Goal: Task Accomplishment & Management: Manage account settings

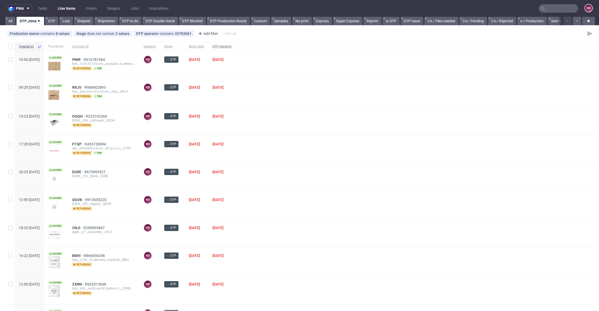
click at [231, 47] on span "DTP deadline" at bounding box center [221, 46] width 19 height 4
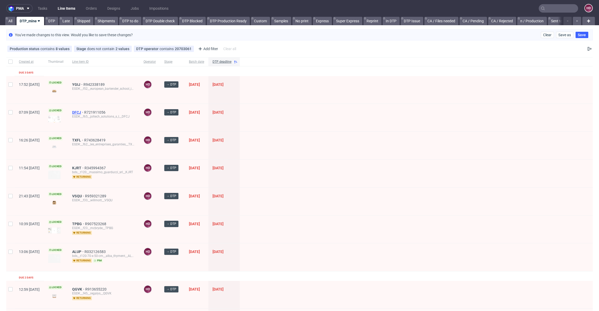
click at [84, 110] on span "DFCJ" at bounding box center [78, 112] width 12 height 4
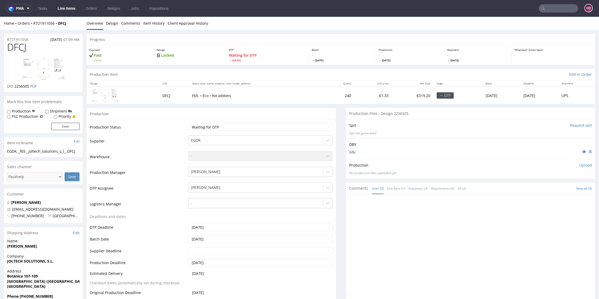
click at [355, 151] on link "Jolt_Caja_Grande.ai" at bounding box center [352, 152] width 6 height 4
drag, startPoint x: 31, startPoint y: 49, endPoint x: -10, endPoint y: 49, distance: 40.7
copy span "DFCJ"
drag, startPoint x: 25, startPoint y: 158, endPoint x: -10, endPoint y: 148, distance: 36.5
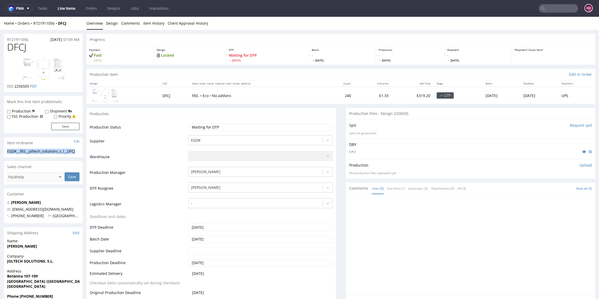
copy section "EGDK__f65__joltech_solutions_s_l__DFCJ"
click at [31, 39] on div "R721911056 04.09.2025 07:09 AM" at bounding box center [43, 38] width 79 height 8
drag, startPoint x: 8, startPoint y: 39, endPoint x: -13, endPoint y: 39, distance: 21.2
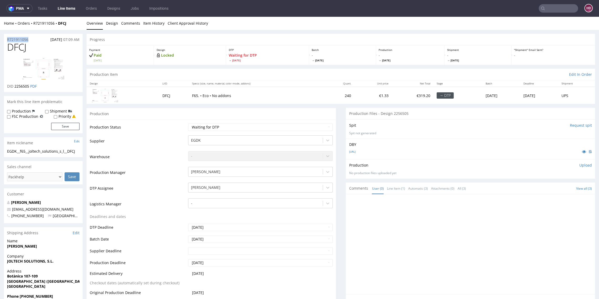
copy p "R721911056"
drag, startPoint x: 30, startPoint y: 87, endPoint x: 15, endPoint y: 85, distance: 15.3
click at [15, 85] on p "DID 2256505 PDF" at bounding box center [22, 86] width 30 height 5
copy span "2256505"
click at [579, 164] on p "Upload" at bounding box center [585, 165] width 13 height 5
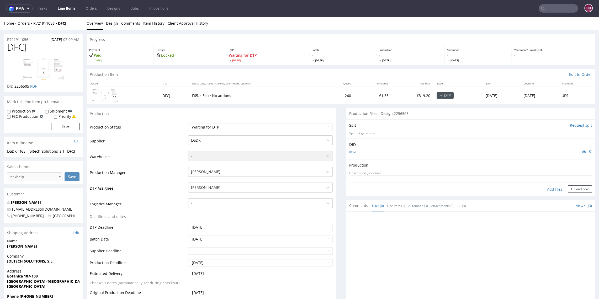
click at [549, 188] on div "Add files" at bounding box center [554, 189] width 26 height 8
type input "C:\fakepath\ EGDK__f65__joltech_solutions_s_l__DFCJ__d2256505__oR721911056.pdf"
drag, startPoint x: 553, startPoint y: 202, endPoint x: 555, endPoint y: 199, distance: 3.9
click at [555, 199] on div "Production Upload EGDK__f65__joltech_solutions_s_l__DFCJ__d2256505__oR721911056…" at bounding box center [470, 181] width 249 height 45
click at [568, 196] on button "Upload now" at bounding box center [580, 197] width 24 height 7
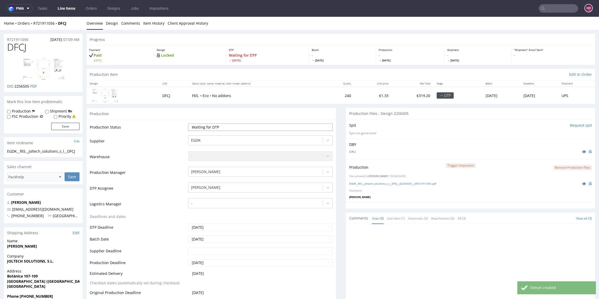
click at [254, 127] on select "Waiting for Artwork Waiting for Diecut Waiting for Mockup Waiting for DTP Waiti…" at bounding box center [260, 127] width 144 height 7
select select "dtp_production_ready"
click at [188, 124] on select "Waiting for Artwork Waiting for Diecut Waiting for Mockup Waiting for DTP Waiti…" at bounding box center [260, 127] width 144 height 7
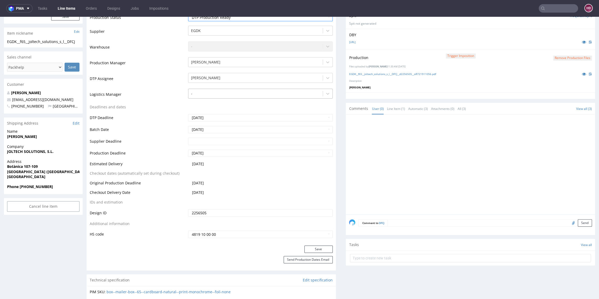
scroll to position [130, 0]
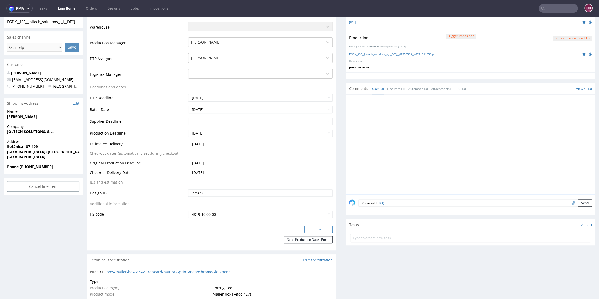
click at [313, 229] on button "Save" at bounding box center [318, 229] width 28 height 7
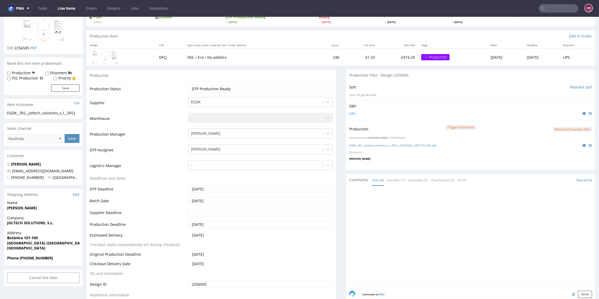
scroll to position [112, 0]
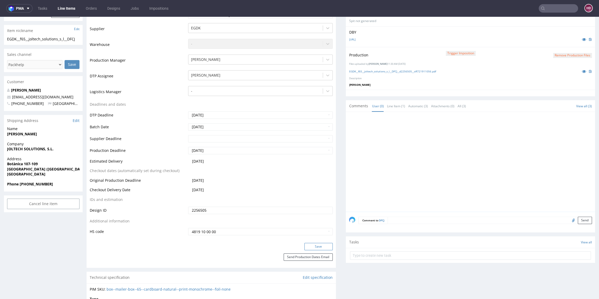
click at [317, 248] on button "Save" at bounding box center [318, 246] width 28 height 7
click at [68, 8] on link "Line Items" at bounding box center [67, 8] width 24 height 8
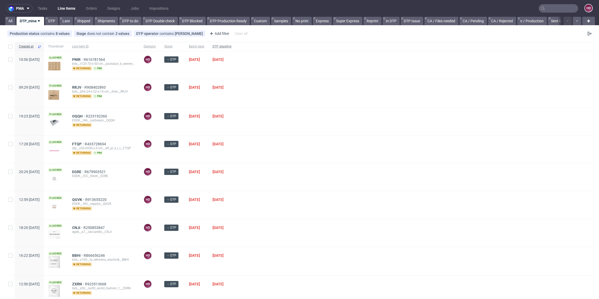
click at [231, 46] on span "DTP deadline" at bounding box center [221, 46] width 19 height 4
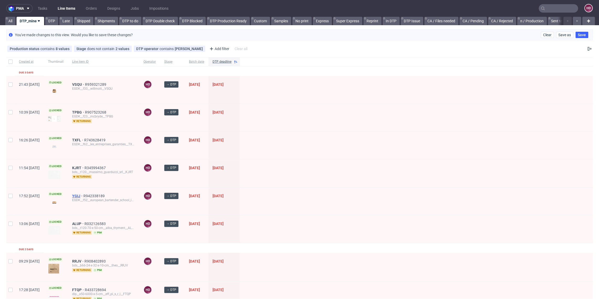
click at [83, 194] on span "YGIJ" at bounding box center [77, 196] width 11 height 4
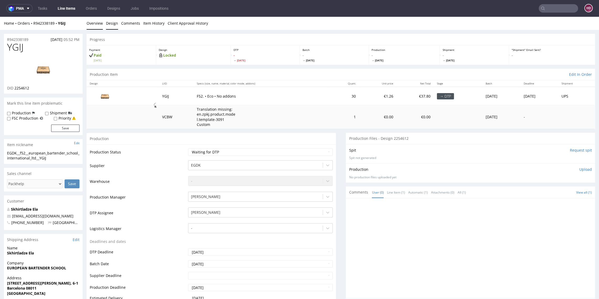
click at [115, 25] on link "Design" at bounding box center [112, 23] width 12 height 13
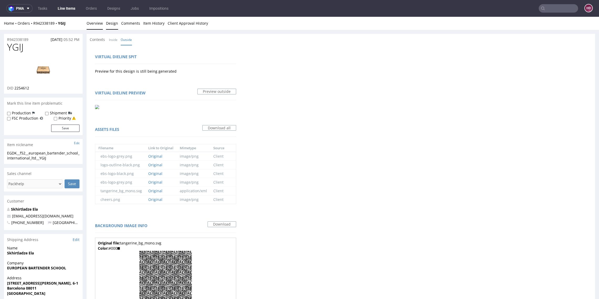
click at [94, 27] on link "Overview" at bounding box center [95, 23] width 16 height 13
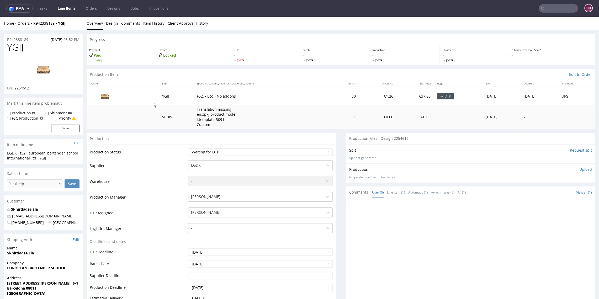
click at [32, 49] on h1 "YGIJ" at bounding box center [43, 47] width 72 height 10
drag, startPoint x: 18, startPoint y: 47, endPoint x: -5, endPoint y: 44, distance: 23.3
drag, startPoint x: 14, startPoint y: 87, endPoint x: 37, endPoint y: 87, distance: 23.1
click at [37, 87] on div "DID 2254612" at bounding box center [43, 87] width 72 height 5
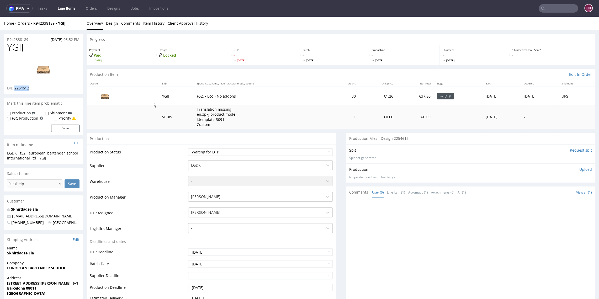
copy span "2254612"
click at [41, 70] on img at bounding box center [43, 70] width 42 height 24
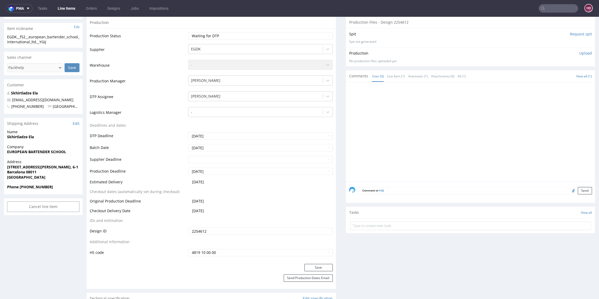
scroll to position [98, 0]
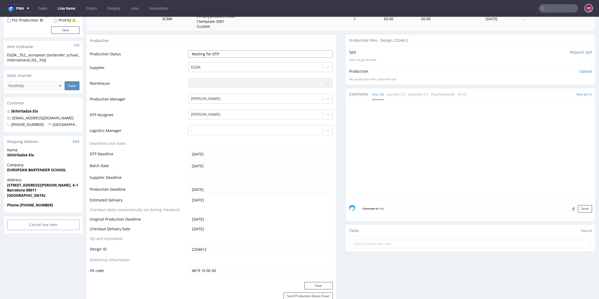
click at [225, 51] on select "Waiting for Artwork Waiting for Diecut Waiting for Mockup Waiting for DTP Waiti…" at bounding box center [260, 53] width 144 height 7
select select "dtp_in_process"
click at [188, 50] on select "Waiting for Artwork Waiting for Diecut Waiting for Mockup Waiting for DTP Waiti…" at bounding box center [260, 53] width 144 height 7
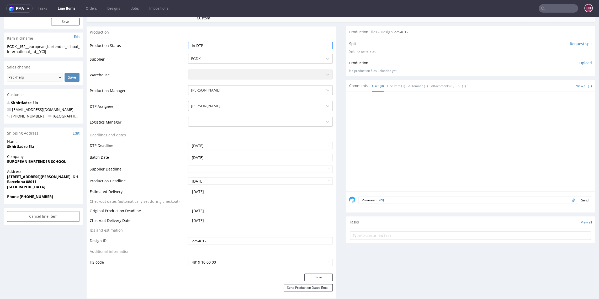
scroll to position [124, 0]
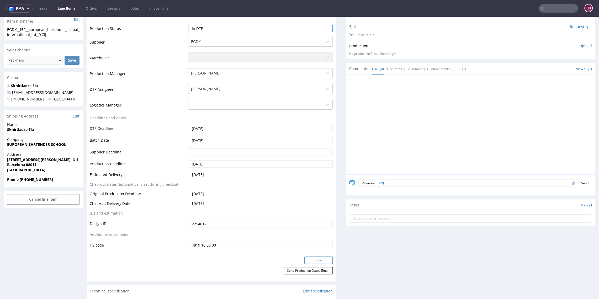
click at [304, 258] on button "Save" at bounding box center [318, 259] width 28 height 7
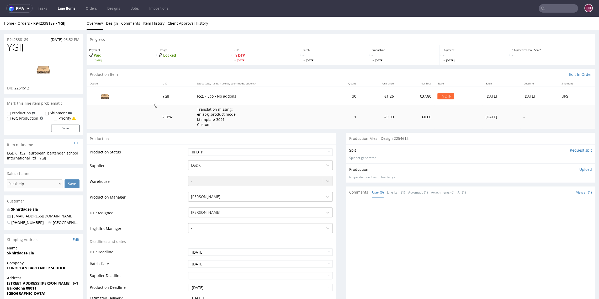
click at [71, 157] on div "EGDK__f52__european_bartender_school_international_ltd__YGIJ" at bounding box center [43, 156] width 72 height 10
drag, startPoint x: 2, startPoint y: 160, endPoint x: -25, endPoint y: 148, distance: 29.7
copy section "EGDK__f52__european_bartender_school_international_ltd__YGIJ"
drag, startPoint x: 34, startPoint y: 40, endPoint x: -7, endPoint y: 39, distance: 40.9
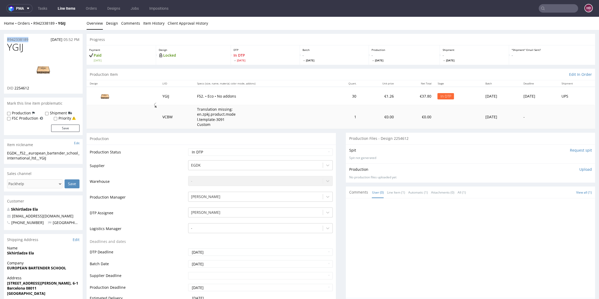
copy p "R942338189"
drag, startPoint x: 34, startPoint y: 88, endPoint x: 14, endPoint y: 89, distance: 20.2
click at [14, 89] on div "DID 2254612" at bounding box center [43, 87] width 72 height 5
copy span "2254612"
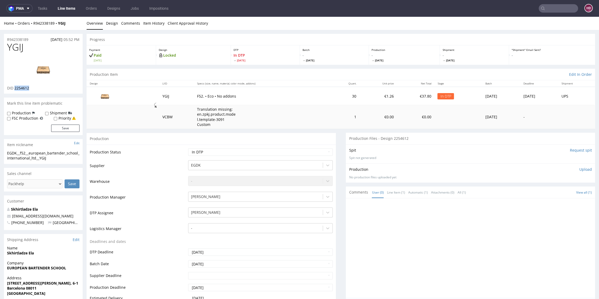
click at [61, 56] on link at bounding box center [43, 70] width 42 height 32
drag, startPoint x: 38, startPoint y: 48, endPoint x: -7, endPoint y: 43, distance: 44.3
copy span "YGIJ"
click at [579, 167] on p "Upload" at bounding box center [585, 169] width 13 height 5
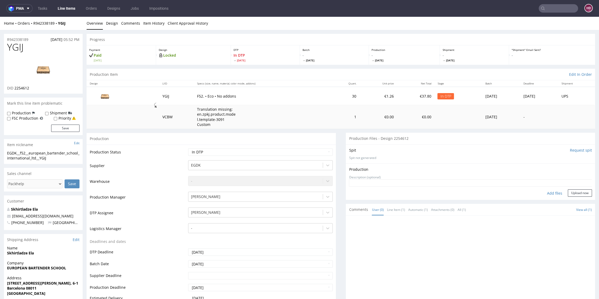
click at [541, 190] on div "Add files" at bounding box center [554, 193] width 26 height 8
type input "C:\fakepath\ EGDK__f52__european_bartender_school_international_ltd__YGIJ__d225…"
click at [571, 205] on div "Production Upload EGDK__f52__european_bartender_school_international_ltd__YGIJ_…" at bounding box center [470, 185] width 249 height 45
click at [573, 202] on button "Upload now" at bounding box center [580, 201] width 24 height 7
click at [201, 153] on select "Waiting for Artwork Waiting for Diecut Waiting for Mockup Waiting for DTP Waiti…" at bounding box center [260, 151] width 144 height 7
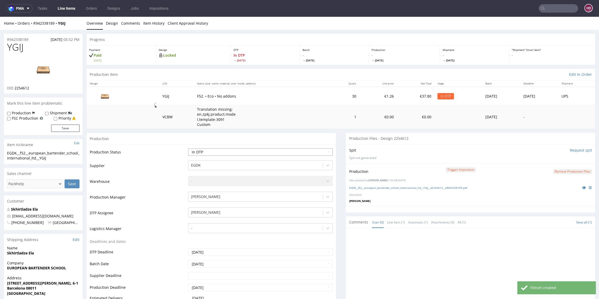
click at [206, 152] on select "Waiting for Artwork Waiting for Diecut Waiting for Mockup Waiting for DTP Waiti…" at bounding box center [260, 151] width 144 height 7
select select "dtp_production_ready"
click at [188, 148] on select "Waiting for Artwork Waiting for Diecut Waiting for Mockup Waiting for DTP Waiti…" at bounding box center [260, 151] width 144 height 7
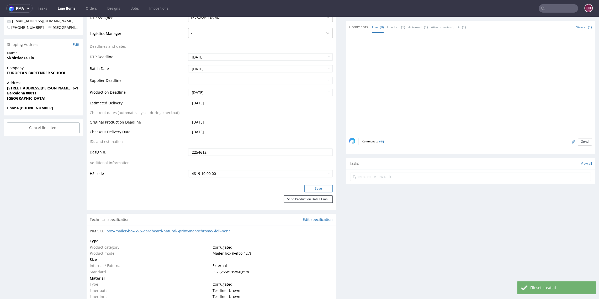
scroll to position [195, 0]
click at [307, 187] on button "Save" at bounding box center [318, 188] width 28 height 7
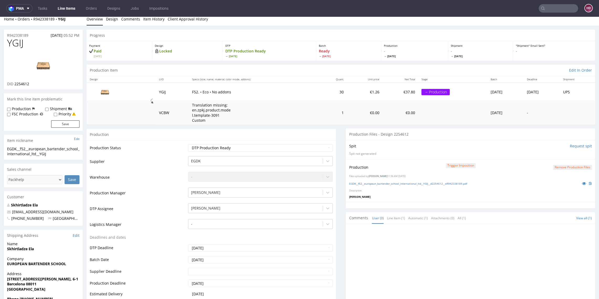
scroll to position [0, 0]
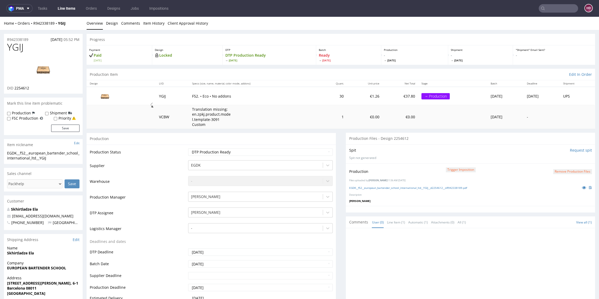
click at [562, 170] on button "Remove production files" at bounding box center [572, 171] width 39 height 5
click at [555, 158] on link "Yes" at bounding box center [553, 160] width 15 height 8
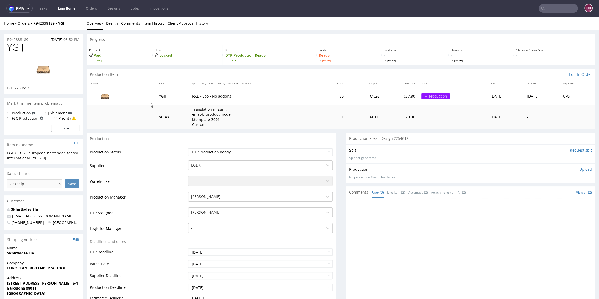
click at [579, 168] on p "Upload" at bounding box center [585, 169] width 13 height 5
click at [541, 193] on div "Add files" at bounding box center [554, 193] width 26 height 8
type input "C:\fakepath\ EGDK__f52__european_bartender_school_international_ltd__YGIJ__d225…"
click at [568, 199] on button "Upload now" at bounding box center [580, 201] width 24 height 7
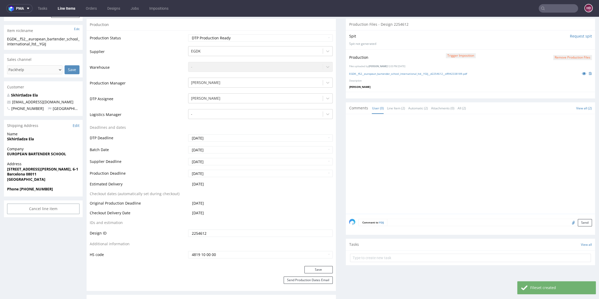
scroll to position [123, 0]
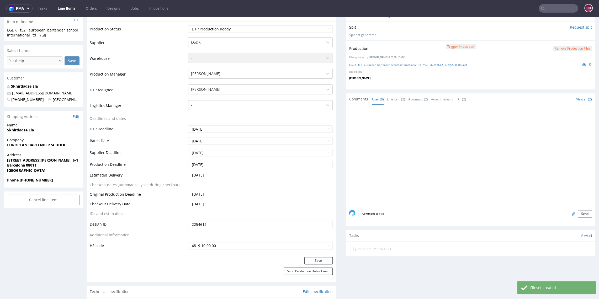
click at [302, 256] on div "Production Status Waiting for Artwork Waiting for Diecut Waiting for Mockup Wai…" at bounding box center [211, 140] width 249 height 236
click at [307, 258] on button "Save" at bounding box center [318, 260] width 28 height 7
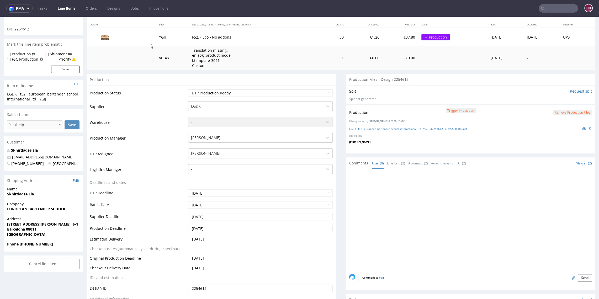
scroll to position [0, 0]
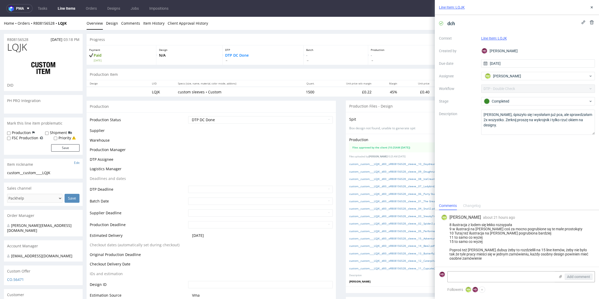
scroll to position [40, 0]
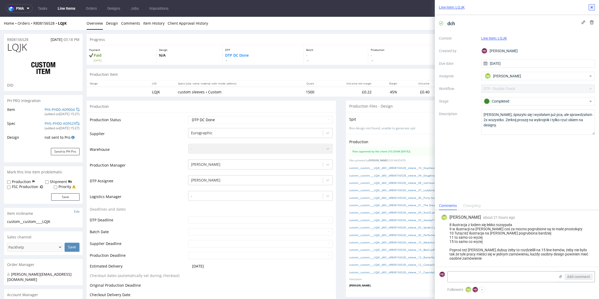
click at [593, 7] on icon at bounding box center [591, 7] width 4 height 4
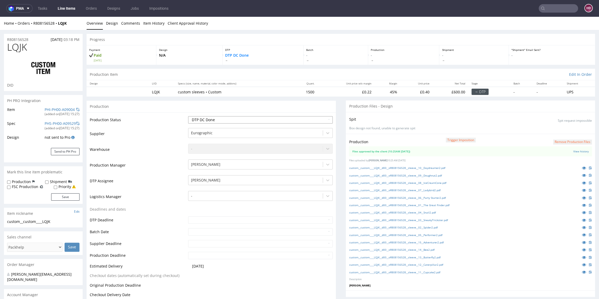
click at [279, 119] on select "Waiting for Artwork Waiting for Diecut Waiting for Mockup Waiting for DTP Waiti…" at bounding box center [260, 119] width 144 height 7
click at [188, 116] on select "Waiting for Artwork Waiting for Diecut Waiting for Mockup Waiting for DTP Waiti…" at bounding box center [260, 119] width 144 height 7
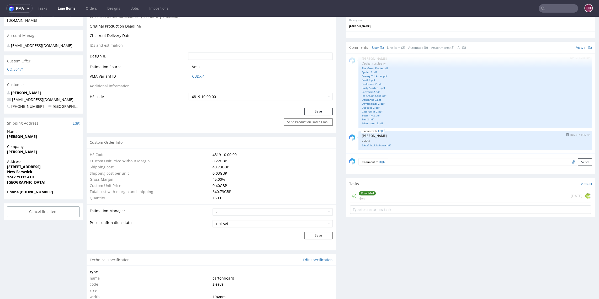
scroll to position [268, 0]
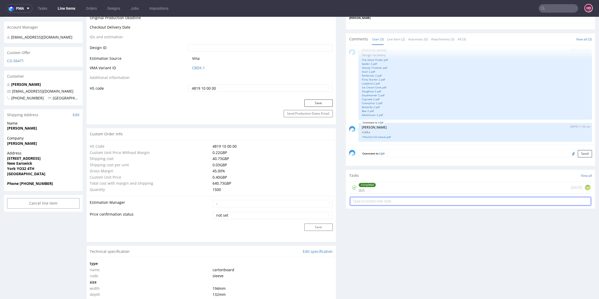
click at [377, 199] on input "text" at bounding box center [470, 201] width 241 height 8
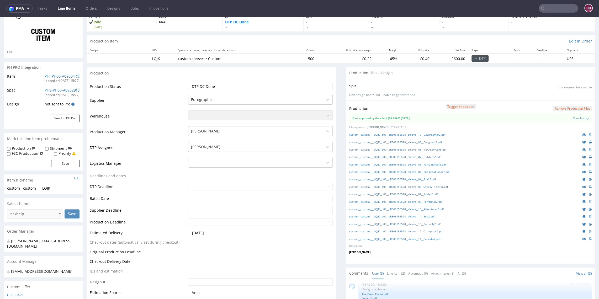
scroll to position [0, 0]
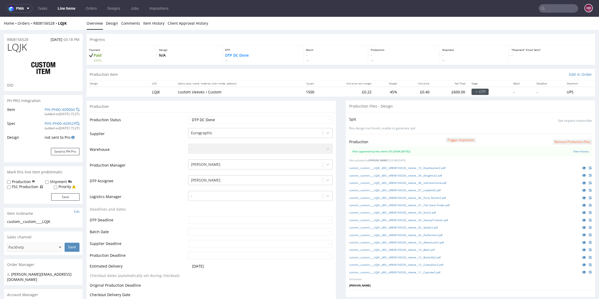
click at [68, 10] on link "Line Items" at bounding box center [67, 8] width 24 height 8
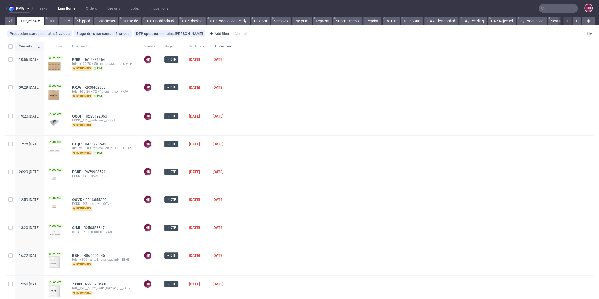
click at [231, 45] on span "DTP deadline" at bounding box center [221, 46] width 19 height 4
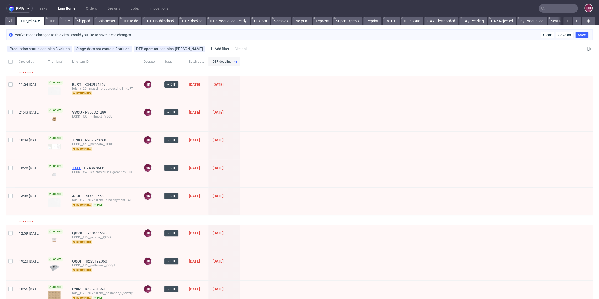
click at [84, 167] on span "TXFL" at bounding box center [78, 168] width 12 height 4
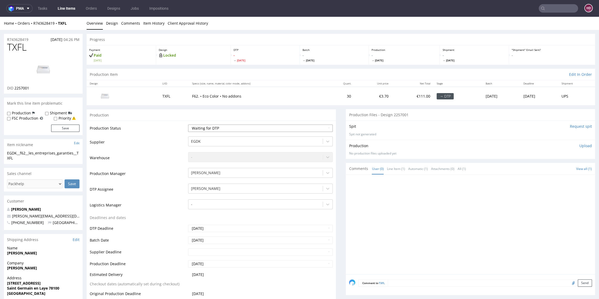
click at [210, 128] on select "Waiting for Artwork Waiting for Diecut Waiting for Mockup Waiting for DTP Waiti…" at bounding box center [260, 128] width 144 height 7
select select "dtp_in_process"
click at [188, 125] on select "Waiting for Artwork Waiting for Diecut Waiting for Mockup Waiting for DTP Waiti…" at bounding box center [260, 128] width 144 height 7
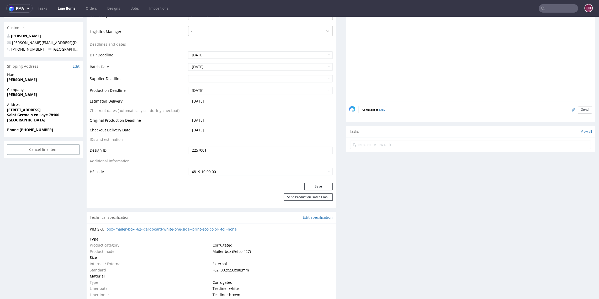
scroll to position [186, 0]
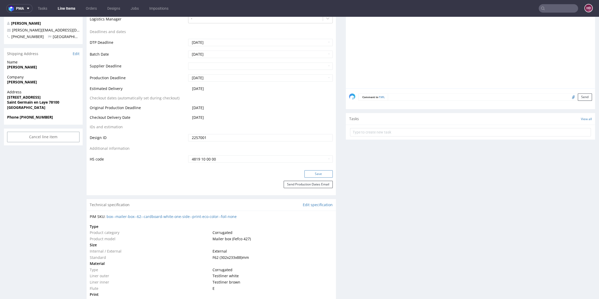
click at [317, 175] on button "Save" at bounding box center [318, 173] width 28 height 7
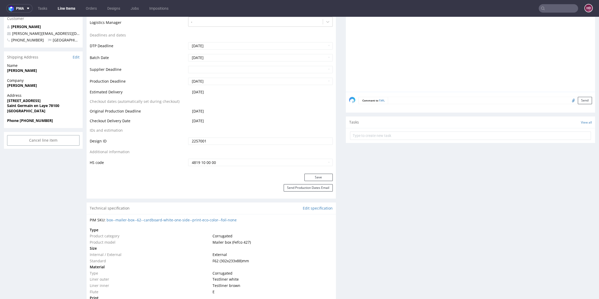
scroll to position [0, 0]
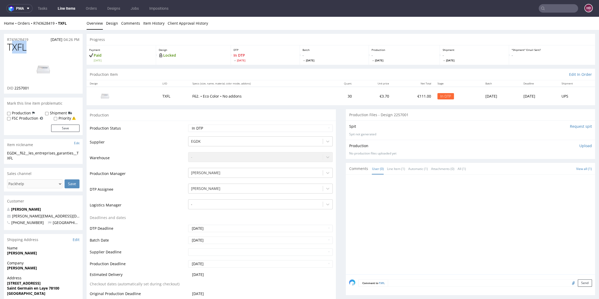
drag, startPoint x: 31, startPoint y: 49, endPoint x: 7, endPoint y: 50, distance: 24.4
click at [8, 50] on h1 "TXFL" at bounding box center [43, 47] width 72 height 10
click at [48, 52] on h1 "TXFL" at bounding box center [43, 47] width 72 height 10
drag, startPoint x: 46, startPoint y: 52, endPoint x: -15, endPoint y: 46, distance: 61.4
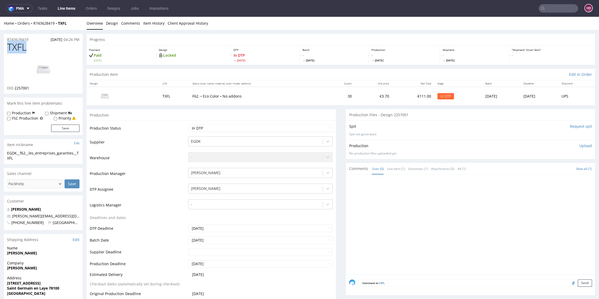
copy span "TXFL"
drag, startPoint x: 28, startPoint y: 88, endPoint x: 14, endPoint y: 88, distance: 13.9
click at [14, 88] on div "DID 2257001" at bounding box center [43, 87] width 72 height 5
copy span "2257001"
click at [49, 67] on img at bounding box center [43, 70] width 42 height 24
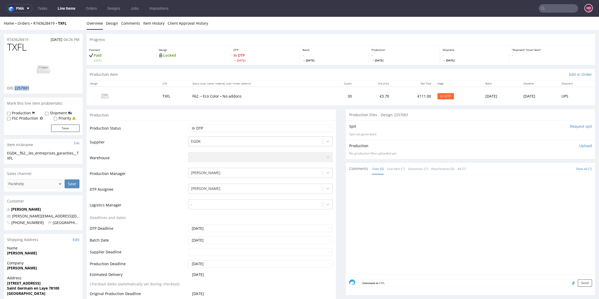
click at [34, 49] on h1 "TXFL" at bounding box center [43, 47] width 72 height 10
drag, startPoint x: 31, startPoint y: 49, endPoint x: 13, endPoint y: 50, distance: 18.1
click at [14, 50] on h1 "TXFL" at bounding box center [43, 47] width 72 height 10
click at [13, 50] on span "TXFL" at bounding box center [16, 47] width 19 height 10
drag, startPoint x: 29, startPoint y: 49, endPoint x: 1, endPoint y: 48, distance: 28.3
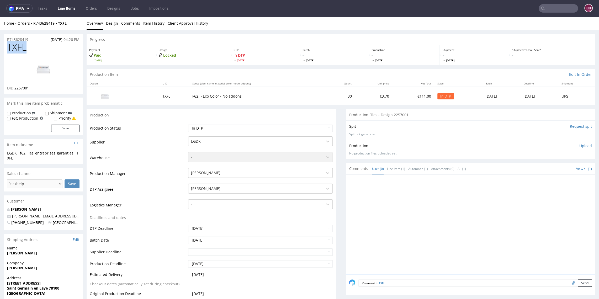
copy span "TXFL"
drag, startPoint x: 30, startPoint y: 159, endPoint x: -4, endPoint y: 149, distance: 35.9
copy section "EGDK__f62__les_entreprises_garanties__TXFL"
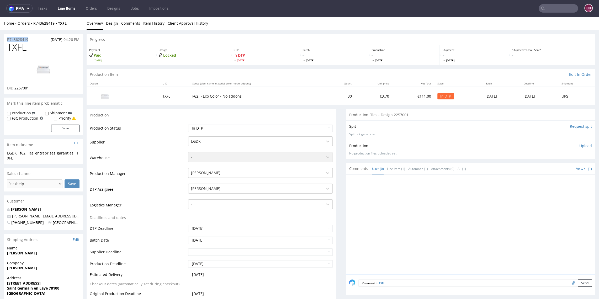
drag, startPoint x: 33, startPoint y: 39, endPoint x: -47, endPoint y: 36, distance: 80.0
copy p "R743628419"
drag, startPoint x: 38, startPoint y: 87, endPoint x: 15, endPoint y: 87, distance: 22.8
click at [15, 87] on div "DID 2257001" at bounding box center [43, 87] width 72 height 5
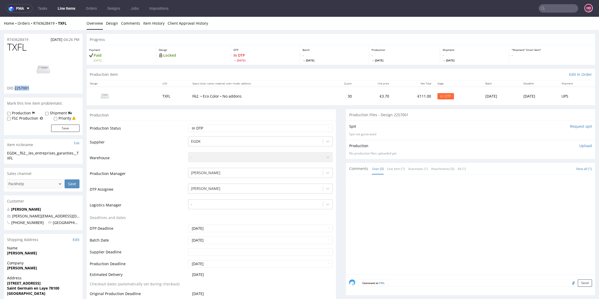
copy span "2257001"
click at [579, 145] on p "Upload" at bounding box center [585, 145] width 13 height 5
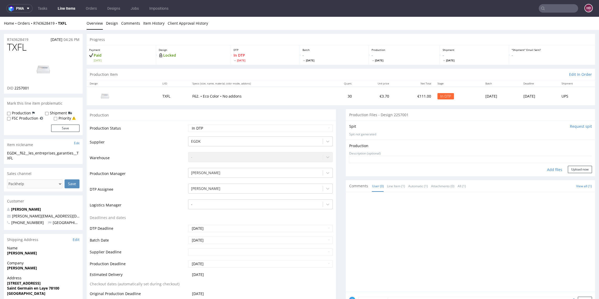
click at [549, 168] on div "Add files" at bounding box center [554, 170] width 26 height 8
type input "C:\fakepath\ EGDK__f62__les_entreprises_garanties__TXFL__d2257001__oR743628419.…"
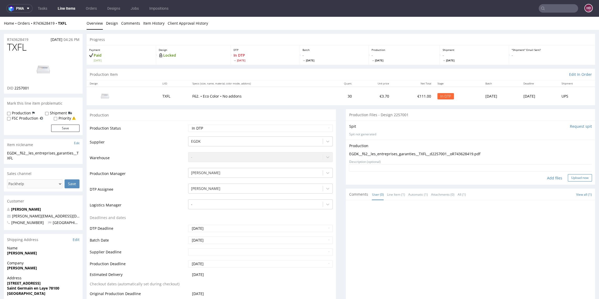
click at [571, 174] on button "Upload now" at bounding box center [580, 177] width 24 height 7
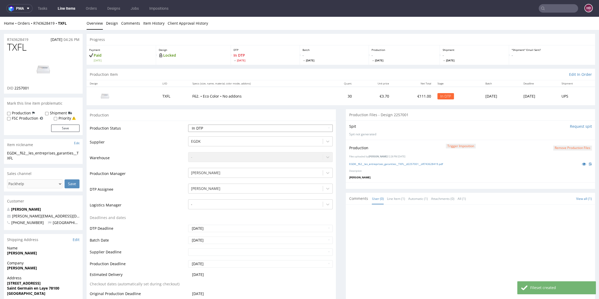
click at [200, 129] on select "Waiting for Artwork Waiting for Diecut Waiting for Mockup Waiting for DTP Waiti…" at bounding box center [260, 128] width 144 height 7
select select "dtp_production_ready"
click at [188, 125] on select "Waiting for Artwork Waiting for Diecut Waiting for Mockup Waiting for DTP Waiti…" at bounding box center [260, 128] width 144 height 7
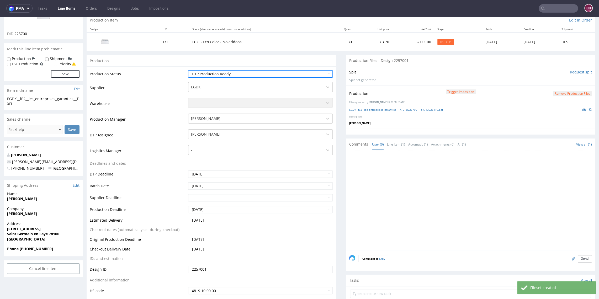
scroll to position [121, 0]
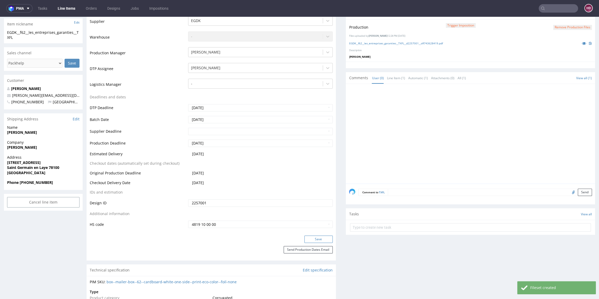
click at [308, 239] on button "Save" at bounding box center [318, 239] width 28 height 7
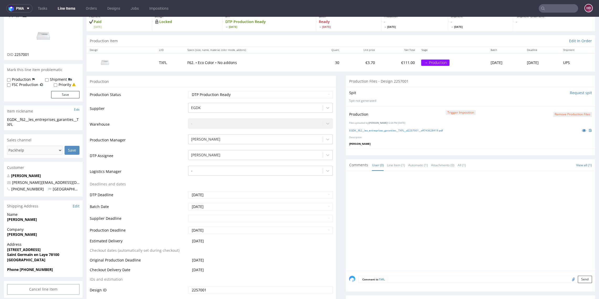
scroll to position [137, 0]
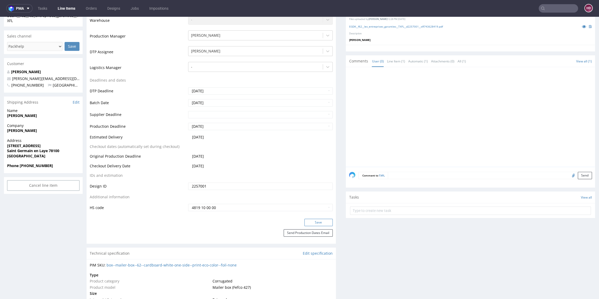
click at [312, 221] on button "Save" at bounding box center [318, 222] width 28 height 7
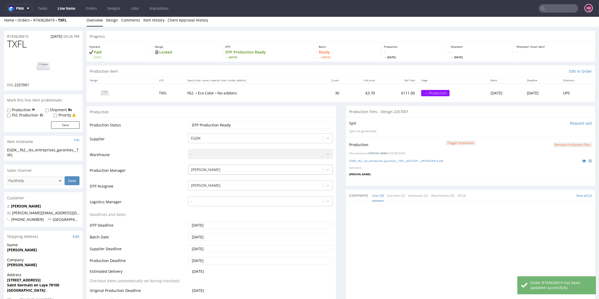
scroll to position [0, 0]
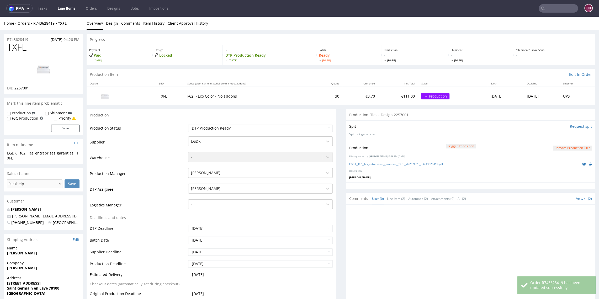
click at [60, 13] on nav "pma Tasks Line Items Orders Designs Jobs Impositions HD" at bounding box center [299, 8] width 599 height 17
click at [62, 10] on link "Line Items" at bounding box center [67, 8] width 24 height 8
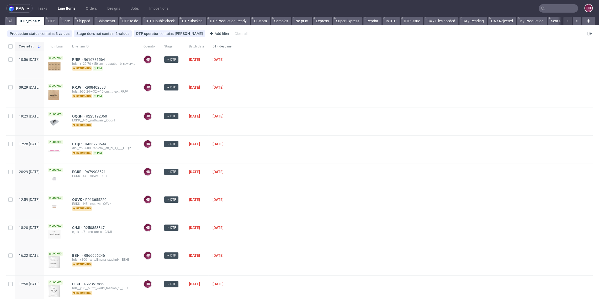
click at [236, 44] on div "DTP deadline" at bounding box center [221, 46] width 27 height 9
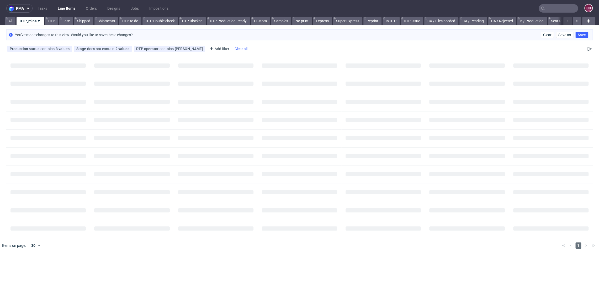
click at [240, 46] on div "Clear all" at bounding box center [240, 48] width 15 height 7
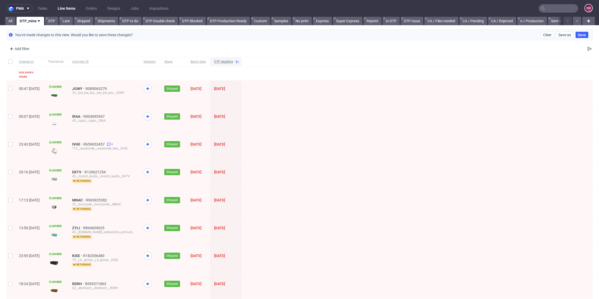
click at [241, 64] on div "DTP deadline" at bounding box center [225, 61] width 31 height 9
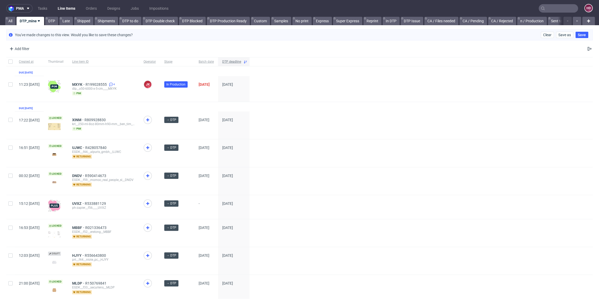
click at [241, 62] on span "DTP deadline" at bounding box center [231, 62] width 19 height 4
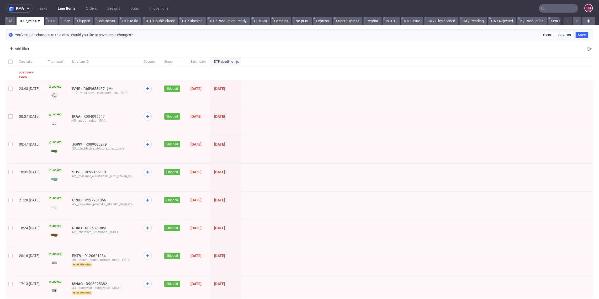
click at [51, 26] on div "pma Tasks Line Items Orders Designs Jobs Impositions HD All DTP_mine DTP Late S…" at bounding box center [299, 149] width 599 height 299
click at [52, 21] on link "DTP" at bounding box center [51, 21] width 13 height 8
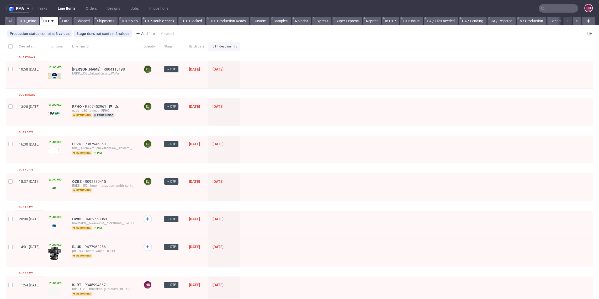
click at [30, 24] on link "DTP_mine" at bounding box center [28, 21] width 23 height 8
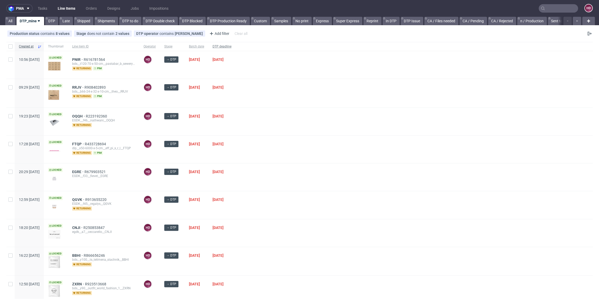
click at [231, 46] on span "DTP deadline" at bounding box center [221, 46] width 19 height 4
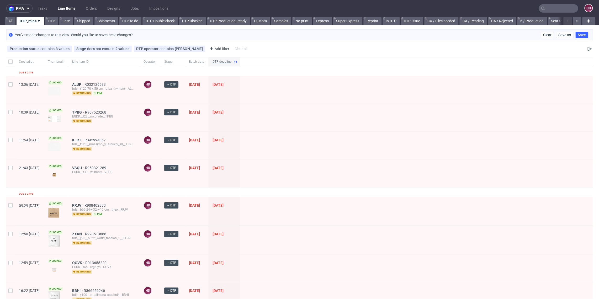
click at [231, 61] on span "DTP deadline" at bounding box center [221, 62] width 19 height 4
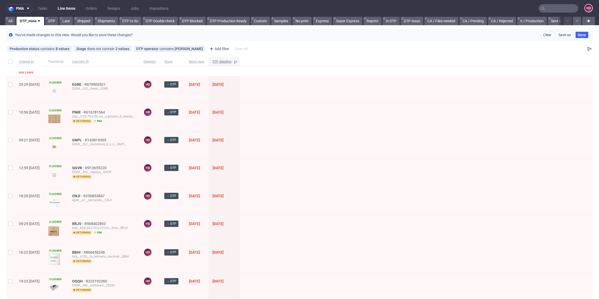
click at [231, 61] on span "DTP deadline" at bounding box center [221, 62] width 19 height 4
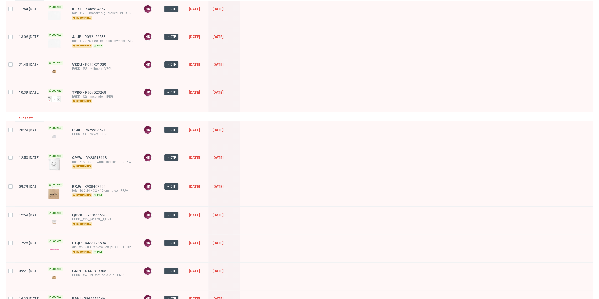
scroll to position [62, 0]
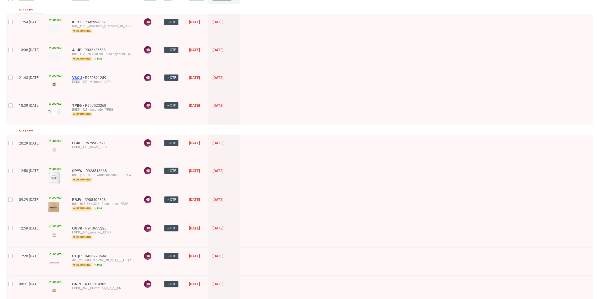
click at [85, 76] on span "VSQU" at bounding box center [78, 78] width 13 height 4
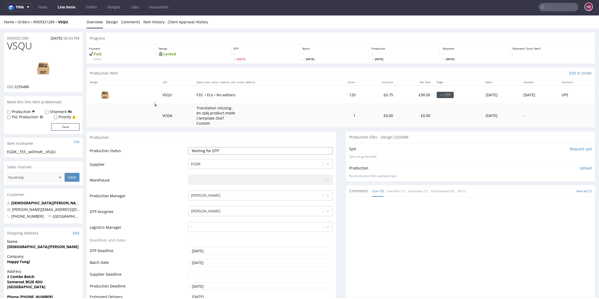
click at [229, 150] on select "Waiting for Artwork Waiting for Diecut Waiting for Mockup Waiting for DTP Waiti…" at bounding box center [260, 150] width 144 height 7
select select "dtp_in_process"
click at [188, 147] on select "Waiting for Artwork Waiting for Diecut Waiting for Mockup Waiting for DTP Waiti…" at bounding box center [260, 150] width 144 height 7
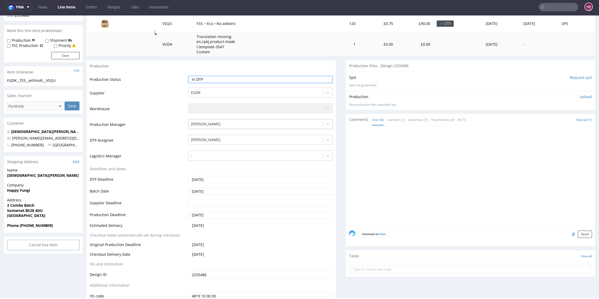
scroll to position [232, 0]
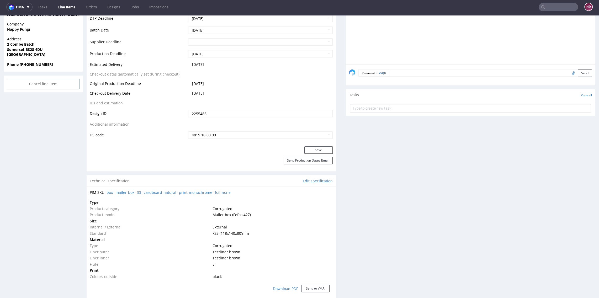
click at [315, 145] on div "Production Status Waiting for Artwork Waiting for Diecut Waiting for Mockup Wai…" at bounding box center [211, 29] width 249 height 236
click at [314, 147] on button "Save" at bounding box center [318, 149] width 28 height 7
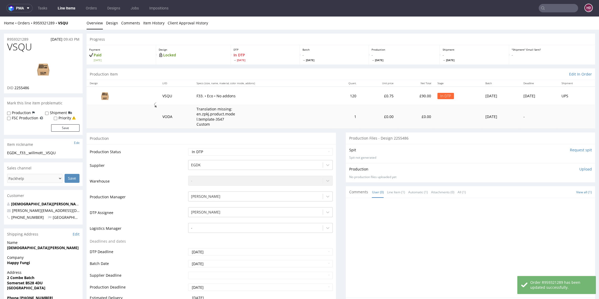
scroll to position [0, 0]
drag, startPoint x: 21, startPoint y: 49, endPoint x: -35, endPoint y: 49, distance: 55.9
copy span "VSQU"
drag, startPoint x: 35, startPoint y: 88, endPoint x: 15, endPoint y: 88, distance: 20.7
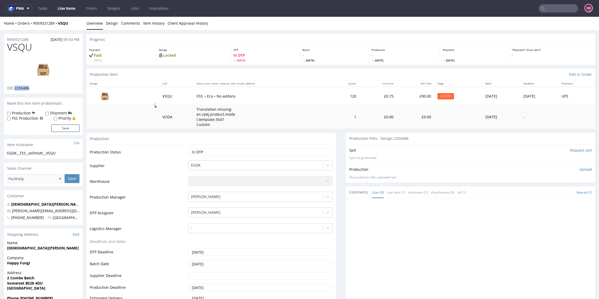
click at [15, 88] on div "DID 2255486" at bounding box center [43, 87] width 72 height 5
copy span "2255486"
click at [68, 9] on link "Line Items" at bounding box center [67, 8] width 24 height 8
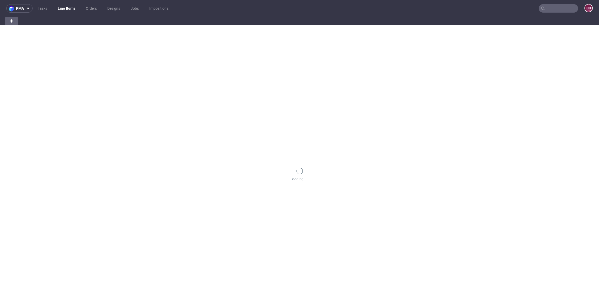
click at [68, 9] on link "Line Items" at bounding box center [67, 8] width 24 height 8
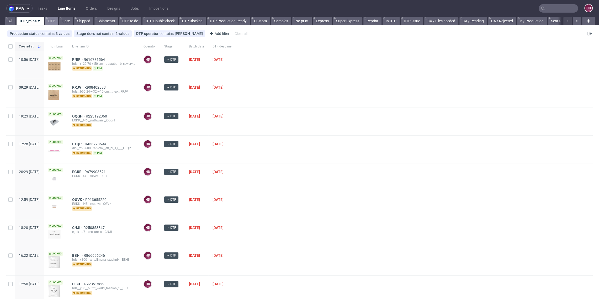
click at [55, 20] on link "DTP" at bounding box center [51, 21] width 13 height 8
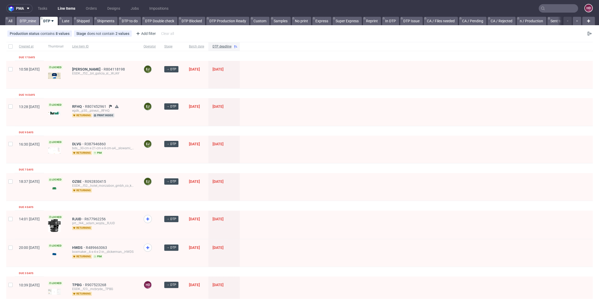
click at [25, 23] on link "DTP_mine" at bounding box center [28, 21] width 23 height 8
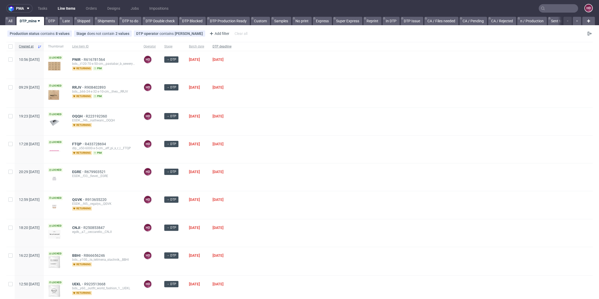
click at [231, 47] on span "DTP deadline" at bounding box center [221, 46] width 19 height 4
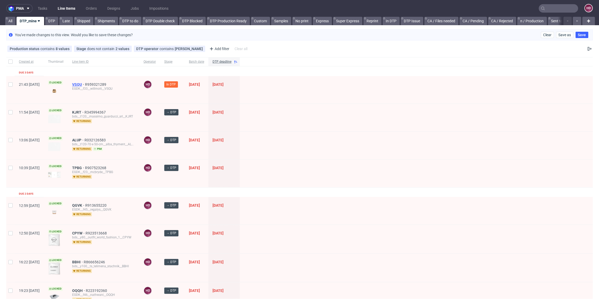
click at [85, 82] on span "VSQU" at bounding box center [78, 84] width 13 height 4
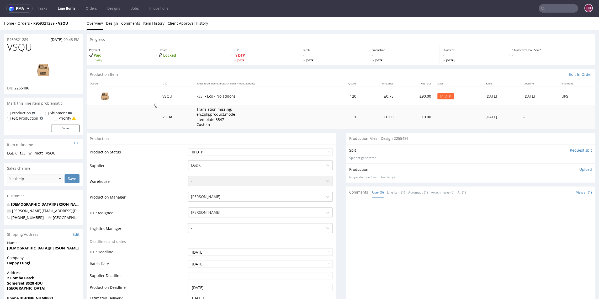
click at [40, 69] on img at bounding box center [43, 70] width 42 height 24
drag, startPoint x: 46, startPoint y: 48, endPoint x: -34, endPoint y: 46, distance: 80.0
copy span "VSQU"
drag, startPoint x: 67, startPoint y: 153, endPoint x: -4, endPoint y: 149, distance: 70.4
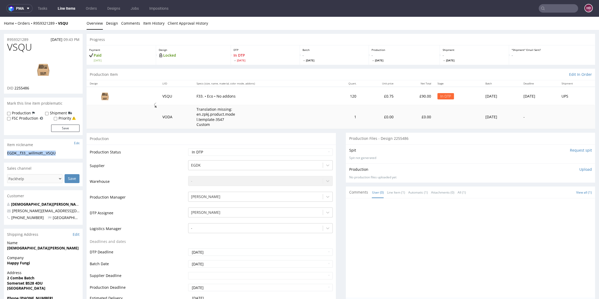
copy section "EGDK__f33__willmott__VSQU"
click at [35, 38] on div "R959321289 03.09.2025 09:43 PM" at bounding box center [43, 38] width 79 height 8
drag, startPoint x: 28, startPoint y: 38, endPoint x: -15, endPoint y: 36, distance: 43.6
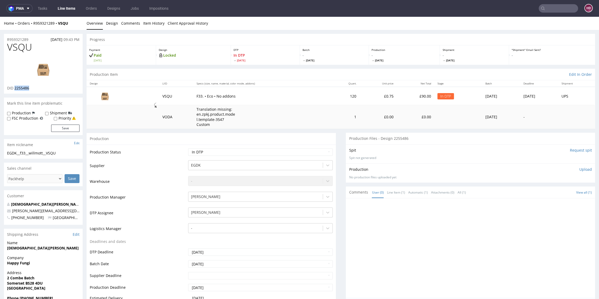
drag, startPoint x: 38, startPoint y: 88, endPoint x: 14, endPoint y: 88, distance: 24.1
click at [14, 88] on div "DID 2255486" at bounding box center [43, 87] width 72 height 5
click at [579, 170] on p "Upload" at bounding box center [585, 169] width 13 height 5
click at [541, 198] on div "Production Upload No production files uploaded yet Description (optional) Add f…" at bounding box center [470, 181] width 249 height 36
click at [541, 195] on div "Add files" at bounding box center [554, 193] width 26 height 8
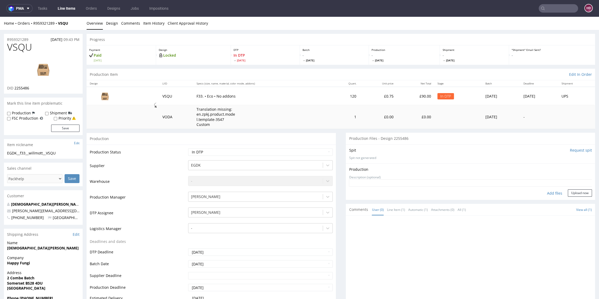
type input "C:\fakepath\ EGDK__f33__willmott__VSQU__d2255486__oR959321289.pdf"
click at [569, 202] on button "Upload now" at bounding box center [580, 201] width 24 height 7
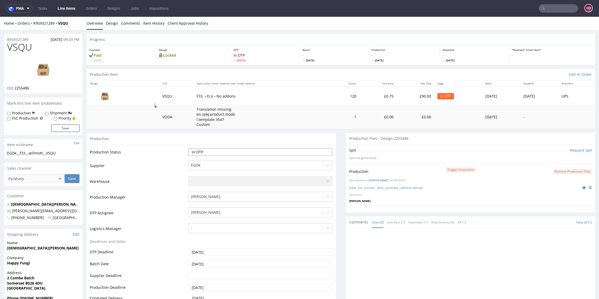
click at [250, 152] on select "Waiting for Artwork Waiting for Diecut Waiting for Mockup Waiting for DTP Waiti…" at bounding box center [260, 151] width 144 height 7
select select "dtp_production_ready"
click at [188, 148] on select "Waiting for Artwork Waiting for Diecut Waiting for Mockup Waiting for DTP Waiti…" at bounding box center [260, 151] width 144 height 7
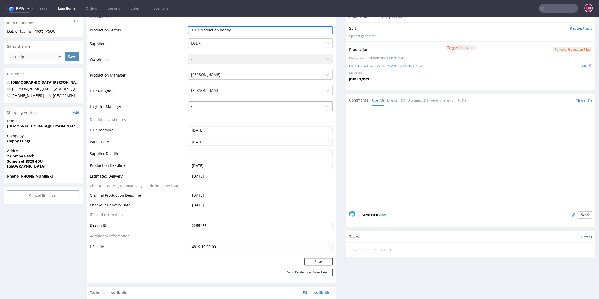
scroll to position [123, 0]
click at [305, 261] on button "Save" at bounding box center [318, 260] width 28 height 7
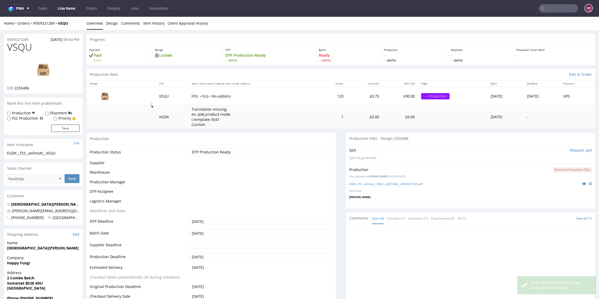
scroll to position [120, 0]
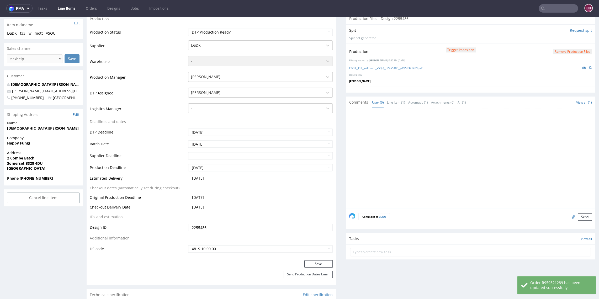
click at [72, 9] on link "Line Items" at bounding box center [67, 8] width 24 height 8
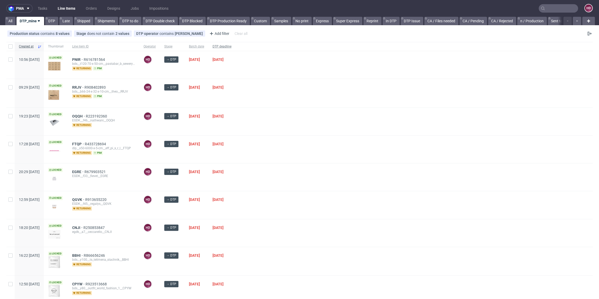
click at [231, 45] on span "DTP deadline" at bounding box center [221, 46] width 19 height 4
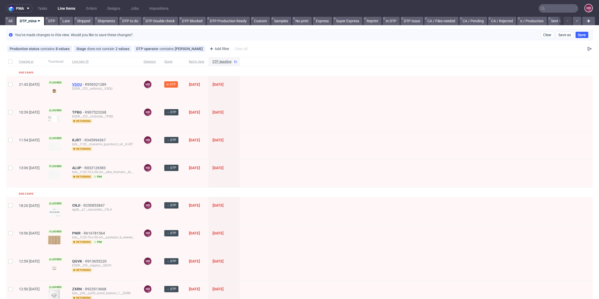
click at [85, 85] on span "VSQU" at bounding box center [78, 84] width 13 height 4
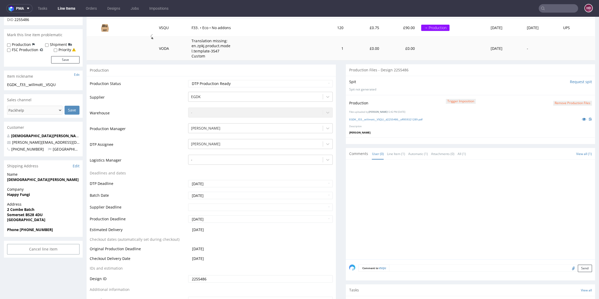
scroll to position [223, 0]
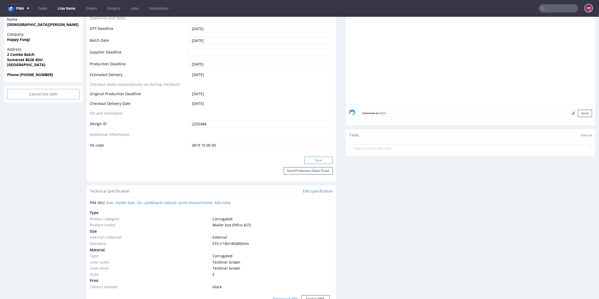
click at [315, 161] on button "Save" at bounding box center [318, 160] width 28 height 7
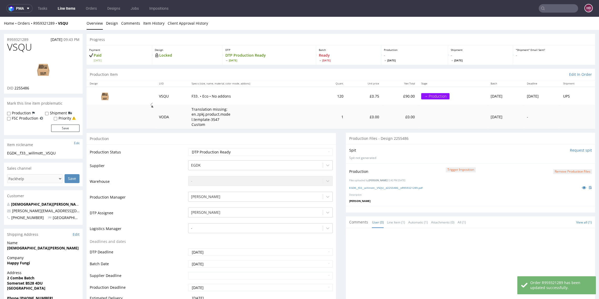
click at [69, 10] on link "Line Items" at bounding box center [67, 8] width 24 height 8
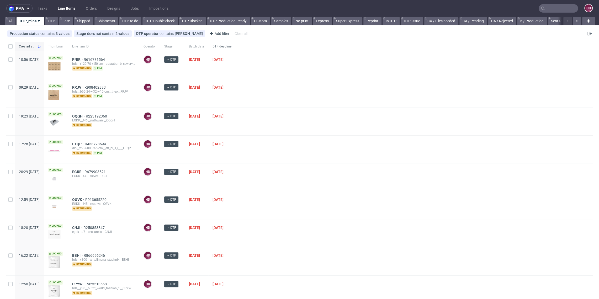
click at [231, 47] on span "DTP deadline" at bounding box center [221, 46] width 19 height 4
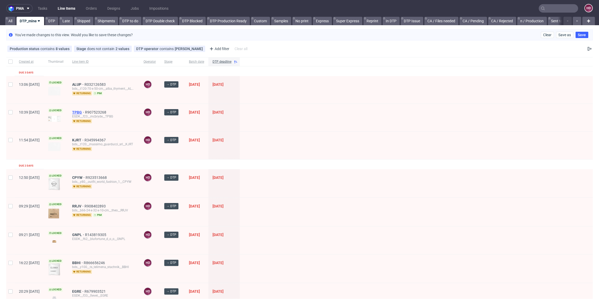
click at [85, 110] on span "TPBG" at bounding box center [78, 112] width 13 height 4
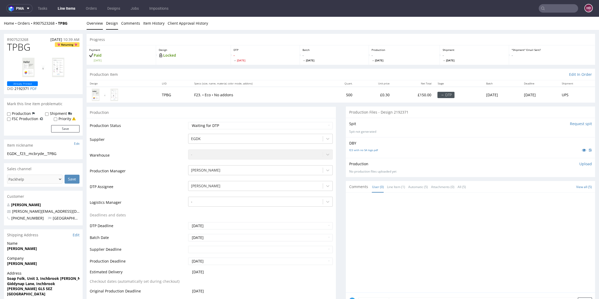
click at [111, 25] on link "Design" at bounding box center [112, 23] width 12 height 13
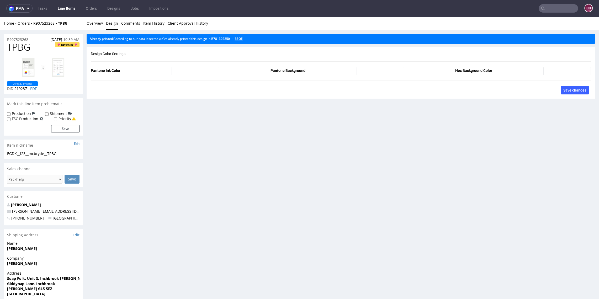
click at [243, 40] on link "BSQE" at bounding box center [238, 38] width 8 height 4
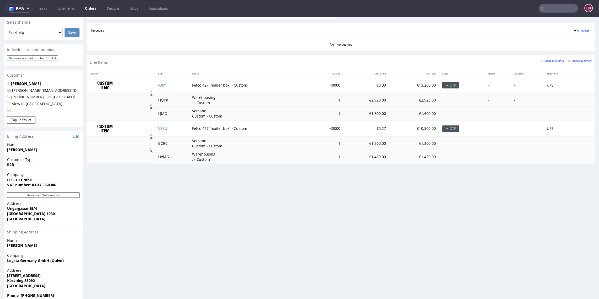
scroll to position [226, 0]
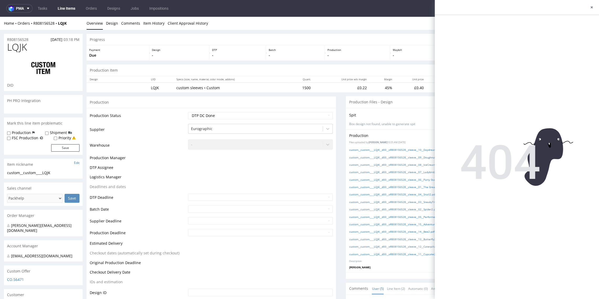
scroll to position [9, 0]
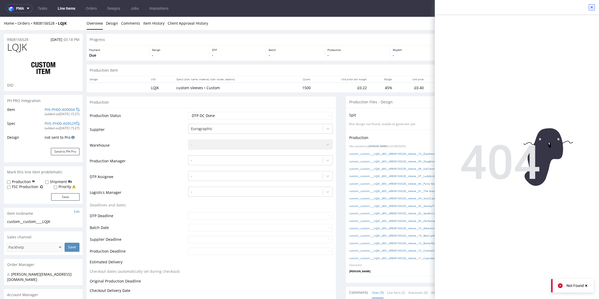
click at [592, 7] on icon at bounding box center [591, 7] width 4 height 4
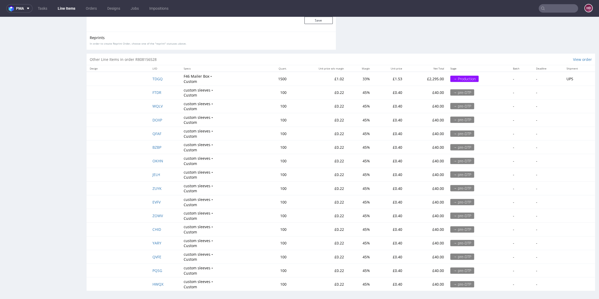
scroll to position [1, 0]
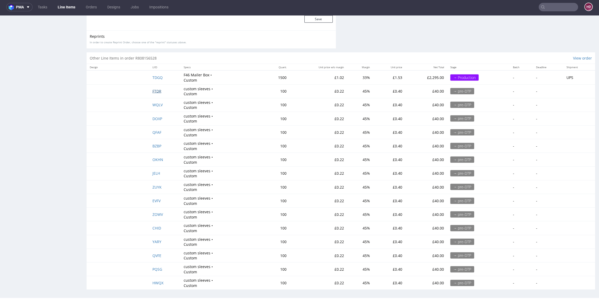
click at [153, 89] on span "FTDR" at bounding box center [156, 91] width 9 height 5
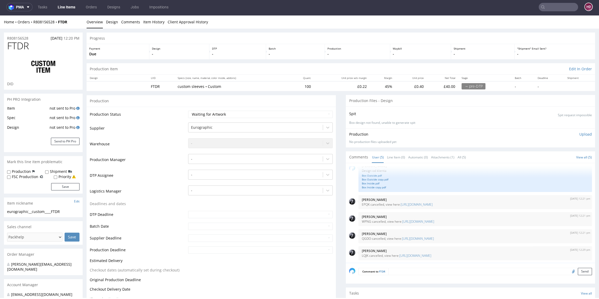
scroll to position [9, 0]
click at [213, 176] on div at bounding box center [255, 175] width 129 height 6
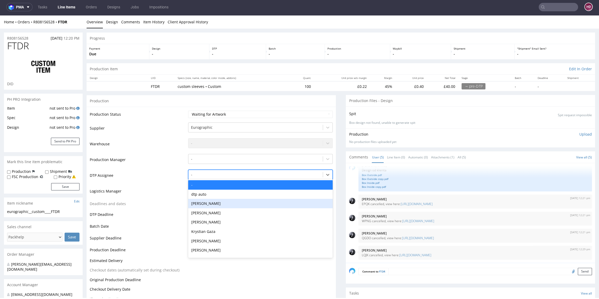
click at [223, 206] on div "[PERSON_NAME]" at bounding box center [260, 203] width 144 height 9
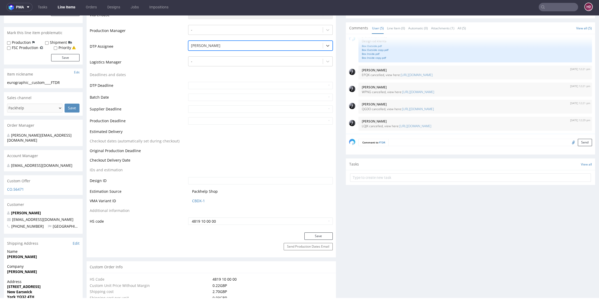
scroll to position [217, 0]
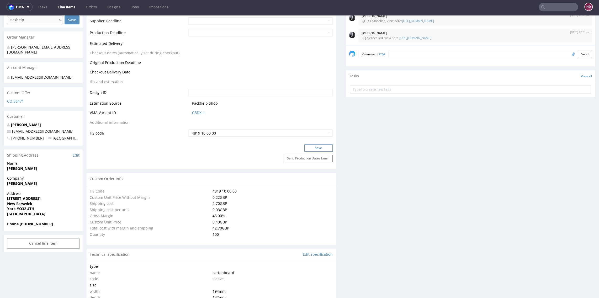
click at [306, 149] on button "Save" at bounding box center [318, 147] width 28 height 7
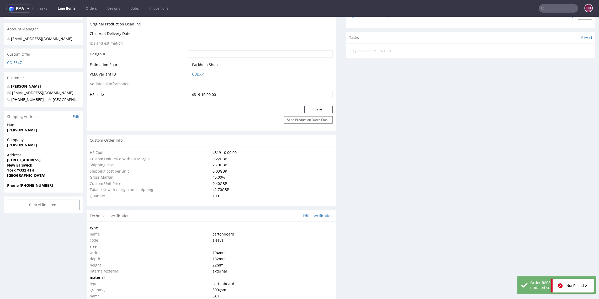
scroll to position [0, 0]
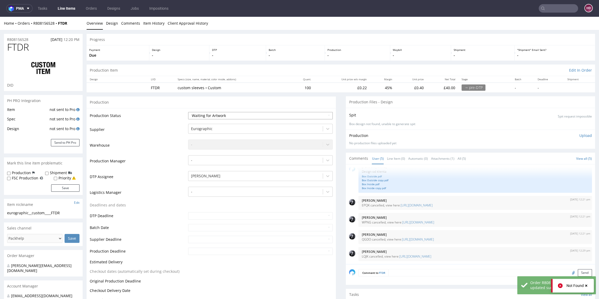
click at [224, 112] on select "Waiting for Artwork Waiting for Diecut Waiting for Mockup Waiting for DTP Waiti…" at bounding box center [260, 115] width 144 height 7
select select "dtp_in_process"
click at [188, 112] on select "Waiting for Artwork Waiting for Diecut Waiting for Mockup Waiting for DTP Waiti…" at bounding box center [260, 115] width 144 height 7
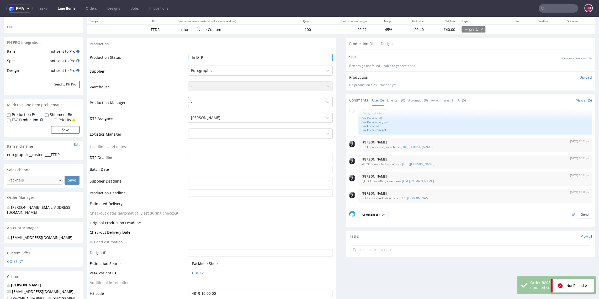
scroll to position [177, 0]
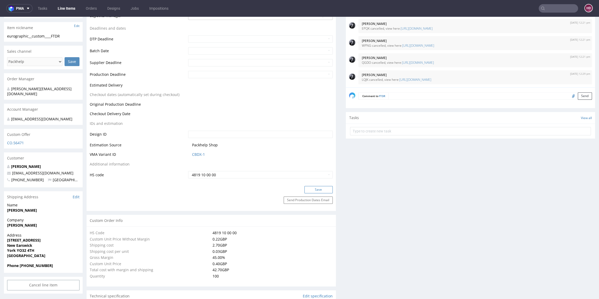
click at [313, 189] on button "Save" at bounding box center [318, 189] width 28 height 7
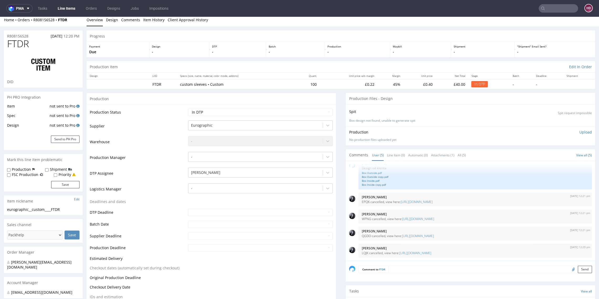
scroll to position [0, 0]
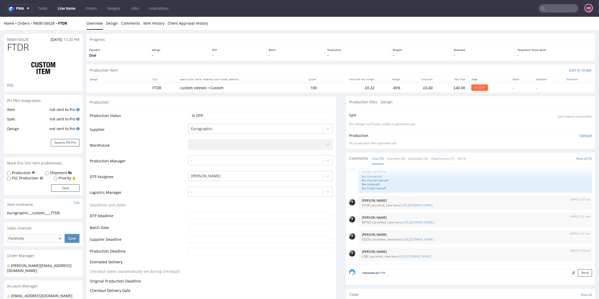
click at [579, 134] on p "Upload" at bounding box center [585, 135] width 13 height 5
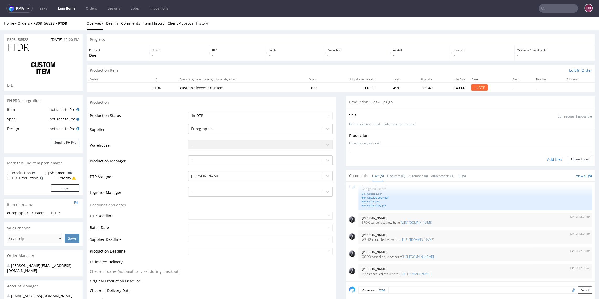
click at [541, 158] on div "Add files" at bounding box center [554, 160] width 26 height 8
click at [548, 158] on div "Add files" at bounding box center [554, 160] width 26 height 8
click at [68, 212] on div "eurographic__custom____FTDR" at bounding box center [43, 212] width 72 height 5
drag, startPoint x: 67, startPoint y: 213, endPoint x: 5, endPoint y: 210, distance: 62.7
click at [5, 210] on div "eurographic__custom____FTDR eurographic__custom ____FTDR Update" at bounding box center [43, 214] width 79 height 8
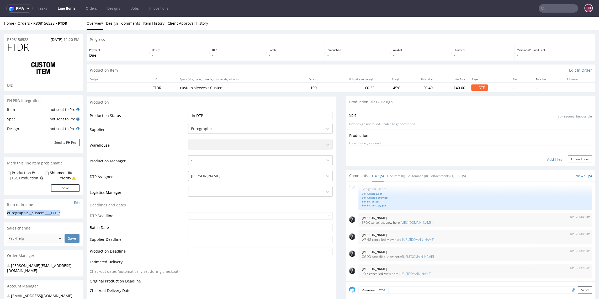
copy div "eurographic__custom____FTDR"
click at [548, 157] on div "Add files" at bounding box center [554, 160] width 26 height 8
type input "C:\fakepath\eurographic__custom____FTDR__d00__oR808156528__sleeve__01__The Grea…"
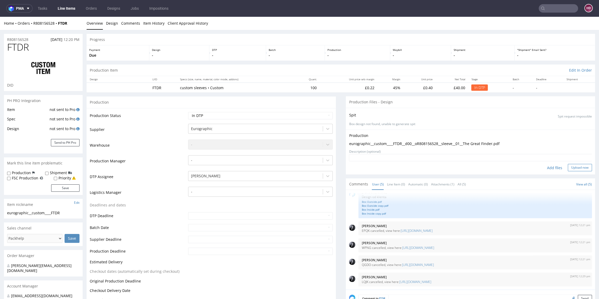
click at [568, 169] on button "Upload now" at bounding box center [580, 167] width 24 height 7
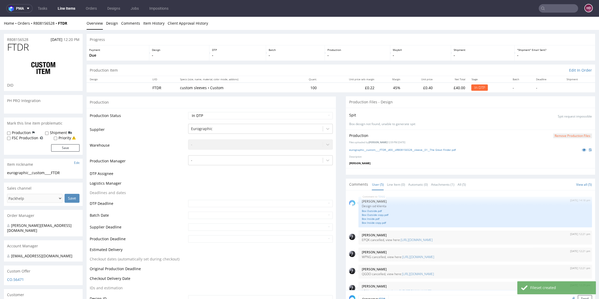
scroll to position [9, 0]
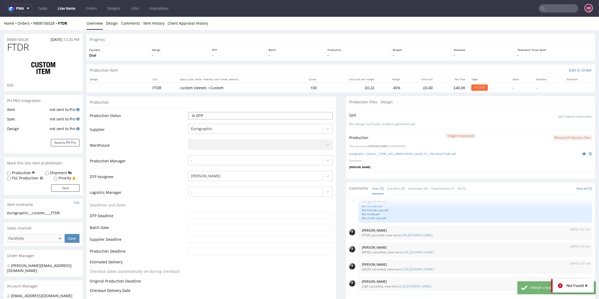
click at [191, 114] on select "Waiting for Artwork Waiting for Diecut Waiting for Mockup Waiting for DTP Waiti…" at bounding box center [260, 115] width 144 height 7
click at [188, 112] on select "Waiting for Artwork Waiting for Diecut Waiting for Mockup Waiting for DTP Waiti…" at bounding box center [260, 115] width 144 height 7
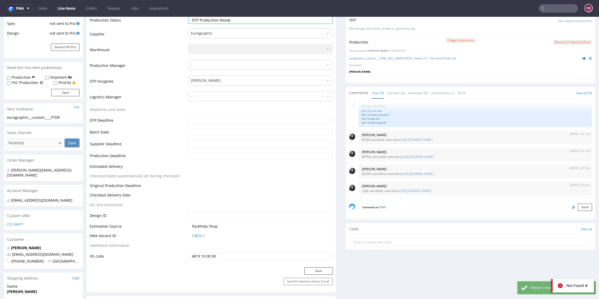
scroll to position [109, 0]
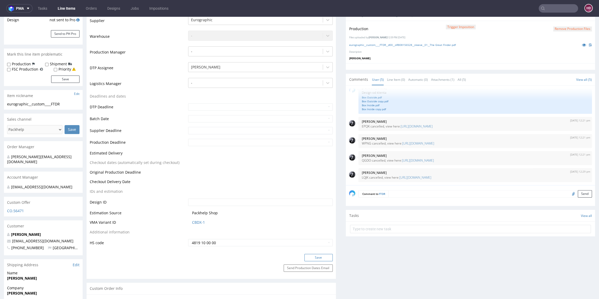
click at [304, 255] on button "Save" at bounding box center [318, 257] width 28 height 7
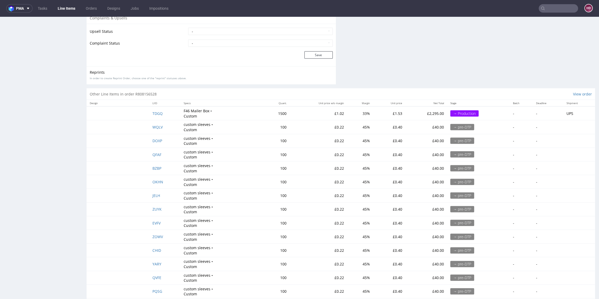
scroll to position [926, 0]
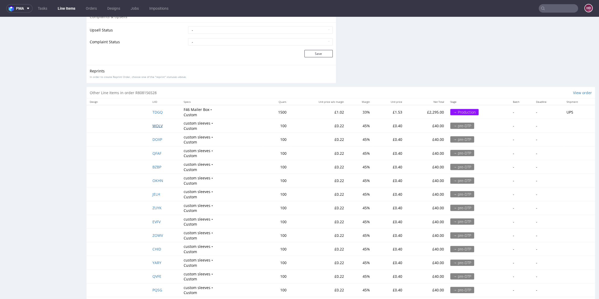
click at [156, 125] on span "WQLV" at bounding box center [157, 125] width 10 height 5
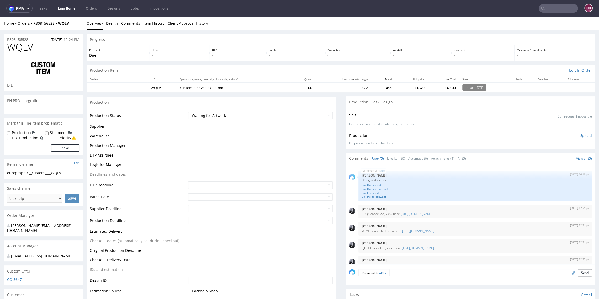
scroll to position [9, 0]
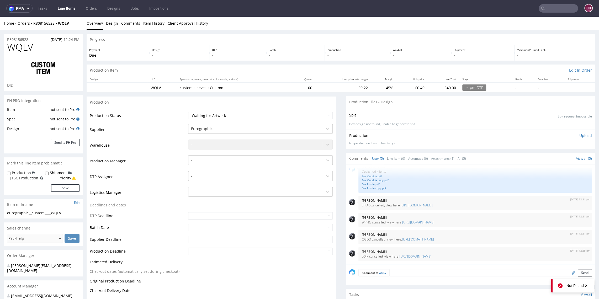
click at [73, 213] on div "eurographic__custom____WQLV" at bounding box center [43, 212] width 72 height 5
drag, startPoint x: 72, startPoint y: 213, endPoint x: 6, endPoint y: 213, distance: 65.6
click at [6, 213] on div "eurographic__custom____WQLV eurographic__custom ____WQLV Update" at bounding box center [43, 214] width 79 height 8
copy div "eurographic__custom____WQLV"
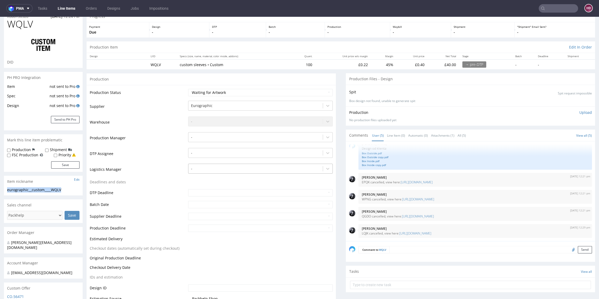
scroll to position [19, 0]
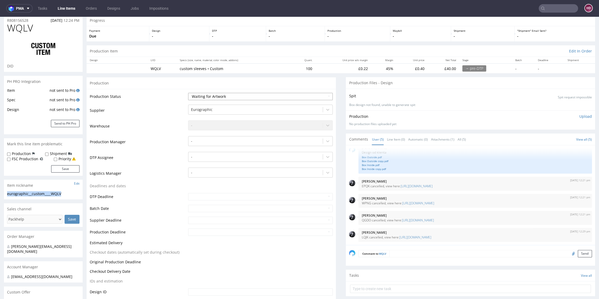
click at [226, 94] on select "Waiting for Artwork Waiting for Diecut Waiting for Mockup Waiting for DTP Waiti…" at bounding box center [260, 96] width 144 height 7
select select "dtp_in_process"
click at [188, 93] on select "Waiting for Artwork Waiting for Diecut Waiting for Mockup Waiting for DTP Waiti…" at bounding box center [260, 96] width 144 height 7
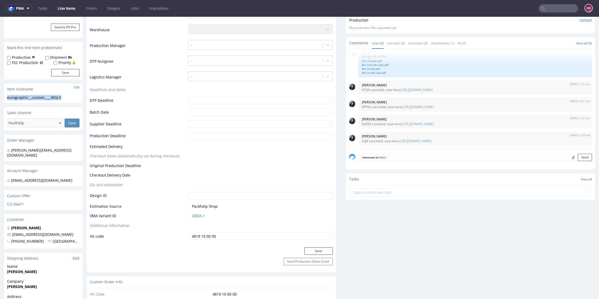
scroll to position [135, 0]
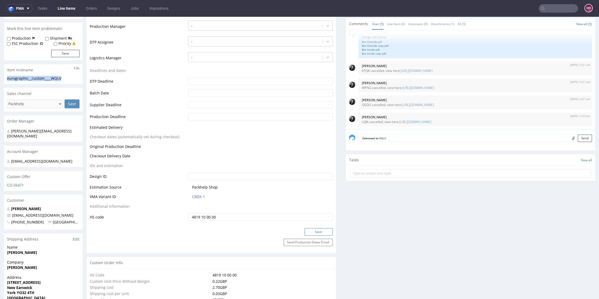
click at [307, 228] on button "Save" at bounding box center [318, 231] width 28 height 7
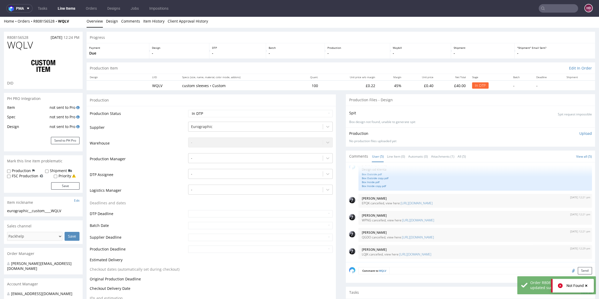
scroll to position [0, 0]
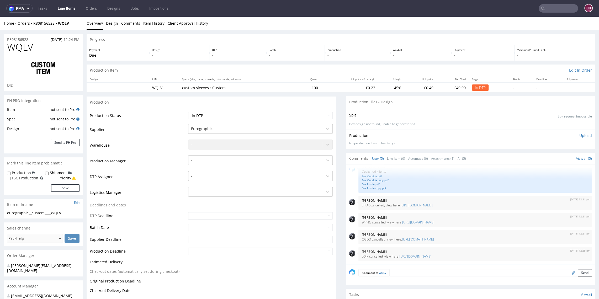
click at [579, 136] on p "Upload" at bounding box center [585, 135] width 13 height 5
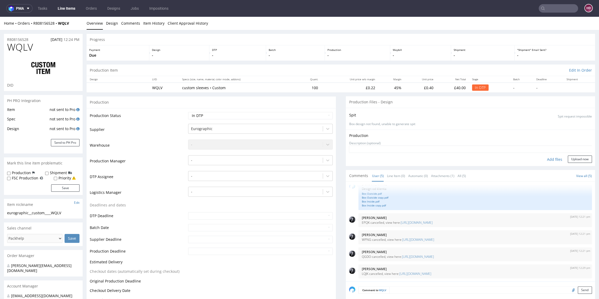
click at [543, 157] on div "Add files" at bounding box center [554, 160] width 26 height 8
type input "C:\fakepath\eurographic__custom____WQLV__d00__oR808156528__sleeve__02__Spider2.…"
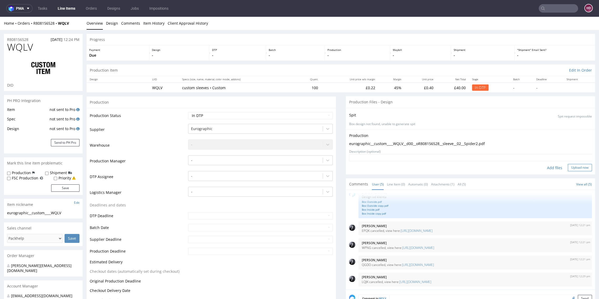
click at [568, 165] on button "Upload now" at bounding box center [580, 167] width 24 height 7
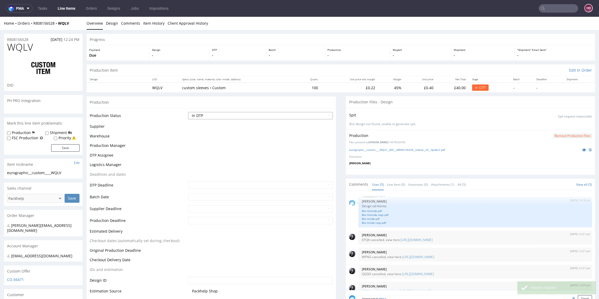
scroll to position [9, 0]
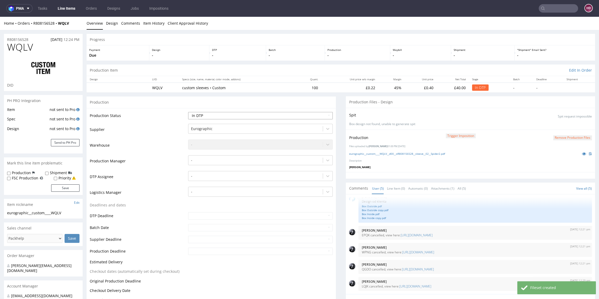
click at [279, 118] on select "Waiting for Artwork Waiting for Diecut Waiting for Mockup Waiting for DTP Waiti…" at bounding box center [260, 115] width 144 height 7
click at [188, 112] on select "Waiting for Artwork Waiting for Diecut Waiting for Mockup Waiting for DTP Waiti…" at bounding box center [260, 115] width 144 height 7
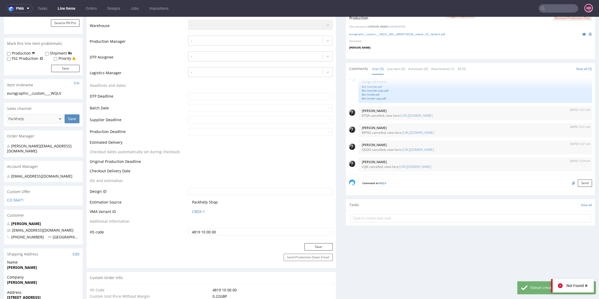
scroll to position [118, 0]
click at [320, 247] on button "Save" at bounding box center [318, 248] width 28 height 7
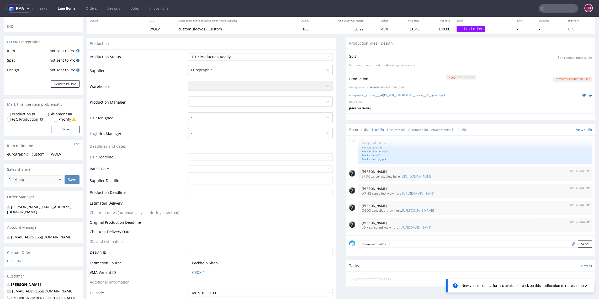
scroll to position [117, 0]
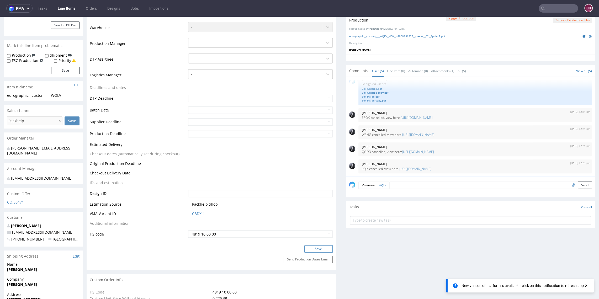
click at [307, 250] on button "Save" at bounding box center [318, 248] width 28 height 7
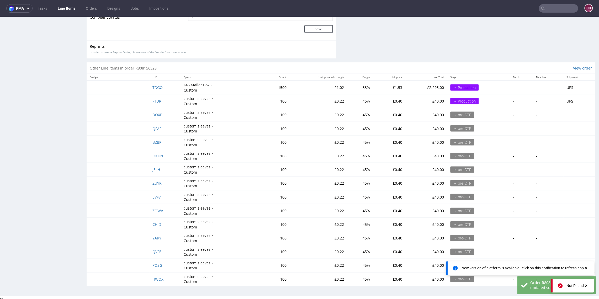
scroll to position [1, 0]
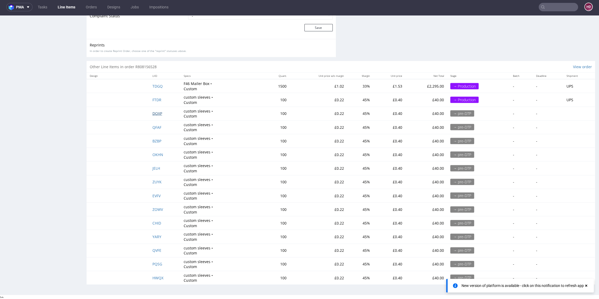
click at [156, 113] on span "DOXP" at bounding box center [157, 113] width 10 height 5
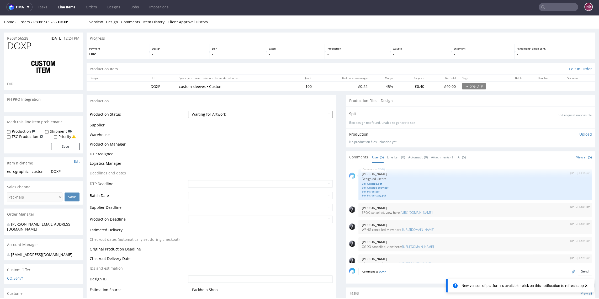
scroll to position [9, 0]
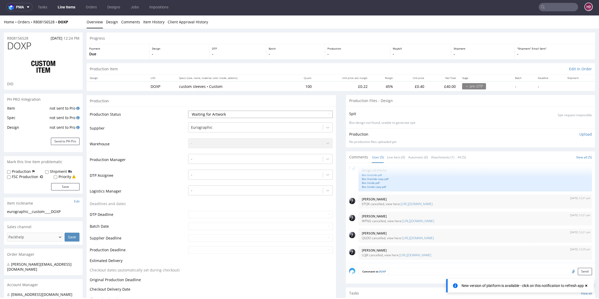
click at [216, 114] on select "Waiting for Artwork Waiting for Diecut Waiting for Mockup Waiting for DTP Waiti…" at bounding box center [260, 114] width 144 height 7
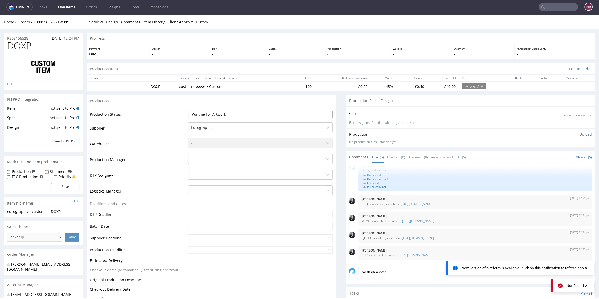
select select "dtp_in_process"
click at [188, 111] on select "Waiting for Artwork Waiting for Diecut Waiting for Mockup Waiting for DTP Waiti…" at bounding box center [260, 114] width 144 height 7
click at [206, 174] on div at bounding box center [255, 175] width 129 height 6
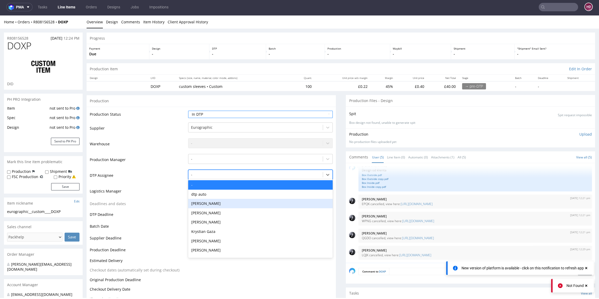
click at [223, 201] on div "[PERSON_NAME]" at bounding box center [260, 203] width 144 height 9
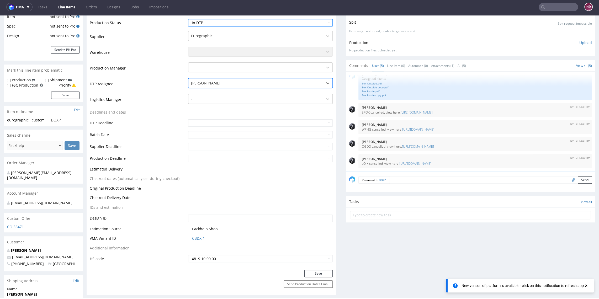
scroll to position [94, 0]
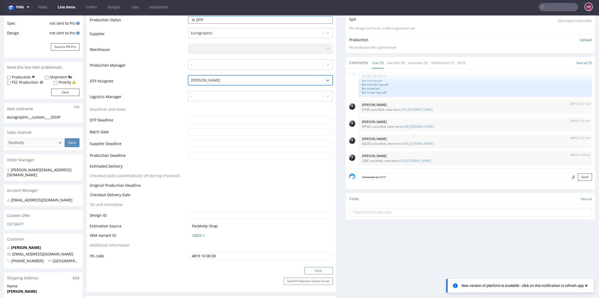
click at [318, 271] on button "Save" at bounding box center [318, 270] width 28 height 7
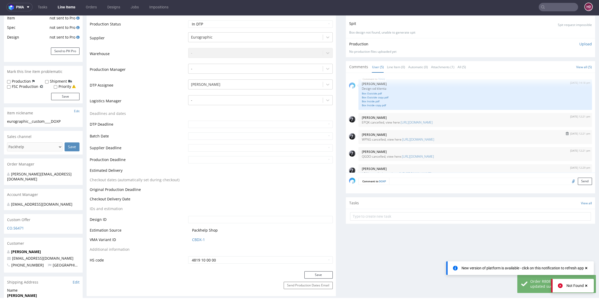
scroll to position [0, 0]
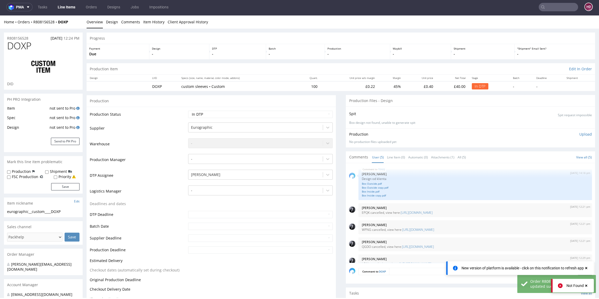
click at [63, 212] on div "eurographic__custom____DOXP" at bounding box center [43, 211] width 72 height 5
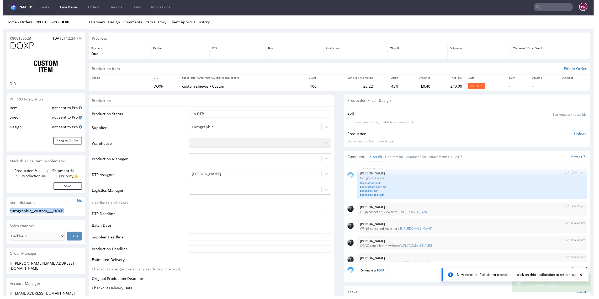
drag, startPoint x: 66, startPoint y: 211, endPoint x: 9, endPoint y: 211, distance: 57.2
click at [9, 211] on div "eurographic__custom____DOXP eurographic__custom ____DOXP Update" at bounding box center [46, 213] width 79 height 8
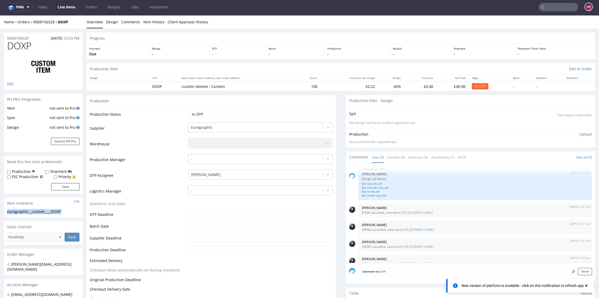
copy div "eurographic__custom____DOXP Update"
click at [579, 135] on p "Upload" at bounding box center [585, 134] width 13 height 5
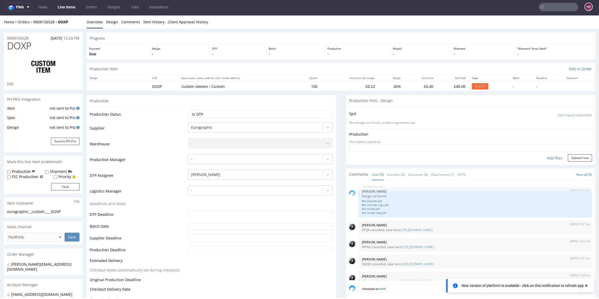
click at [541, 158] on div "Add files" at bounding box center [554, 158] width 26 height 8
click at [64, 211] on div "eurographic__custom____DOXP" at bounding box center [43, 211] width 72 height 5
drag, startPoint x: 63, startPoint y: 212, endPoint x: -7, endPoint y: 209, distance: 69.3
copy div "eurographic__custom____DOXP"
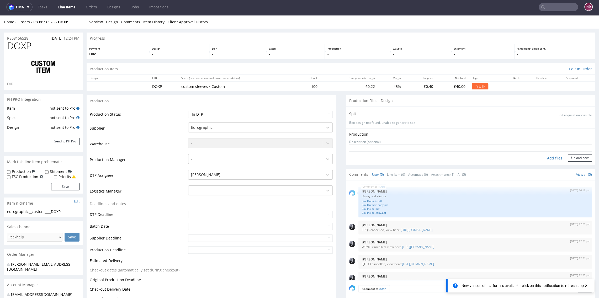
click at [547, 157] on div "Add files" at bounding box center [554, 158] width 26 height 8
type input "C:\fakepath\eurographic__custom____DOXP__d00__oR808156528__sleeve__03__SneakyTr…"
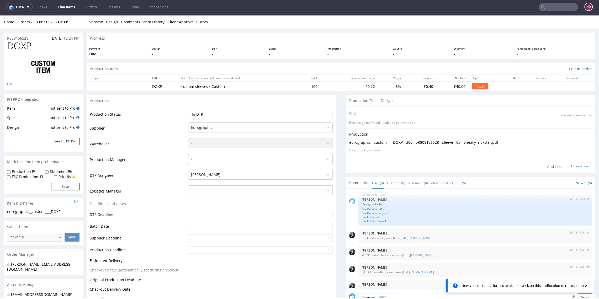
click at [568, 168] on button "Upload now" at bounding box center [580, 166] width 24 height 7
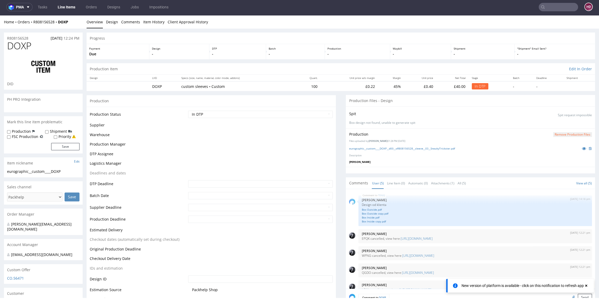
scroll to position [9, 0]
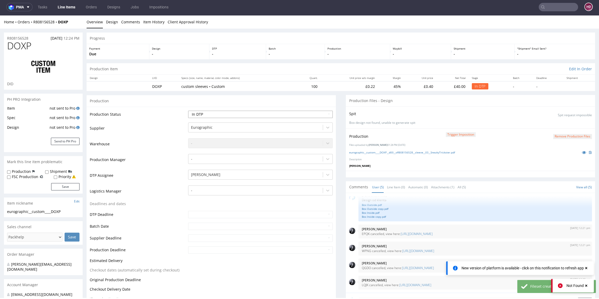
click at [238, 114] on select "Waiting for Artwork Waiting for Diecut Waiting for Mockup Waiting for DTP Waiti…" at bounding box center [260, 114] width 144 height 7
select select "dtp_production_ready"
click at [188, 111] on select "Waiting for Artwork Waiting for Diecut Waiting for Mockup Waiting for DTP Waiti…" at bounding box center [260, 114] width 144 height 7
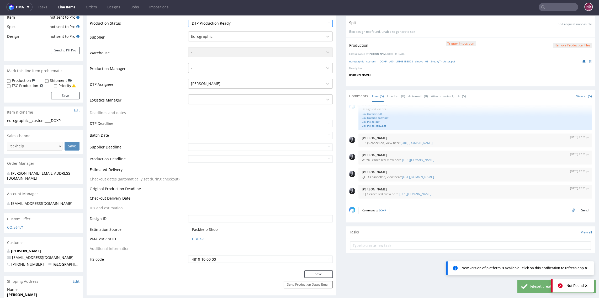
scroll to position [206, 0]
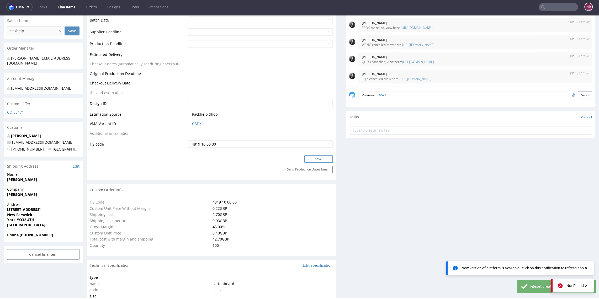
click at [307, 159] on button "Save" at bounding box center [318, 158] width 28 height 7
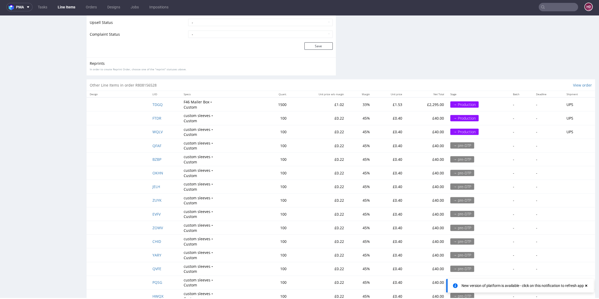
scroll to position [950, 0]
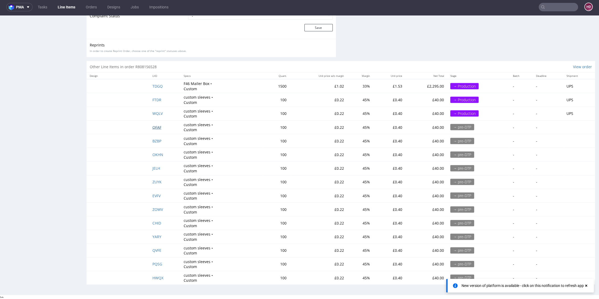
click at [154, 125] on span "QFAF" at bounding box center [156, 127] width 9 height 5
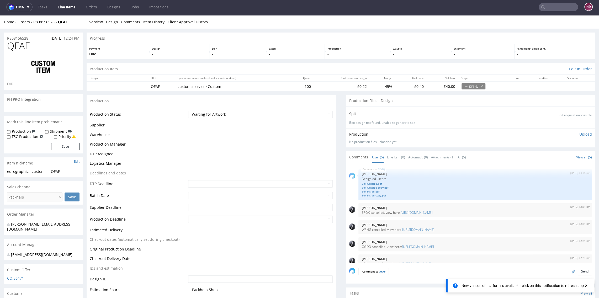
scroll to position [9, 0]
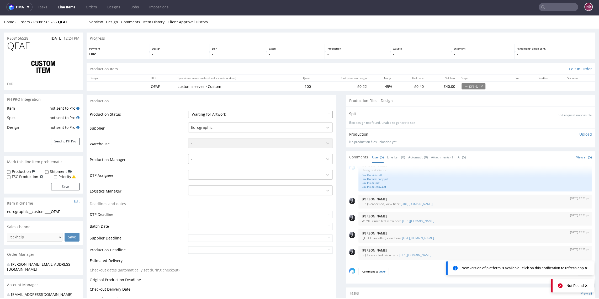
click at [251, 114] on select "Waiting for Artwork Waiting for Diecut Waiting for Mockup Waiting for DTP Waiti…" at bounding box center [260, 114] width 144 height 7
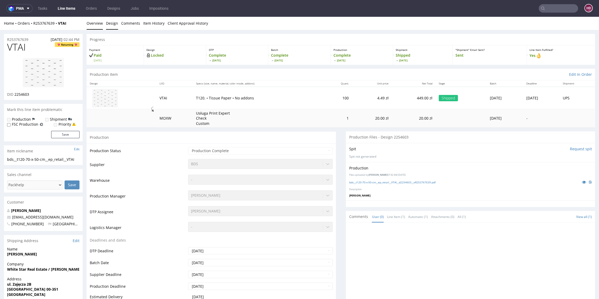
click at [111, 21] on link "Design" at bounding box center [112, 23] width 12 height 13
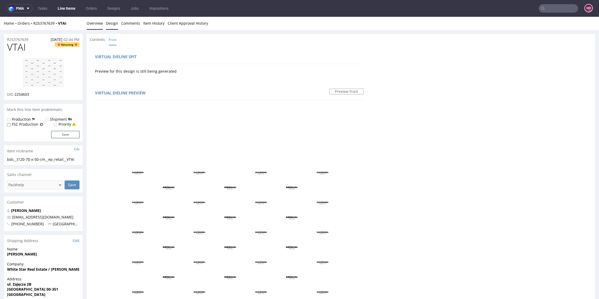
click at [97, 25] on link "Overview" at bounding box center [95, 23] width 16 height 13
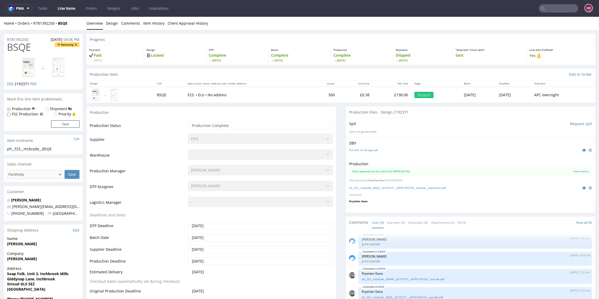
click at [68, 9] on link "Line Items" at bounding box center [67, 8] width 24 height 8
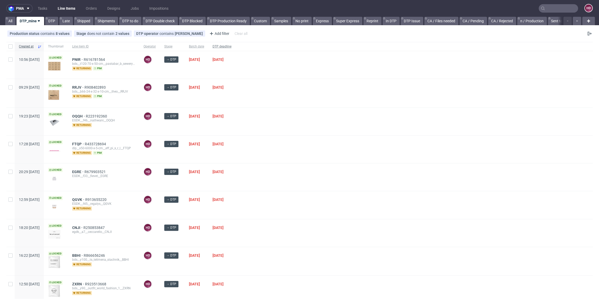
click at [231, 45] on span "DTP deadline" at bounding box center [221, 46] width 19 height 4
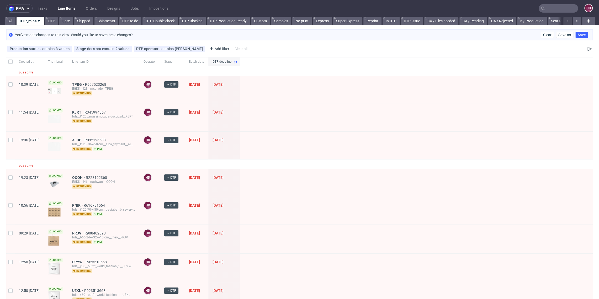
click at [95, 82] on div "TPBG R907523268 EGDK__f23__mcbryde__TPBG returning" at bounding box center [103, 90] width 71 height 28
click at [85, 84] on span "TPBG" at bounding box center [78, 84] width 13 height 4
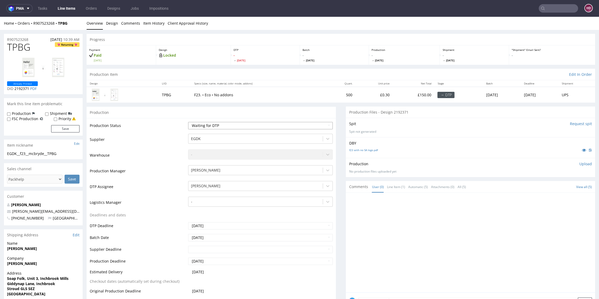
click at [211, 124] on select "Waiting for Artwork Waiting for Diecut Waiting for Mockup Waiting for DTP Waiti…" at bounding box center [260, 125] width 144 height 7
select select "dtp_in_process"
click at [188, 122] on select "Waiting for Artwork Waiting for Diecut Waiting for Mockup Waiting for DTP Waiti…" at bounding box center [260, 125] width 144 height 7
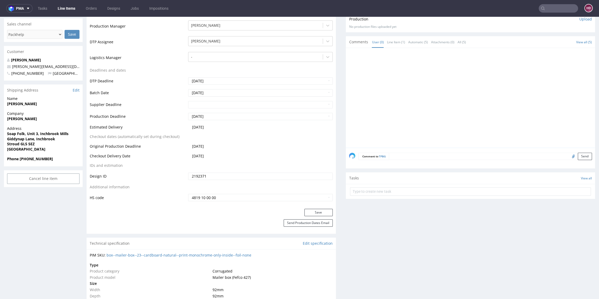
scroll to position [188, 0]
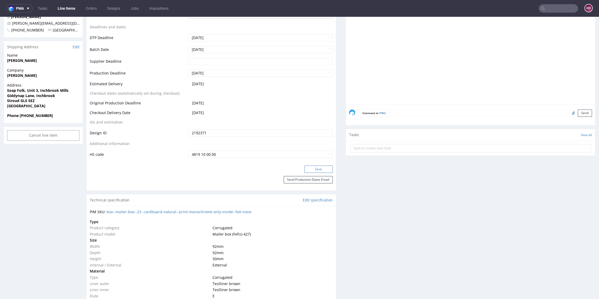
click at [312, 169] on button "Save" at bounding box center [318, 168] width 28 height 7
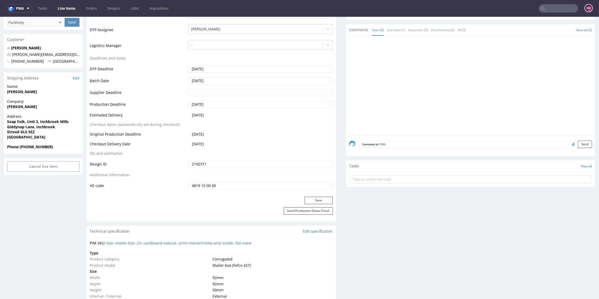
scroll to position [0, 0]
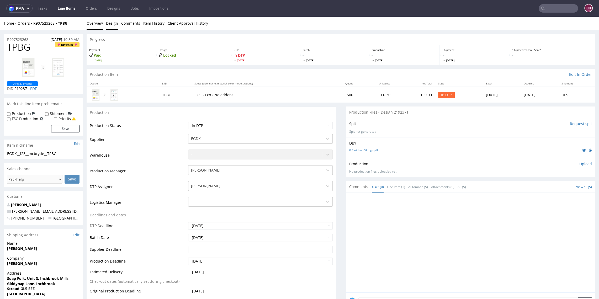
click at [107, 23] on link "Design" at bounding box center [112, 23] width 12 height 13
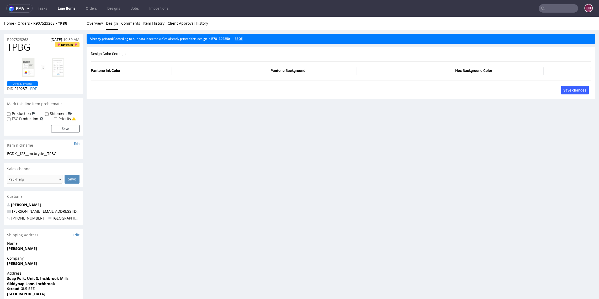
click at [243, 39] on link "BSQE" at bounding box center [238, 38] width 8 height 4
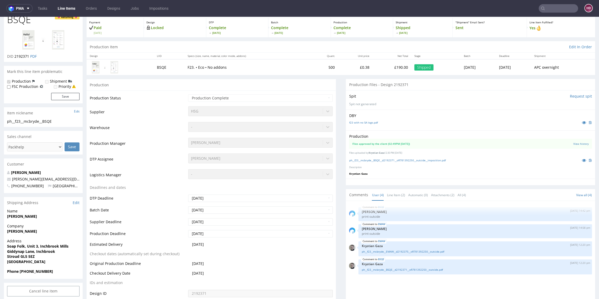
scroll to position [106, 0]
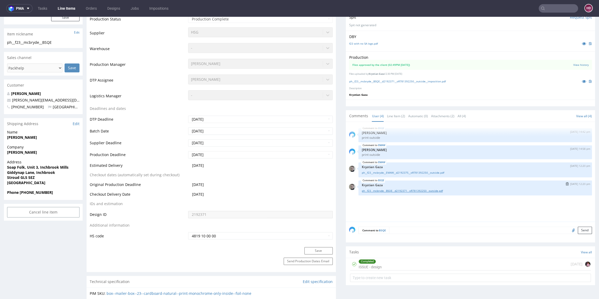
click at [391, 189] on link "ph__f23__mcbryde__BSQE__d2192371__oR781392250__outside.pdf" at bounding box center [474, 191] width 227 height 4
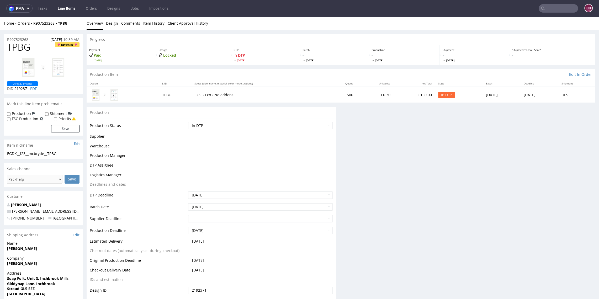
scroll to position [0, 0]
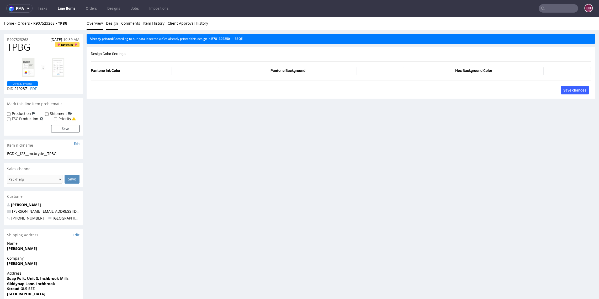
click at [90, 26] on link "Overview" at bounding box center [95, 23] width 16 height 13
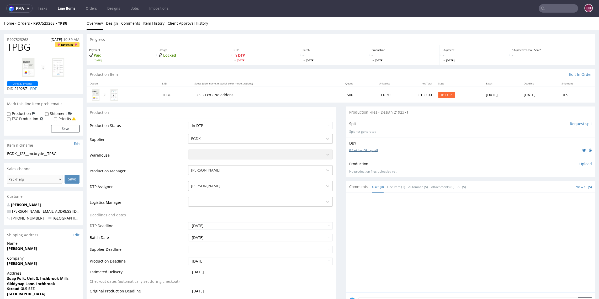
click at [367, 149] on link "f23 with no SA logo.pdf" at bounding box center [363, 150] width 29 height 4
drag, startPoint x: 32, startPoint y: 47, endPoint x: -5, endPoint y: 46, distance: 37.0
copy span "TPBG"
click at [63, 153] on div "EGDK__f23__mcbryde__TPBG" at bounding box center [43, 153] width 72 height 5
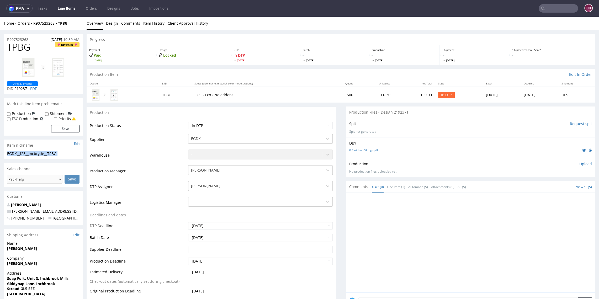
drag, startPoint x: -1, startPoint y: 152, endPoint x: -41, endPoint y: 153, distance: 40.1
copy div "EGDK__f23__mcbryde__TPBG Update"
drag, startPoint x: 32, startPoint y: 38, endPoint x: -16, endPoint y: 38, distance: 48.0
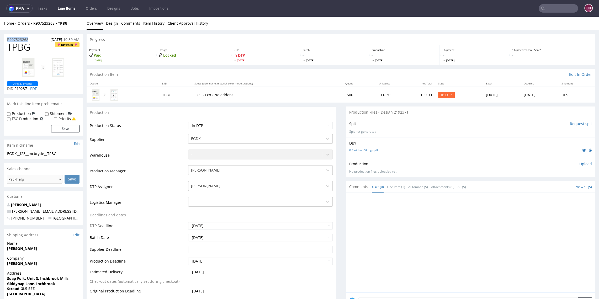
copy p "R907523268"
drag, startPoint x: 28, startPoint y: 88, endPoint x: 15, endPoint y: 88, distance: 13.6
click at [15, 88] on p "DID 2192371 PDF" at bounding box center [22, 88] width 31 height 5
copy span "2192371"
click at [579, 162] on p "Upload" at bounding box center [585, 163] width 13 height 5
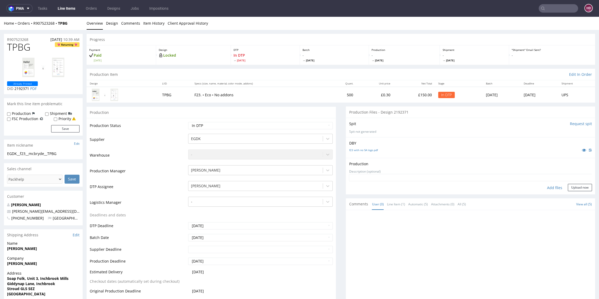
click at [546, 188] on div "Add files" at bounding box center [554, 188] width 26 height 8
type input "C:\fakepath\EGDK__f23__mcbryde__TPBG__d2192371__oR907523268.pdf"
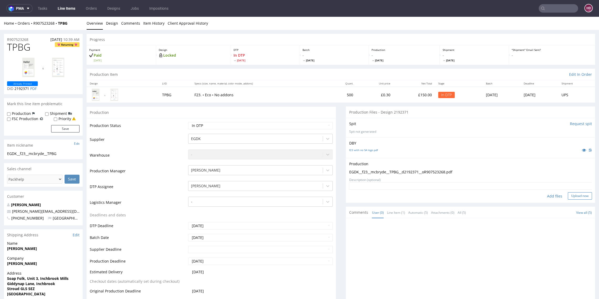
click at [568, 195] on button "Upload now" at bounding box center [580, 195] width 24 height 7
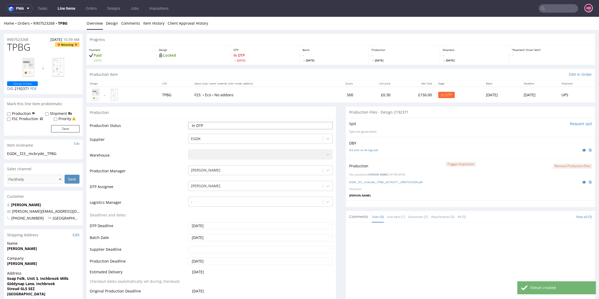
click at [238, 125] on select "Waiting for Artwork Waiting for Diecut Waiting for Mockup Waiting for DTP Waiti…" at bounding box center [260, 125] width 144 height 7
select select "dtp_production_ready"
click at [188, 122] on select "Waiting for Artwork Waiting for Diecut Waiting for Mockup Waiting for DTP Waiti…" at bounding box center [260, 125] width 144 height 7
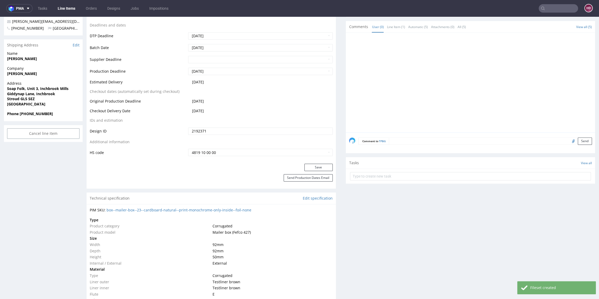
scroll to position [194, 0]
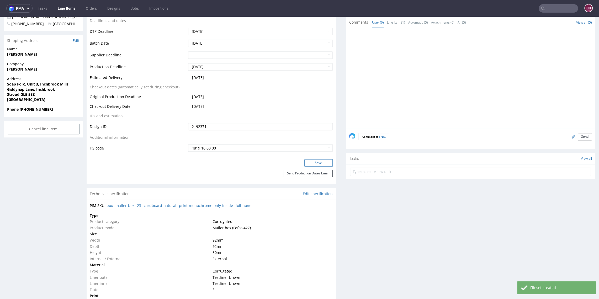
click at [324, 163] on button "Save" at bounding box center [318, 162] width 28 height 7
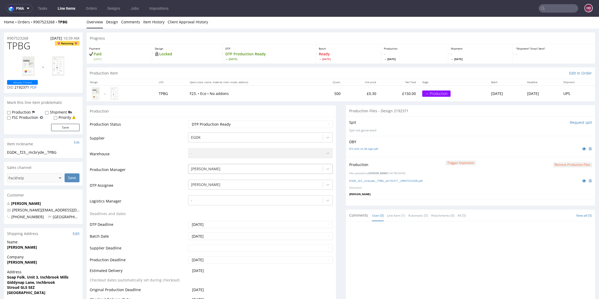
scroll to position [0, 0]
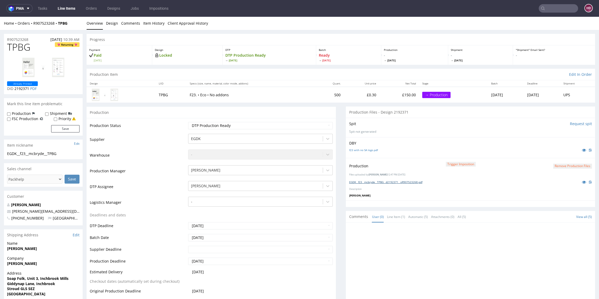
click at [349, 180] on link "EGDK__f23__mcbryde__TPBG__d2192371__oR907523268.pdf" at bounding box center [385, 182] width 73 height 4
click at [66, 8] on link "Line Items" at bounding box center [67, 8] width 24 height 8
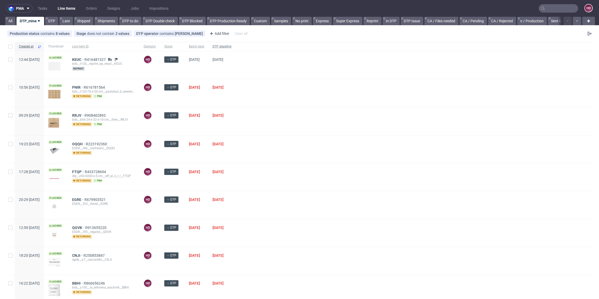
click at [232, 46] on div "DTP deadline" at bounding box center [221, 46] width 27 height 9
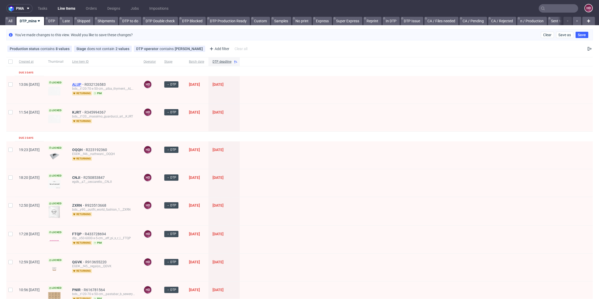
click at [84, 85] on span "ALUP" at bounding box center [78, 84] width 12 height 4
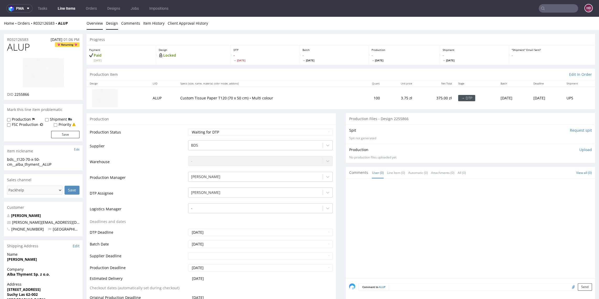
click at [108, 23] on link "Design" at bounding box center [112, 23] width 12 height 13
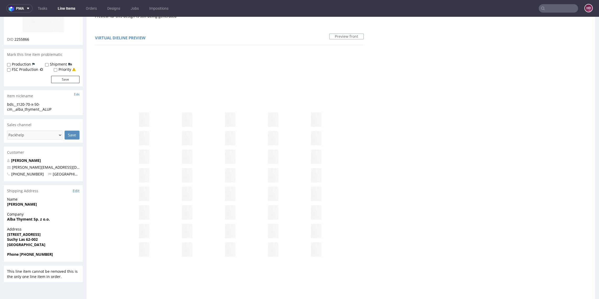
scroll to position [56, 0]
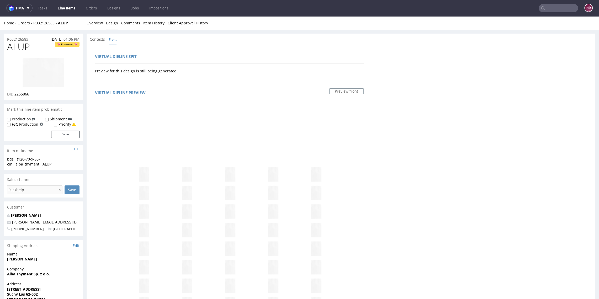
scroll to position [0, 0]
click at [99, 25] on link "Overview" at bounding box center [95, 23] width 16 height 13
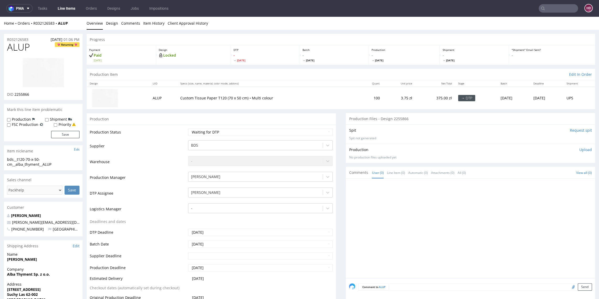
click at [36, 47] on h1 "ALUP Returning" at bounding box center [43, 47] width 72 height 10
drag, startPoint x: 29, startPoint y: 47, endPoint x: -25, endPoint y: 46, distance: 53.8
drag, startPoint x: 31, startPoint y: 94, endPoint x: 15, endPoint y: 93, distance: 16.6
click at [15, 93] on div "DID 2255866" at bounding box center [43, 94] width 72 height 5
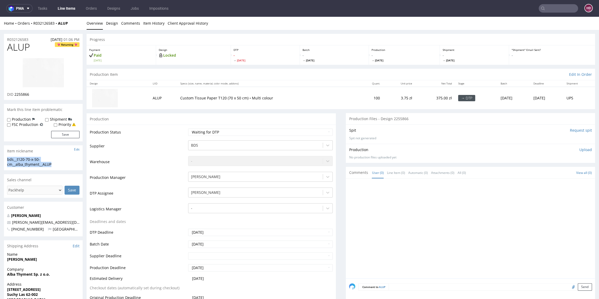
drag, startPoint x: 57, startPoint y: 164, endPoint x: -24, endPoint y: 158, distance: 81.6
copy div "bds__t120-70-x-50-cm__alba_thyment__ALUP"
drag, startPoint x: 26, startPoint y: 38, endPoint x: -19, endPoint y: 35, distance: 44.7
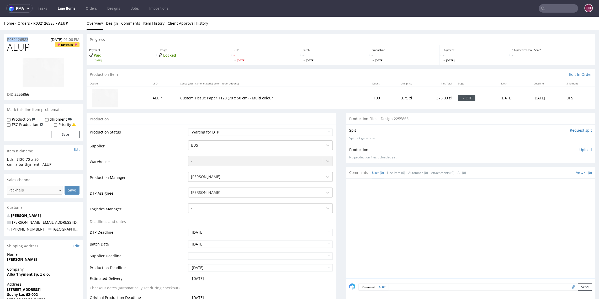
copy p "R032126583"
drag, startPoint x: 33, startPoint y: 96, endPoint x: 14, endPoint y: 93, distance: 19.2
click at [14, 93] on div "DID 2255866" at bounding box center [43, 94] width 72 height 5
copy span "2255866"
click at [109, 24] on link "Design" at bounding box center [112, 23] width 12 height 13
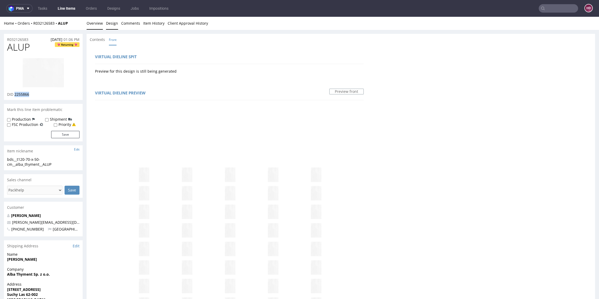
click at [96, 24] on link "Overview" at bounding box center [95, 23] width 16 height 13
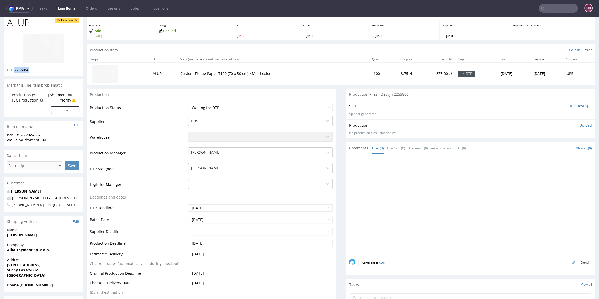
scroll to position [33, 0]
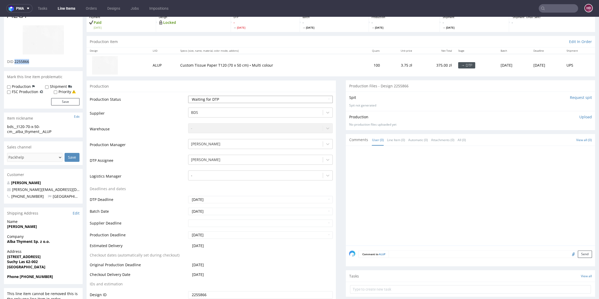
click at [274, 100] on select "Waiting for Artwork Waiting for Diecut Waiting for Mockup Waiting for DTP Waiti…" at bounding box center [260, 99] width 144 height 7
select select "dtp_ca_needed"
click at [188, 96] on select "Waiting for Artwork Waiting for Diecut Waiting for Mockup Waiting for DTP Waiti…" at bounding box center [260, 99] width 144 height 7
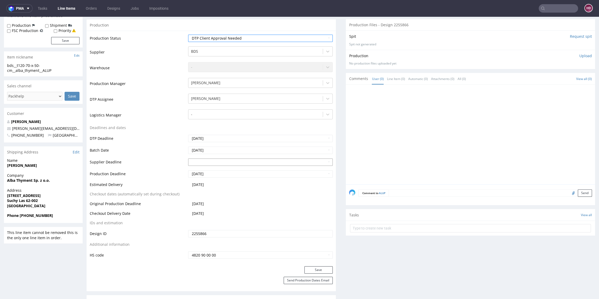
scroll to position [95, 0]
click at [313, 268] on button "Save" at bounding box center [318, 268] width 28 height 7
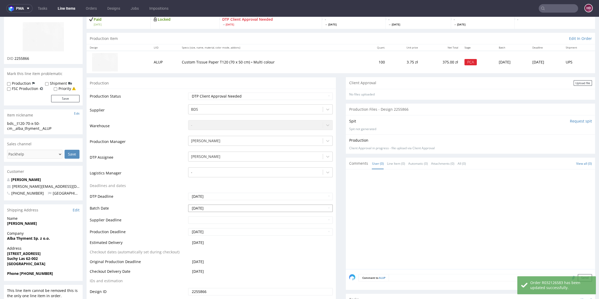
scroll to position [0, 0]
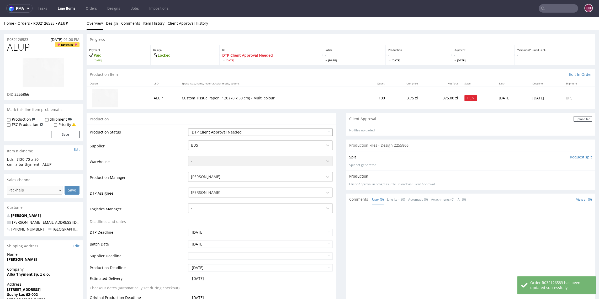
click at [268, 133] on select "Waiting for Artwork Waiting for Diecut Waiting for Mockup Waiting for DTP Waiti…" at bounding box center [260, 132] width 144 height 7
select select "dtp_issue"
click at [188, 129] on select "Waiting for Artwork Waiting for Diecut Waiting for Mockup Waiting for DTP Waiti…" at bounding box center [260, 132] width 144 height 7
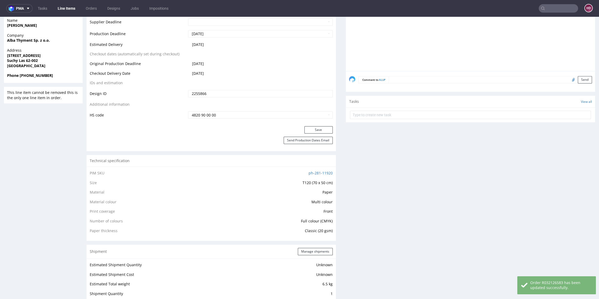
scroll to position [259, 0]
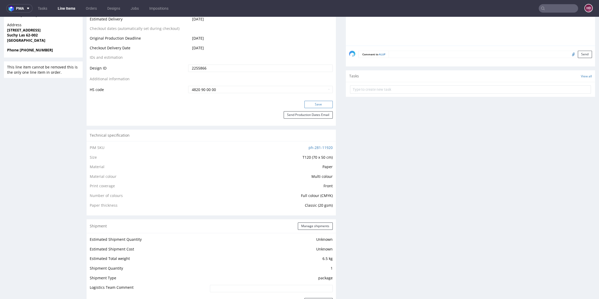
click at [314, 104] on button "Save" at bounding box center [318, 104] width 28 height 7
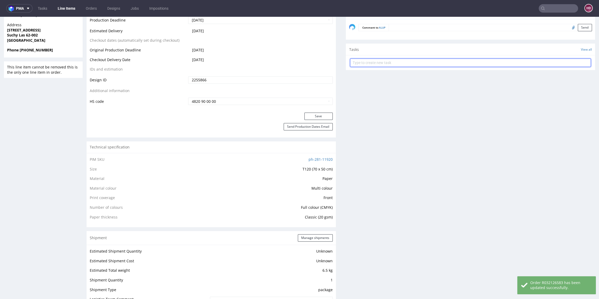
click at [355, 65] on input "text" at bounding box center [470, 62] width 241 height 8
type input "issue"
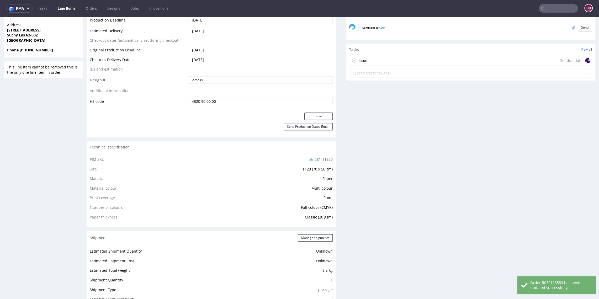
click at [365, 57] on div "issue Set due date" at bounding box center [470, 60] width 241 height 10
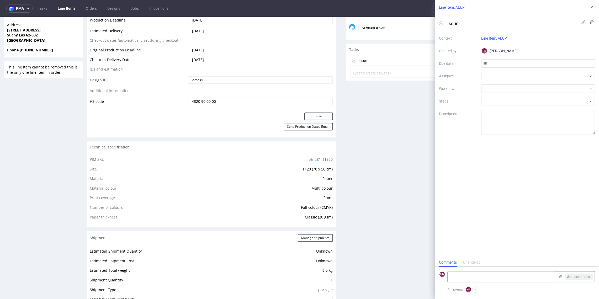
scroll to position [4, 0]
click at [502, 63] on input "text" at bounding box center [538, 63] width 114 height 8
click at [554, 106] on span "12" at bounding box center [554, 107] width 4 height 5
type input "[DATE]"
click at [529, 89] on div at bounding box center [538, 88] width 114 height 8
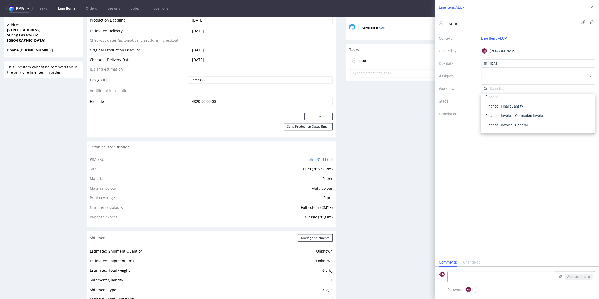
scroll to position [4, 0]
click at [520, 111] on div "DTP - Issue" at bounding box center [538, 113] width 110 height 9
drag, startPoint x: 521, startPoint y: 128, endPoint x: 459, endPoint y: 111, distance: 63.8
click at [461, 111] on div "Context Line Item: ALUP Created by HD Hapka Dominika Due date 12/09/2025 Assign…" at bounding box center [517, 84] width 156 height 101
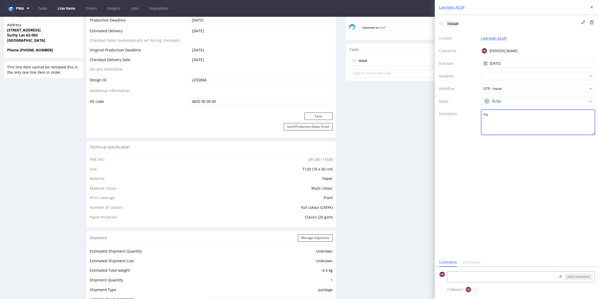
type textarea "P"
click at [500, 131] on textarea "Problem: Impact: What is needed?:" at bounding box center [538, 122] width 114 height 25
click at [554, 130] on textarea "Problem: Impact: What is needed?:" at bounding box center [538, 122] width 114 height 25
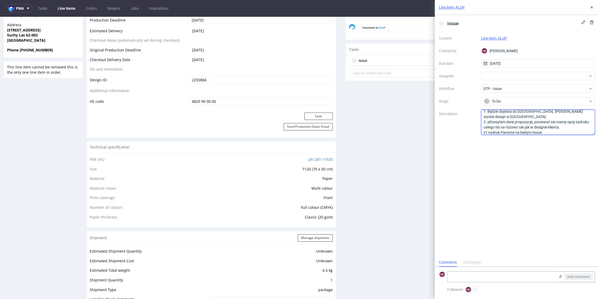
click at [519, 132] on textarea "Problem: Impact: What is needed?:" at bounding box center [538, 122] width 114 height 25
click at [490, 122] on textarea "Problem: Impact: What is needed?:" at bounding box center [538, 122] width 114 height 25
drag, startPoint x: 532, startPoint y: 121, endPoint x: 549, endPoint y: 120, distance: 16.3
click at [549, 120] on textarea "Problem: Impact: What is needed?:" at bounding box center [538, 122] width 114 height 25
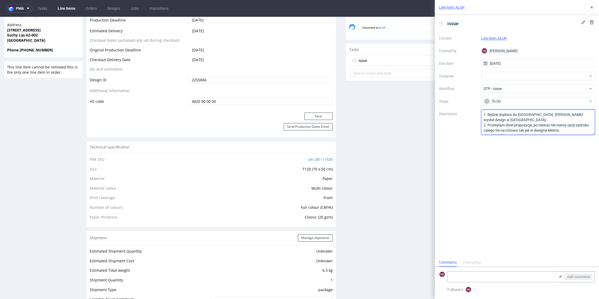
click at [538, 120] on textarea "Problem: Impact: What is needed?:" at bounding box center [538, 122] width 114 height 25
click at [532, 125] on textarea "Problem: Impact: What is needed?:" at bounding box center [538, 122] width 114 height 25
click at [538, 124] on textarea "Problem: Impact: What is needed?:" at bounding box center [538, 122] width 114 height 25
click at [568, 125] on textarea "Problem: Impact: What is needed?:" at bounding box center [538, 122] width 114 height 25
click at [542, 124] on textarea "Problem: Impact: What is needed?:" at bounding box center [538, 122] width 114 height 25
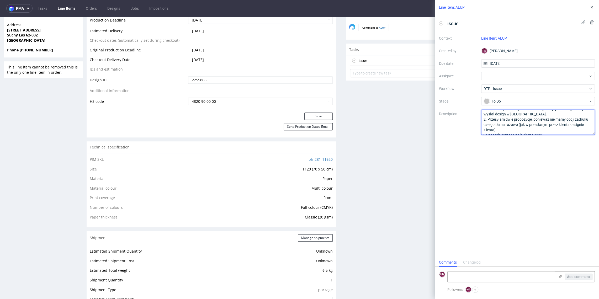
scroll to position [11, 0]
drag, startPoint x: 495, startPoint y: 130, endPoint x: 509, endPoint y: 118, distance: 17.5
click at [509, 118] on textarea "Problem: Impact: What is needed?:" at bounding box center [538, 122] width 114 height 25
click at [530, 118] on textarea "Problem: Impact: What is needed?:" at bounding box center [538, 122] width 114 height 25
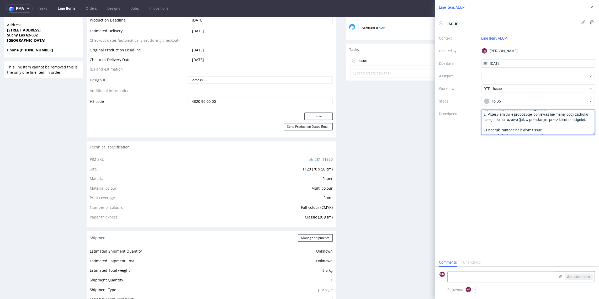
scroll to position [16, 0]
type textarea "1. Będzie dopłata do Pantone. Klient wysłał design w Pantone. 2. Przesyłam dwie…"
click at [560, 276] on use at bounding box center [560, 276] width 3 height 3
click at [0, 0] on input "file" at bounding box center [0, 0] width 0 height 0
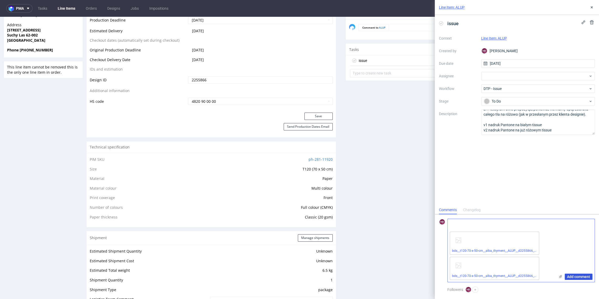
click at [576, 275] on span "Add comment" at bounding box center [578, 277] width 23 height 4
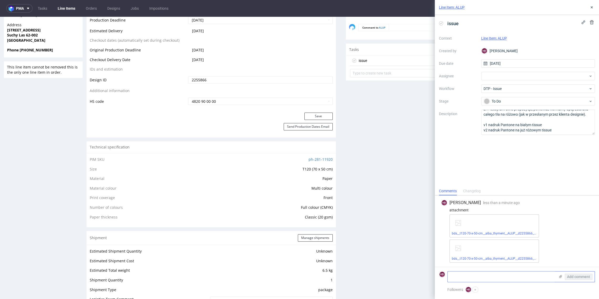
click at [571, 275] on div "Add comment" at bounding box center [574, 276] width 39 height 10
click at [539, 278] on textarea at bounding box center [501, 276] width 108 height 10
click at [531, 240] on div "bds__t120-70-x-50-cm__alba_thyment__ALUP__d2255866__oR032126583_v2.pdf" at bounding box center [493, 250] width 89 height 23
click at [537, 242] on div "bds__t120-70-x-50-cm__alba_thyment__ALUP__d2255866__oR032126583_v2.pdf" at bounding box center [493, 250] width 89 height 23
click at [531, 211] on div "attachment" at bounding box center [517, 210] width 152 height 4
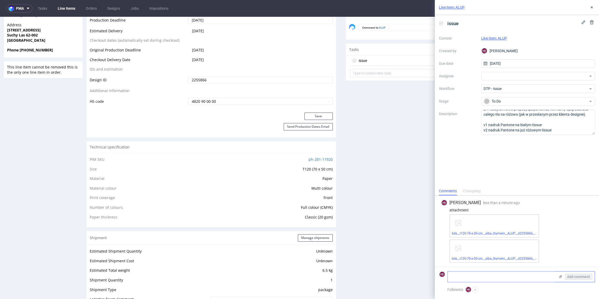
click at [514, 281] on textarea at bounding box center [501, 276] width 108 height 10
click at [560, 276] on use at bounding box center [560, 276] width 3 height 3
click at [0, 0] on input "file" at bounding box center [0, 0] width 0 height 0
click at [520, 274] on textarea at bounding box center [501, 276] width 108 height 10
type textarea "c"
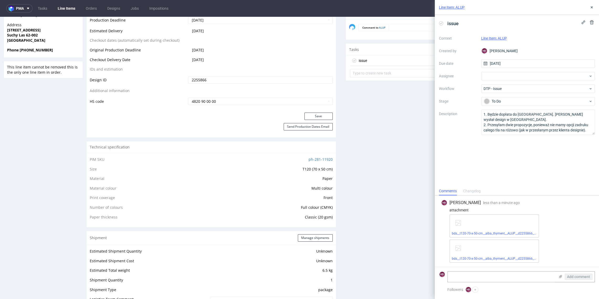
scroll to position [0, 0]
click at [590, 6] on icon at bounding box center [591, 7] width 4 height 4
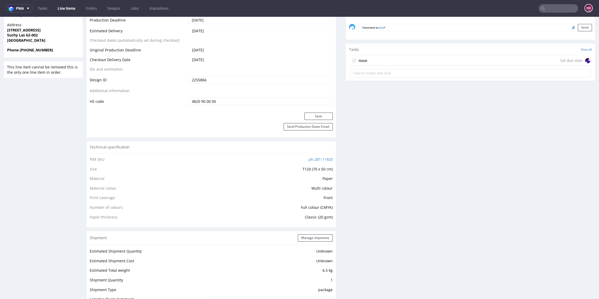
scroll to position [94, 0]
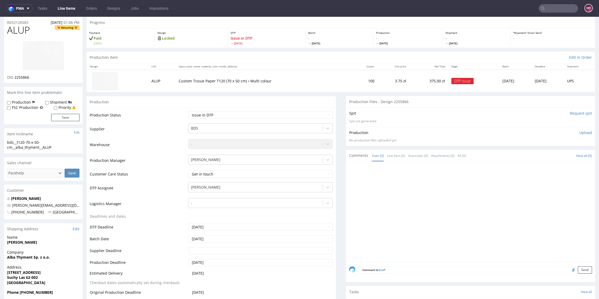
scroll to position [121, 0]
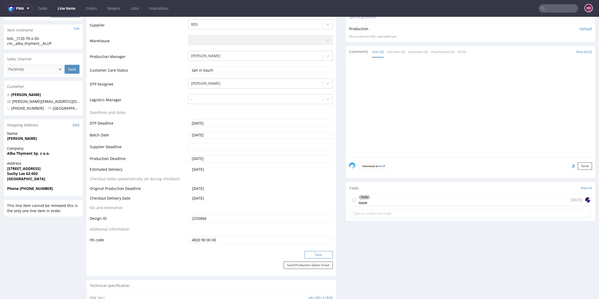
click at [321, 254] on button "Save" at bounding box center [318, 254] width 28 height 7
click at [417, 200] on div "To Do issue today" at bounding box center [470, 200] width 241 height 12
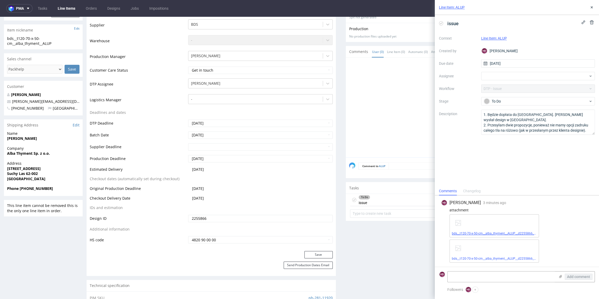
click at [467, 232] on link "bds__t120-70-x-50-cm__alba_thyment__ALUP__d2255866__oR032126583.pdf" at bounding box center [506, 234] width 109 height 4
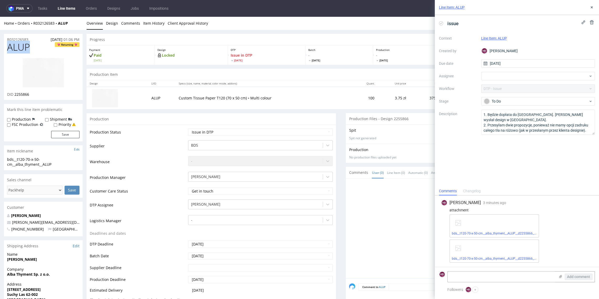
drag, startPoint x: 28, startPoint y: 47, endPoint x: 4, endPoint y: 47, distance: 23.9
click at [4, 47] on div "ALUP Returning DID 2255866" at bounding box center [43, 71] width 79 height 58
copy span "ALUP"
click at [73, 8] on link "Line Items" at bounding box center [67, 8] width 24 height 8
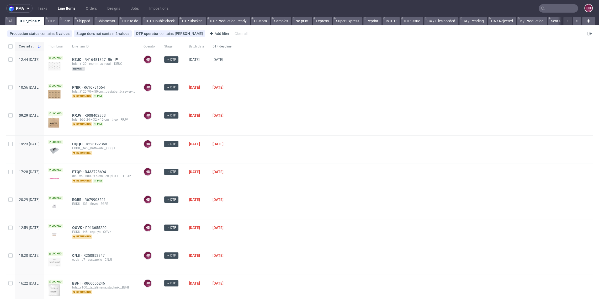
click at [236, 43] on div "DTP deadline" at bounding box center [221, 46] width 27 height 9
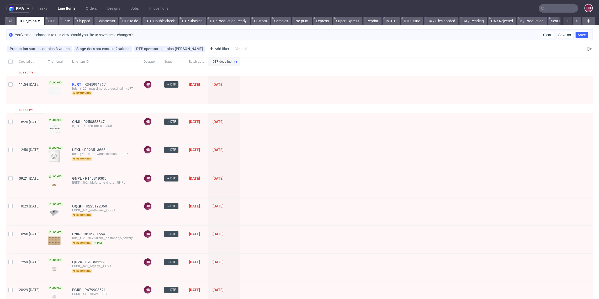
click at [84, 83] on span "KJRT" at bounding box center [78, 84] width 12 height 4
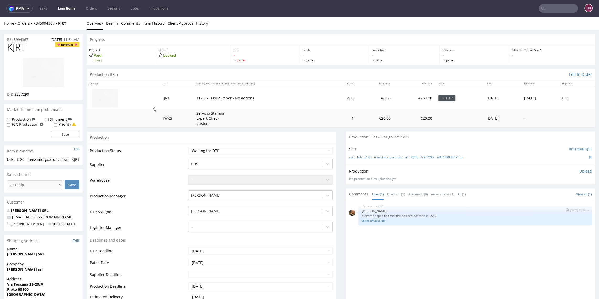
click at [372, 219] on link "velina uff 2025.pdf" at bounding box center [474, 221] width 227 height 4
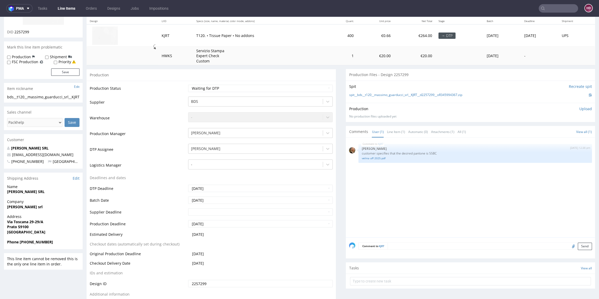
scroll to position [69, 0]
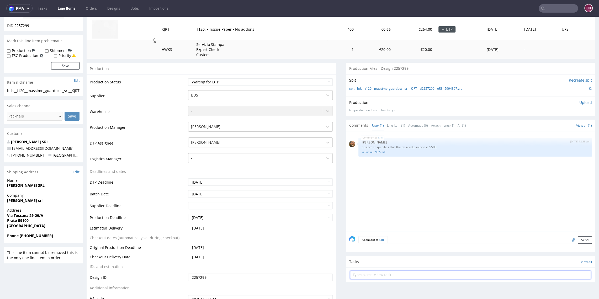
click at [435, 275] on input "text" at bounding box center [470, 275] width 241 height 8
type input "issue"
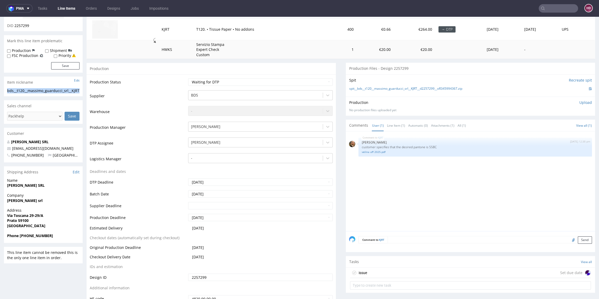
drag, startPoint x: 21, startPoint y: 97, endPoint x: -12, endPoint y: 86, distance: 34.7
copy section "bds__t120__massimo_guarducci_srl__KJRT"
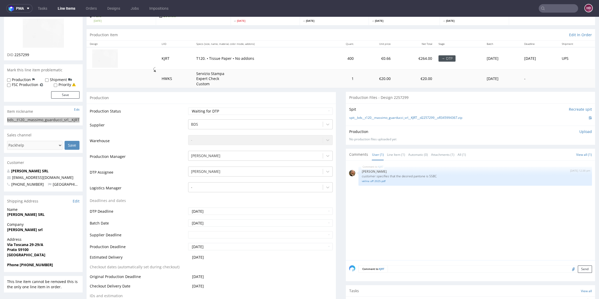
scroll to position [0, 0]
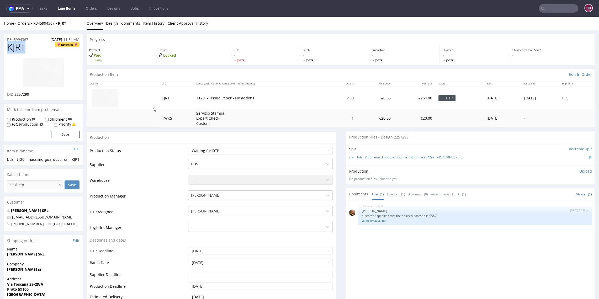
drag, startPoint x: 3, startPoint y: 45, endPoint x: -25, endPoint y: 45, distance: 28.6
copy span "KJRT"
click at [39, 90] on link at bounding box center [43, 73] width 42 height 38
click at [35, 38] on div "R345994367 05.09.2025 11:54 AM" at bounding box center [43, 38] width 79 height 8
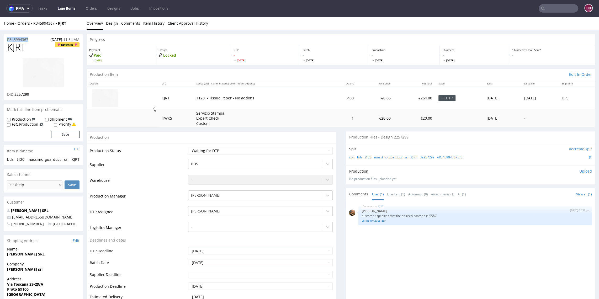
drag, startPoint x: 31, startPoint y: 39, endPoint x: -29, endPoint y: 37, distance: 59.3
drag, startPoint x: 29, startPoint y: 93, endPoint x: 15, endPoint y: 92, distance: 13.9
click at [15, 92] on div "DID 2257299" at bounding box center [43, 94] width 72 height 5
click at [209, 151] on select "Waiting for Artwork Waiting for Diecut Waiting for Mockup Waiting for DTP Waiti…" at bounding box center [260, 150] width 144 height 7
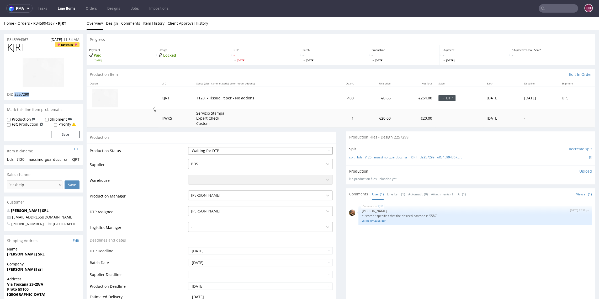
select select "dtp_issue"
click at [188, 147] on select "Waiting for Artwork Waiting for Diecut Waiting for Mockup Waiting for DTP Waiti…" at bounding box center [260, 150] width 144 height 7
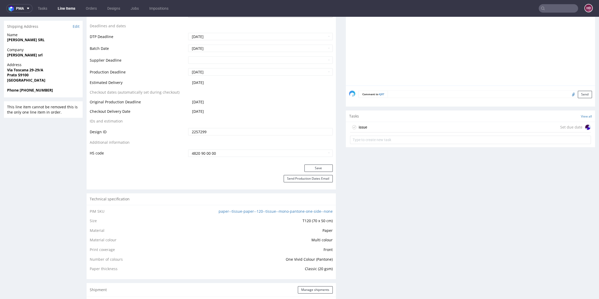
scroll to position [213, 0]
click at [312, 165] on div "Production Status Waiting for Artwork Waiting for Diecut Waiting for Mockup Wai…" at bounding box center [211, 48] width 249 height 236
click at [312, 168] on button "Save" at bounding box center [318, 169] width 28 height 7
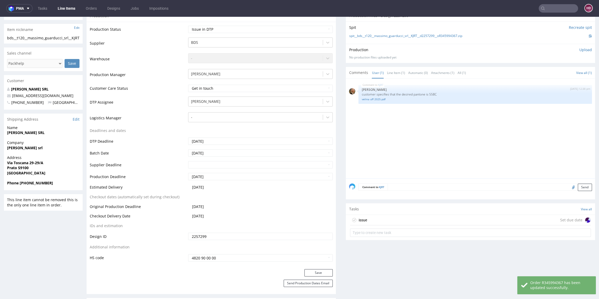
scroll to position [130, 0]
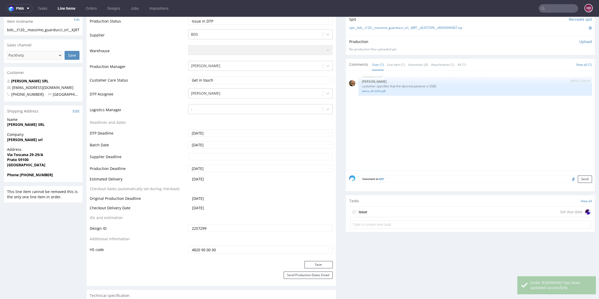
click at [376, 215] on div "issue Set due date" at bounding box center [470, 212] width 241 height 10
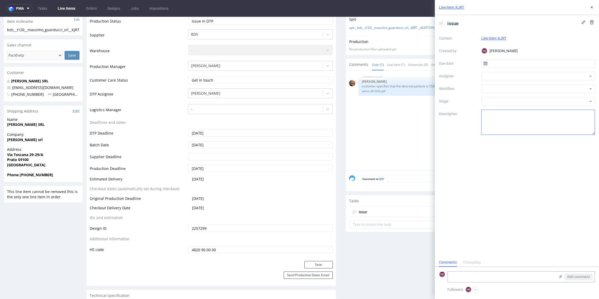
scroll to position [4, 0]
click at [506, 74] on div at bounding box center [538, 76] width 114 height 8
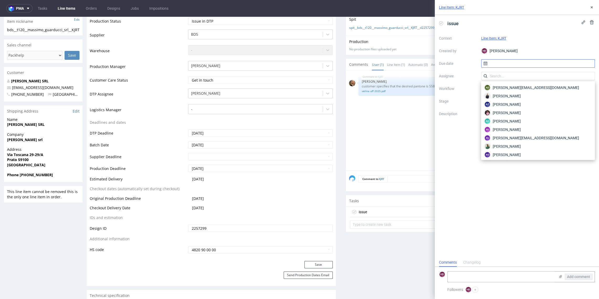
click at [489, 63] on input "text" at bounding box center [538, 63] width 114 height 8
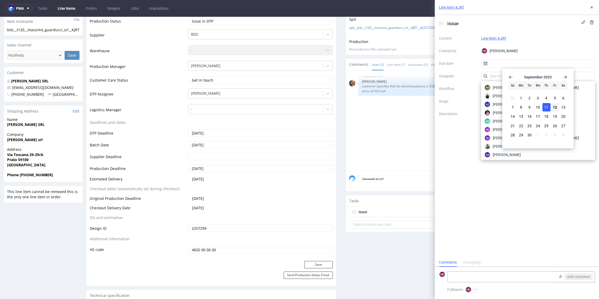
click at [546, 107] on span "11" at bounding box center [546, 107] width 4 height 5
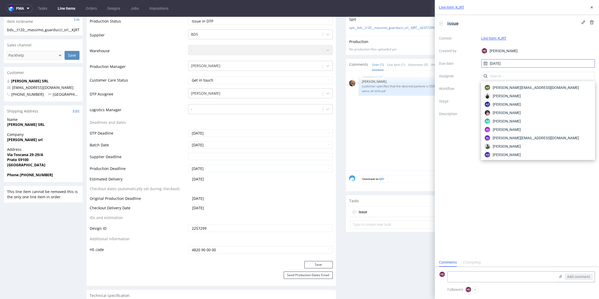
click at [514, 63] on input "[DATE]" at bounding box center [538, 63] width 114 height 8
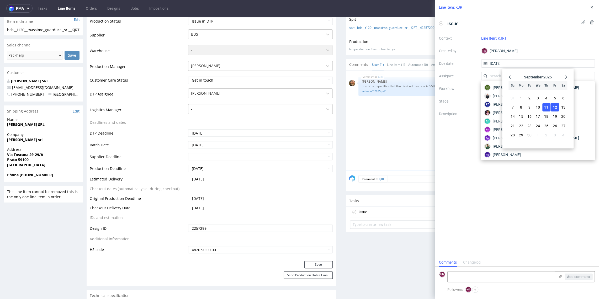
click at [554, 105] on span "12" at bounding box center [554, 107] width 4 height 5
type input "[DATE]"
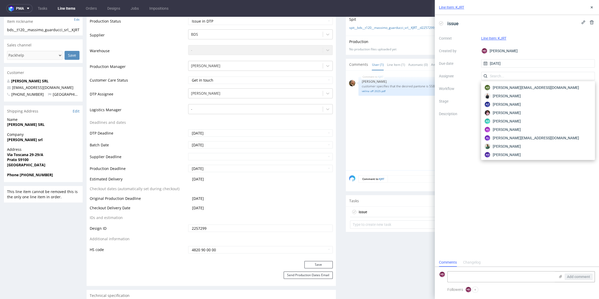
click at [452, 87] on label "Workflow" at bounding box center [458, 88] width 38 height 6
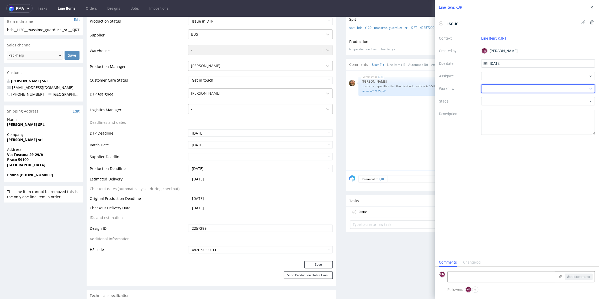
click at [496, 90] on div at bounding box center [538, 88] width 114 height 8
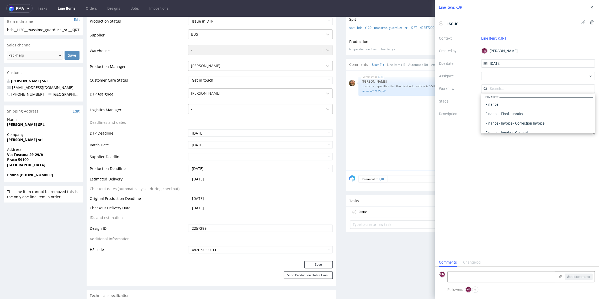
scroll to position [0, 0]
click at [504, 116] on div "DTP - Issue" at bounding box center [538, 116] width 110 height 9
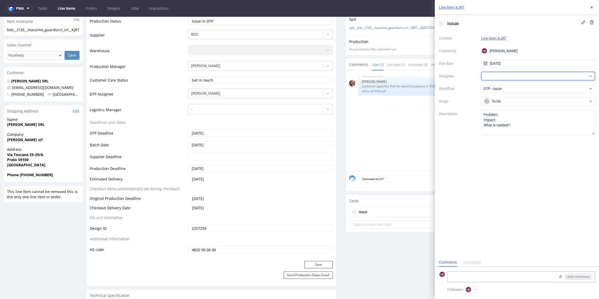
click at [507, 77] on div at bounding box center [538, 76] width 114 height 8
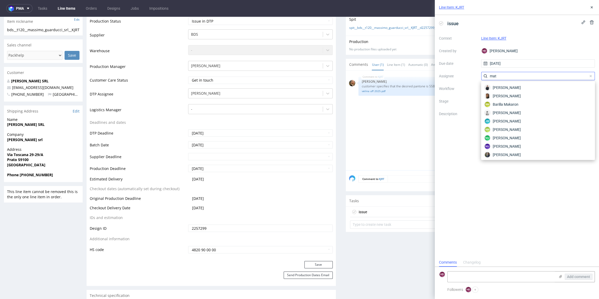
type input "matt"
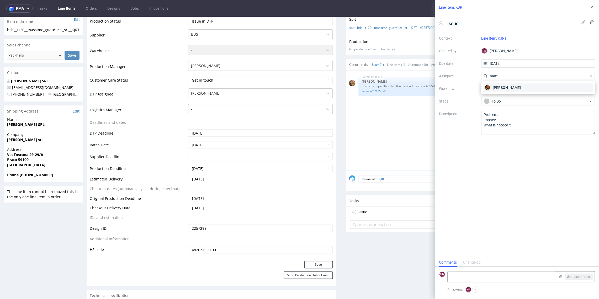
click at [509, 86] on span "Matteo Corsico" at bounding box center [506, 87] width 28 height 5
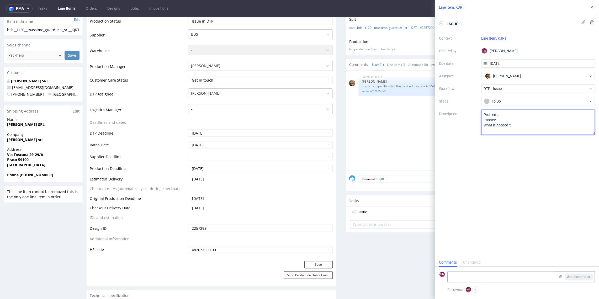
drag, startPoint x: 513, startPoint y: 127, endPoint x: 452, endPoint y: 103, distance: 65.7
click at [452, 103] on div "Context Line Item: KJRT Created by HD Hapka Dominika Due date 12/09/2025 Assign…" at bounding box center [517, 84] width 156 height 101
click at [490, 117] on textarea "Problem: Impact: What is needed?:" at bounding box center [538, 122] width 114 height 25
click at [500, 122] on textarea at bounding box center [538, 122] width 114 height 25
paste textarea "The logo is of poor quality."
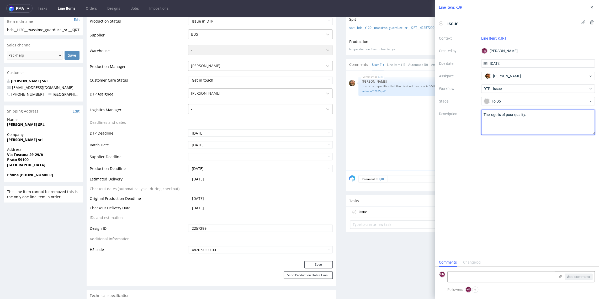
paste textarea "The attached graphics are below the recommended print resolution of 300dpi."
paste textarea "For photos/images, please use graphics with a minimum resolution of 300dpi. For…"
type textarea "The logo is of poor quality. The attached graphics are below the recommended pr…"
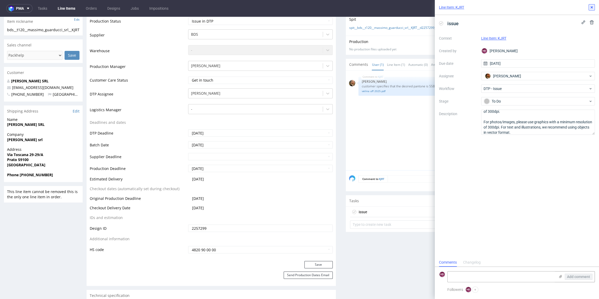
click at [591, 9] on icon at bounding box center [591, 7] width 4 height 4
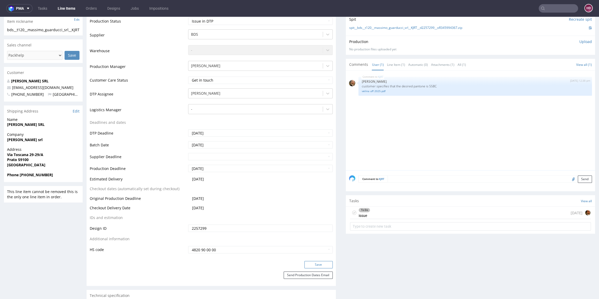
click at [320, 263] on button "Save" at bounding box center [318, 264] width 28 height 7
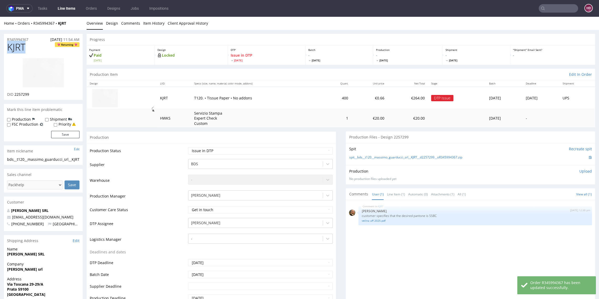
drag, startPoint x: 30, startPoint y: 47, endPoint x: 5, endPoint y: 43, distance: 25.4
click at [5, 43] on div "KJRT Returning DID 2257299" at bounding box center [43, 71] width 79 height 58
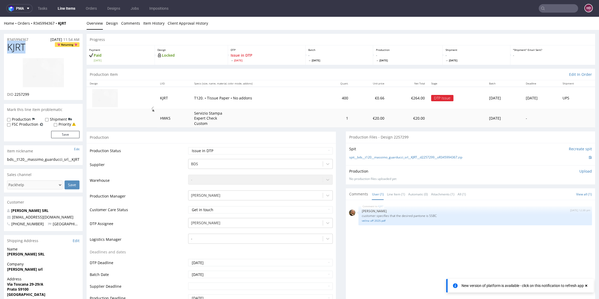
click at [70, 8] on link "Line Items" at bounding box center [67, 8] width 24 height 8
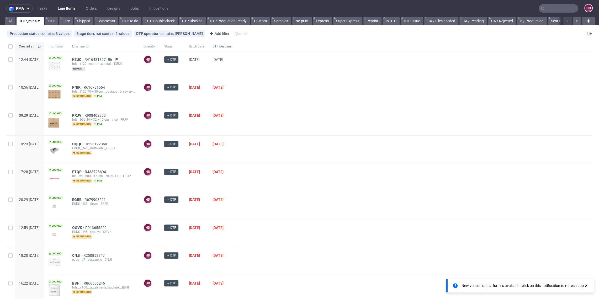
click at [231, 45] on span "DTP deadline" at bounding box center [221, 46] width 19 height 4
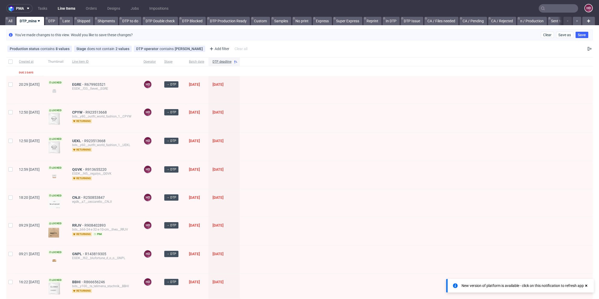
scroll to position [168, 0]
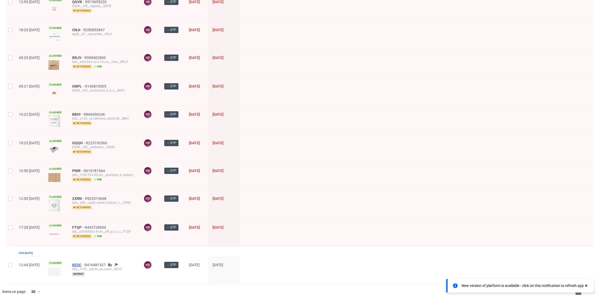
click at [84, 263] on span "KEUC" at bounding box center [78, 265] width 12 height 4
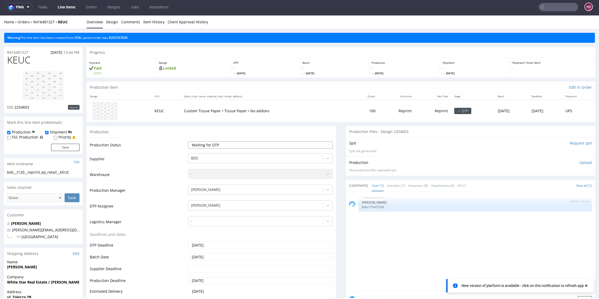
click at [283, 147] on select "Waiting for Artwork Waiting for Diecut Waiting for Mockup Waiting for DTP Waiti…" at bounding box center [260, 144] width 144 height 7
select select "dtp_in_process"
click at [188, 141] on select "Waiting for Artwork Waiting for Diecut Waiting for Mockup Waiting for DTP Waiti…" at bounding box center [260, 144] width 144 height 7
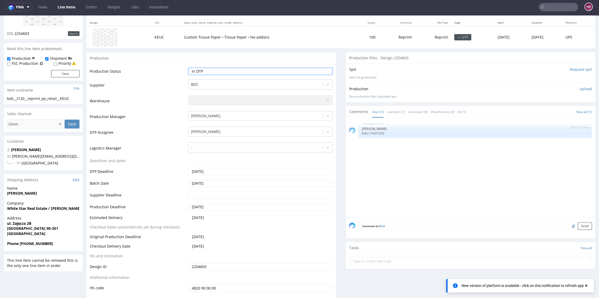
scroll to position [119, 0]
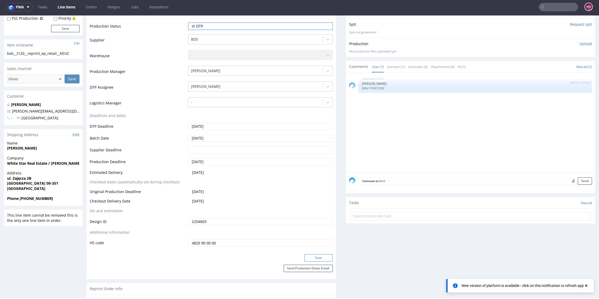
click at [313, 258] on button "Save" at bounding box center [318, 257] width 28 height 7
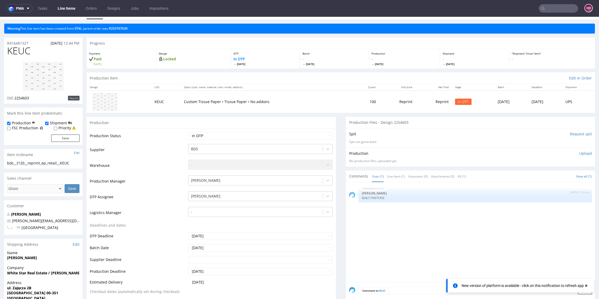
scroll to position [0, 0]
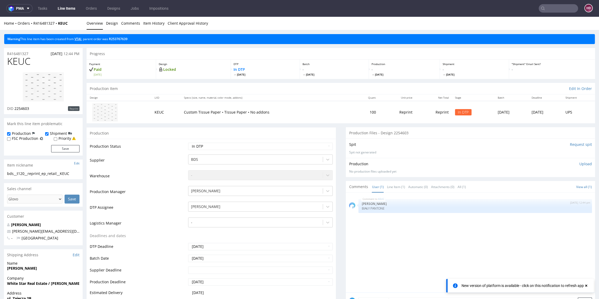
click at [81, 39] on link "VTAI" at bounding box center [77, 39] width 7 height 4
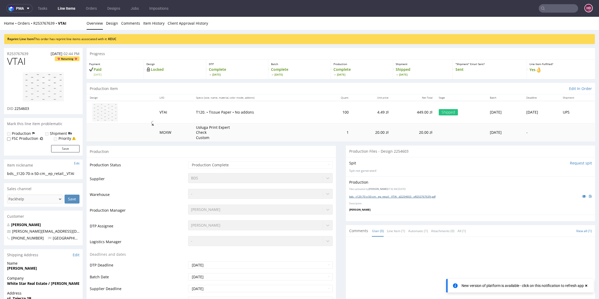
click at [404, 196] on link "bds__t120-70-x-50-cm__ep_retail__VTAI__d2254603__oR253767639.pdf" at bounding box center [392, 197] width 86 height 4
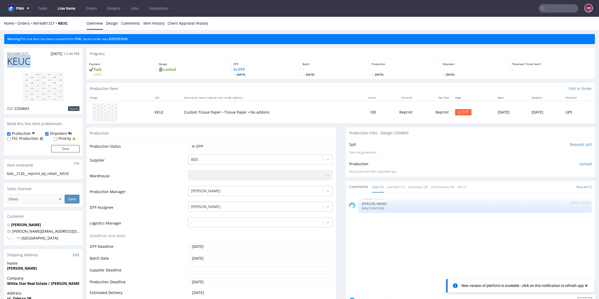
drag, startPoint x: 35, startPoint y: 62, endPoint x: 2, endPoint y: 60, distance: 33.7
drag, startPoint x: 53, startPoint y: 172, endPoint x: -18, endPoint y: 168, distance: 71.0
drag, startPoint x: 28, startPoint y: 53, endPoint x: -16, endPoint y: 52, distance: 43.6
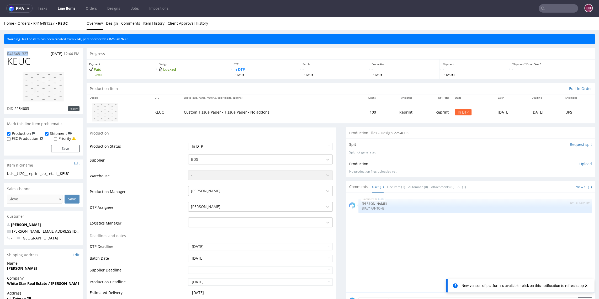
drag, startPoint x: 31, startPoint y: 109, endPoint x: 14, endPoint y: 108, distance: 17.1
click at [14, 108] on div "DID 2254603 Reprint" at bounding box center [43, 108] width 72 height 5
click at [579, 163] on p "Upload" at bounding box center [585, 163] width 13 height 5
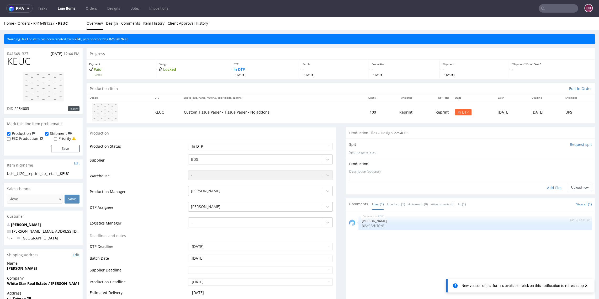
click at [542, 186] on div "Add files" at bounding box center [554, 188] width 26 height 8
type input "C:\fakepath\ bds__t120__reprint_ep_retail__KEUC__d2254603__oR416481327.pdf"
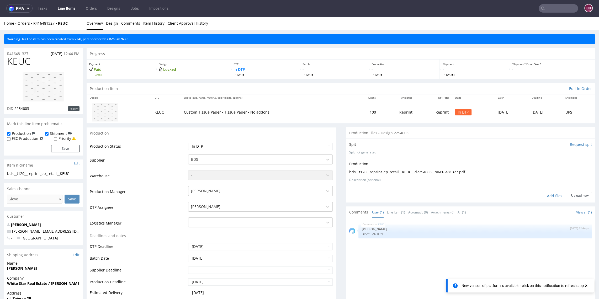
drag, startPoint x: 560, startPoint y: 196, endPoint x: 556, endPoint y: 190, distance: 6.8
click at [568, 196] on button "Upload now" at bounding box center [580, 195] width 24 height 7
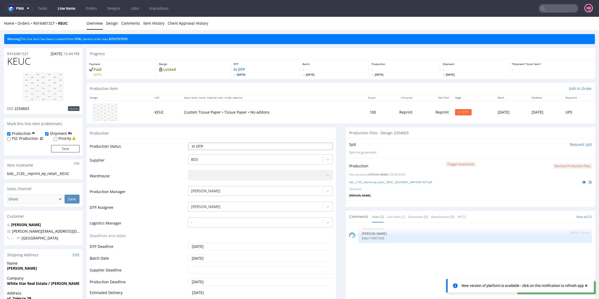
click at [295, 147] on select "Waiting for Artwork Waiting for Diecut Waiting for Mockup Waiting for DTP Waiti…" at bounding box center [260, 146] width 144 height 7
select select "dtp_production_ready"
click at [188, 143] on select "Waiting for Artwork Waiting for Diecut Waiting for Mockup Waiting for DTP Waiti…" at bounding box center [260, 146] width 144 height 7
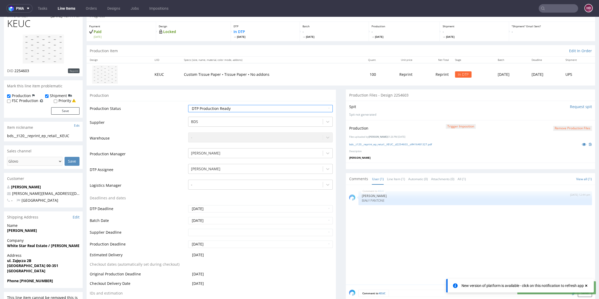
scroll to position [192, 0]
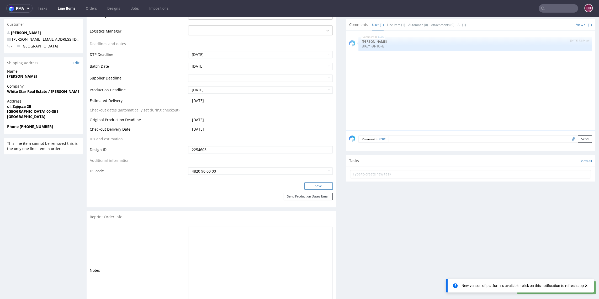
click at [313, 187] on button "Save" at bounding box center [318, 185] width 28 height 7
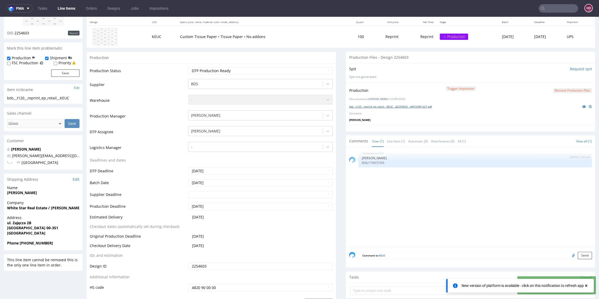
click at [375, 106] on link "bds__t120__reprint_ep_retail__KEUC__d2254603__oR416481327.pdf" at bounding box center [390, 107] width 83 height 4
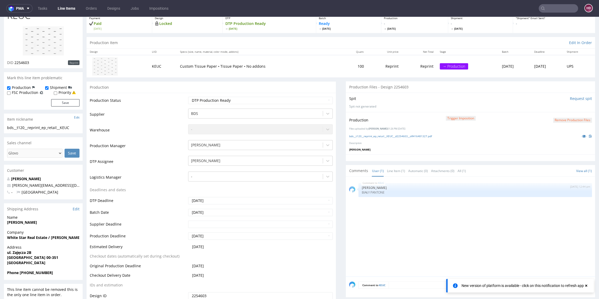
scroll to position [0, 0]
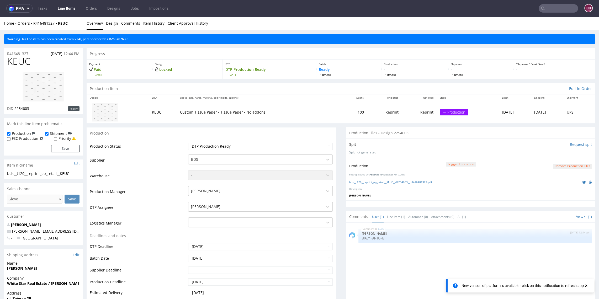
click at [67, 7] on link "Line Items" at bounding box center [67, 8] width 24 height 8
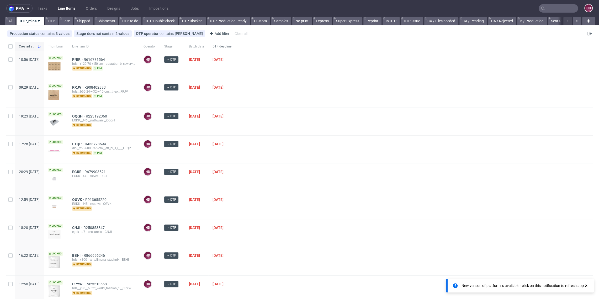
click at [231, 46] on span "DTP deadline" at bounding box center [221, 46] width 19 height 4
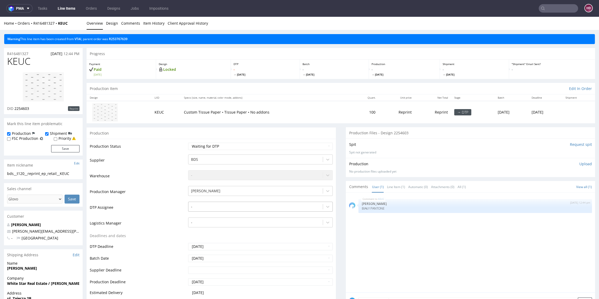
click at [219, 202] on div "-" at bounding box center [260, 207] width 144 height 10
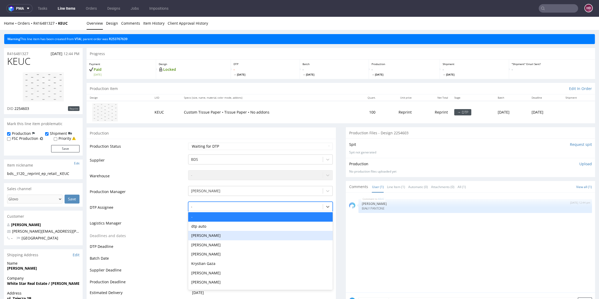
click at [222, 236] on div "[PERSON_NAME]" at bounding box center [260, 235] width 144 height 9
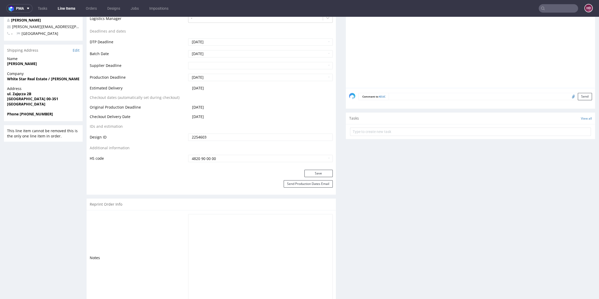
scroll to position [222, 0]
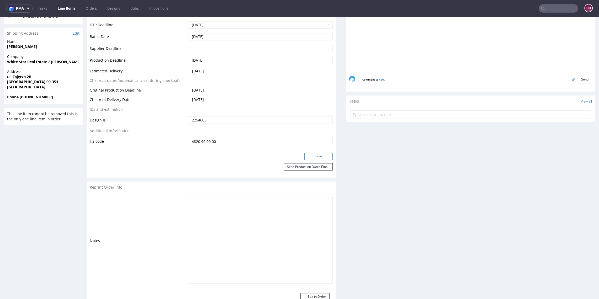
click at [312, 156] on button "Save" at bounding box center [318, 156] width 28 height 7
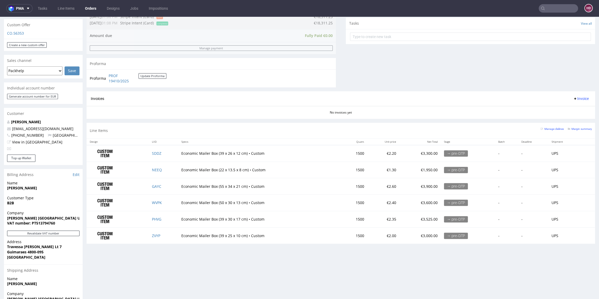
scroll to position [188, 0]
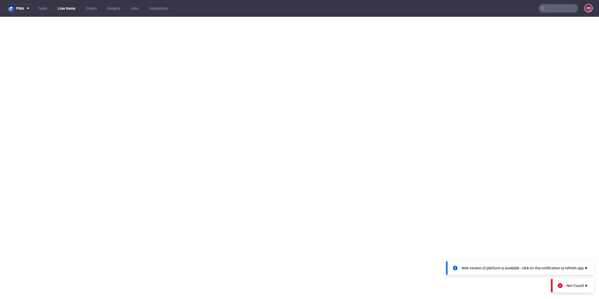
select select "dtp_in_process"
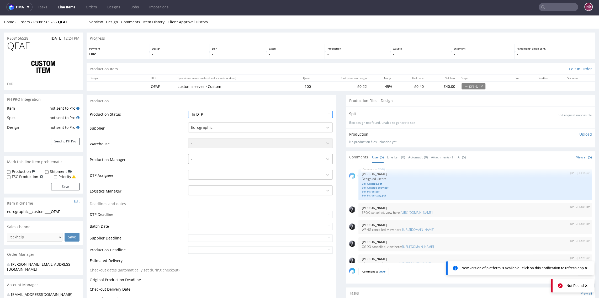
scroll to position [9, 0]
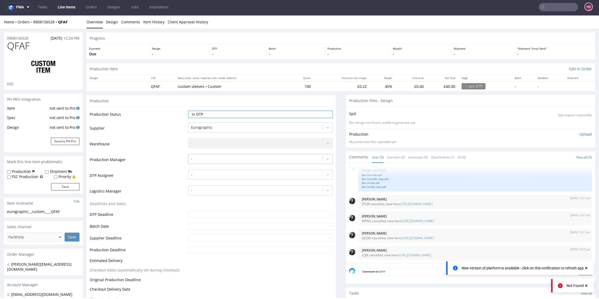
click at [235, 158] on div at bounding box center [255, 159] width 129 height 6
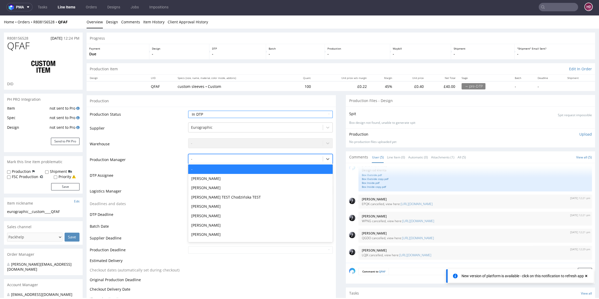
click at [156, 150] on td "Warehouse" at bounding box center [138, 146] width 97 height 16
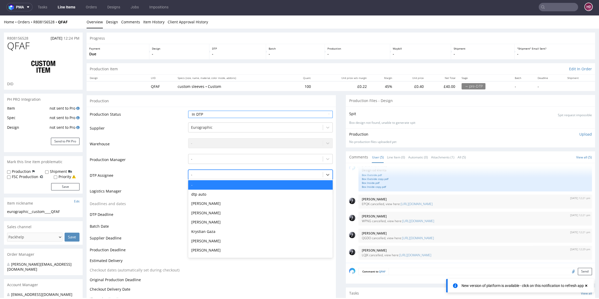
click at [206, 173] on div at bounding box center [255, 175] width 129 height 6
click at [211, 204] on div "[PERSON_NAME]" at bounding box center [260, 203] width 144 height 9
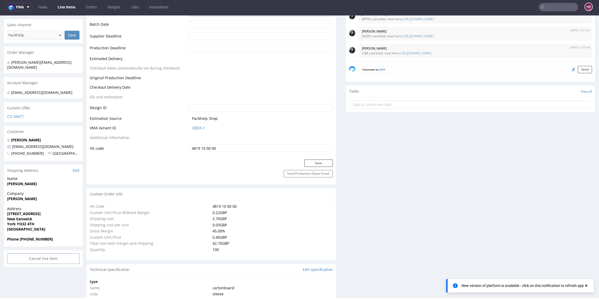
scroll to position [235, 0]
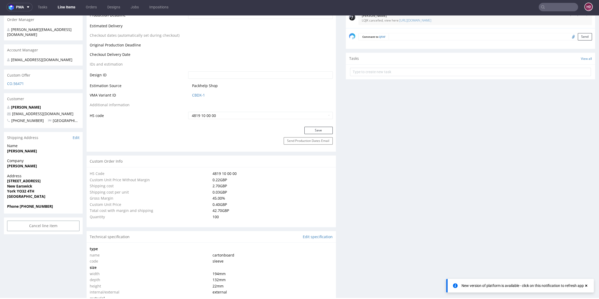
click at [316, 128] on button "Save" at bounding box center [318, 130] width 28 height 7
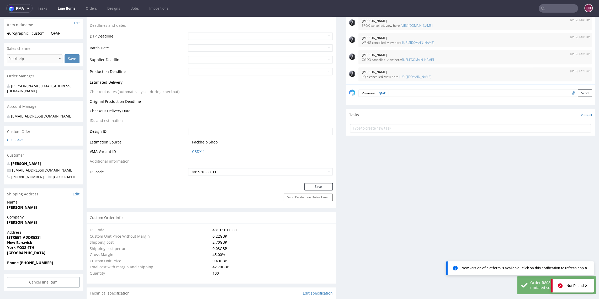
scroll to position [0, 0]
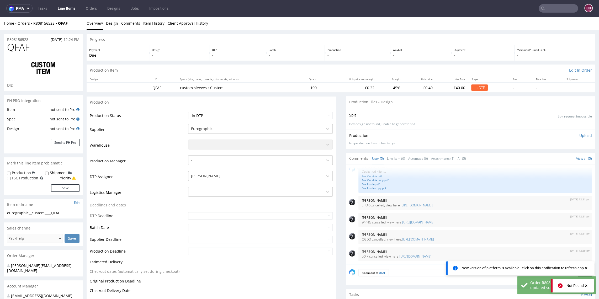
click at [579, 133] on p "Upload" at bounding box center [585, 135] width 13 height 5
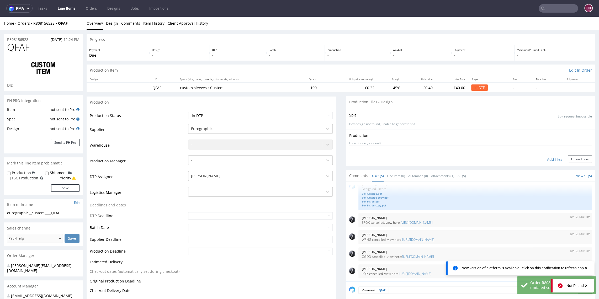
click at [545, 157] on div "Add files" at bounding box center [554, 160] width 26 height 8
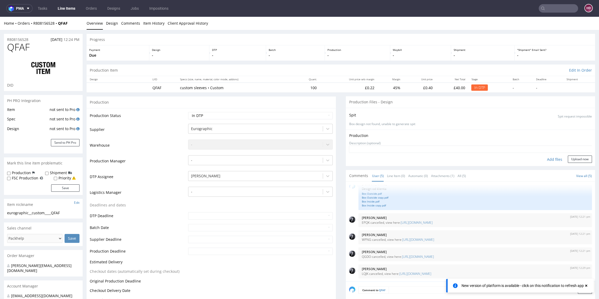
click at [67, 212] on div "eurographic__custom____QFAF" at bounding box center [43, 212] width 72 height 5
drag, startPoint x: 65, startPoint y: 213, endPoint x: 4, endPoint y: 211, distance: 61.4
click at [4, 211] on div "eurographic__custom____QFAF eurographic__custom ____QFAF Update" at bounding box center [43, 214] width 79 height 8
copy div "eurographic__custom____QFAF"
click at [546, 159] on div "Add files" at bounding box center [554, 160] width 26 height 8
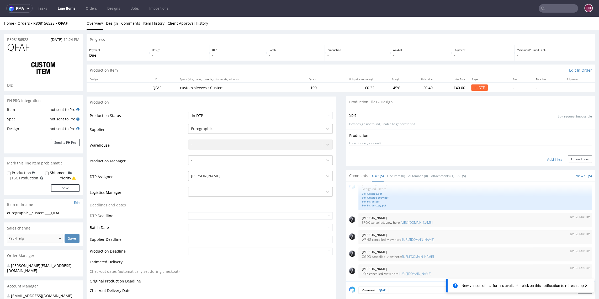
click at [63, 212] on div "eurographic__custom____QFAF" at bounding box center [43, 212] width 72 height 5
drag, startPoint x: 62, startPoint y: 213, endPoint x: 7, endPoint y: 213, distance: 54.3
click at [7, 213] on div "eurographic__custom____QFAF" at bounding box center [43, 212] width 72 height 5
copy div "eurographic__custom____QFAF"
click at [547, 158] on div "Add files" at bounding box center [554, 160] width 26 height 8
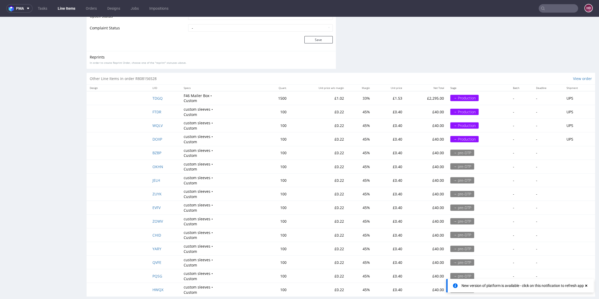
scroll to position [960, 0]
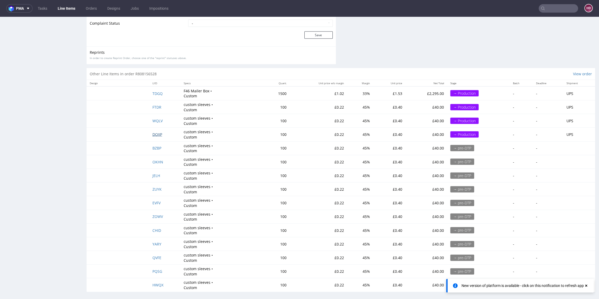
click at [156, 133] on span "DOXP" at bounding box center [157, 134] width 10 height 5
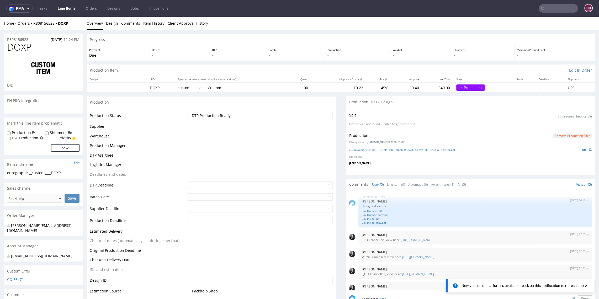
scroll to position [9, 0]
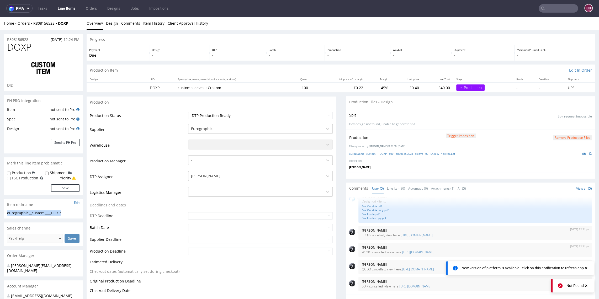
drag, startPoint x: 66, startPoint y: 212, endPoint x: 2, endPoint y: 213, distance: 64.3
copy div "eurographic__custom____DOXP"
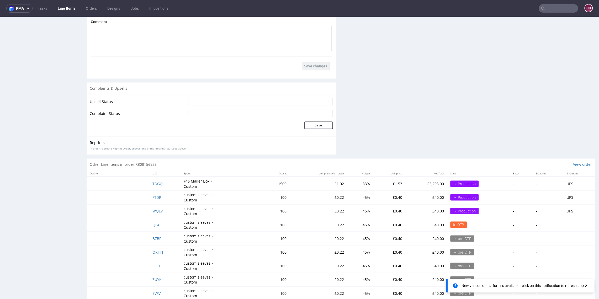
scroll to position [945, 0]
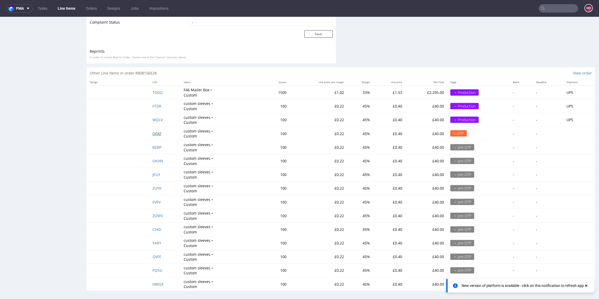
click at [153, 133] on span "QFAF" at bounding box center [156, 133] width 9 height 5
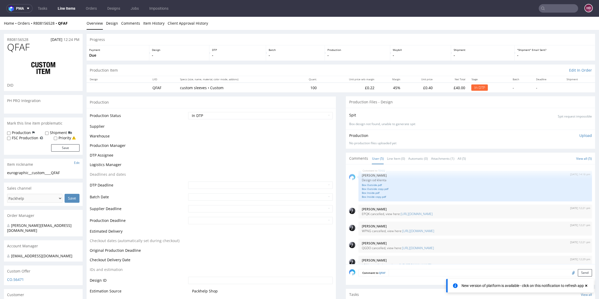
scroll to position [9, 0]
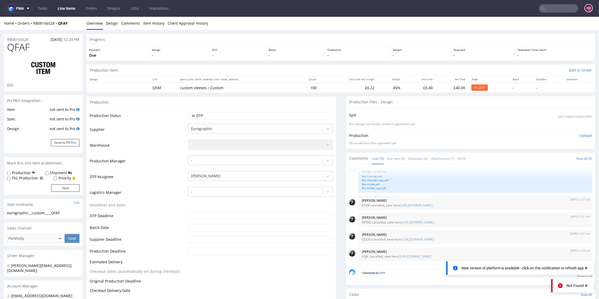
click at [579, 134] on p "Upload" at bounding box center [585, 135] width 13 height 5
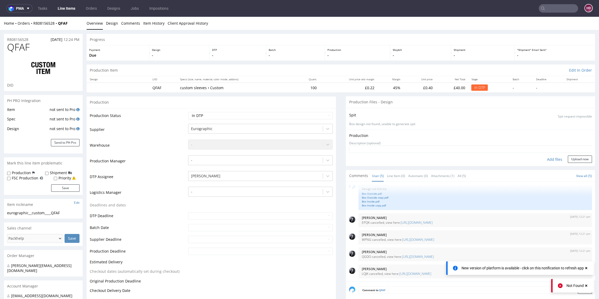
click at [550, 157] on div "Add files" at bounding box center [554, 160] width 26 height 8
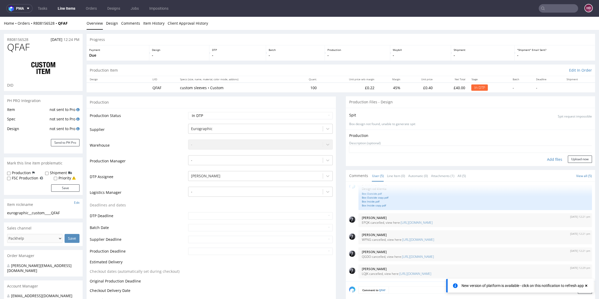
click at [74, 213] on div "eurographic__custom____QFAF" at bounding box center [43, 212] width 72 height 5
drag, startPoint x: 38, startPoint y: 209, endPoint x: -29, endPoint y: 208, distance: 66.4
copy section "eurographic__custom____QFAF"
click at [568, 159] on button "Upload now" at bounding box center [580, 159] width 24 height 7
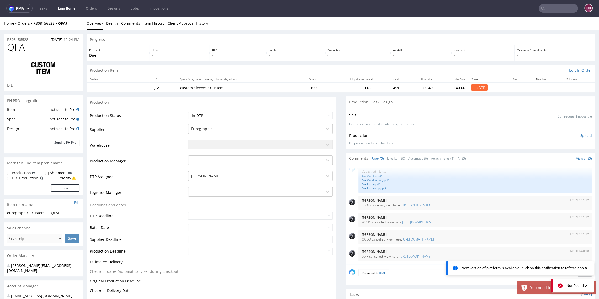
click at [579, 135] on p "Upload" at bounding box center [585, 135] width 13 height 5
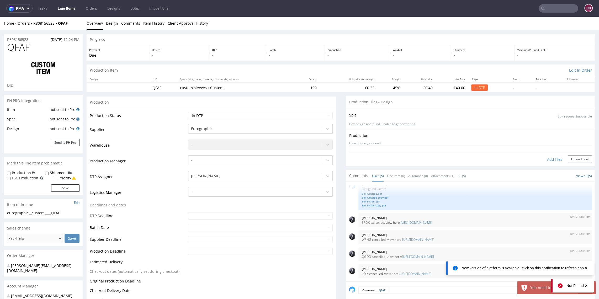
click at [541, 159] on div "Add files" at bounding box center [554, 160] width 26 height 8
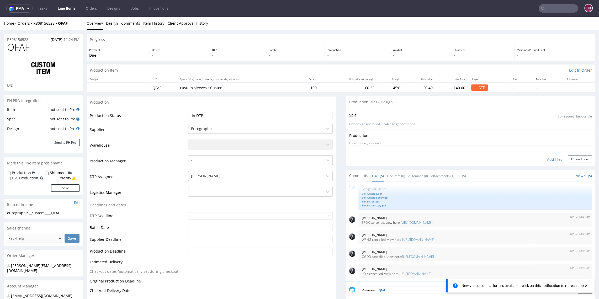
type input "C:\fakepath\eurographic__custom____QFAF__d00__oR808156528__sleeve__04__Snail2.p…"
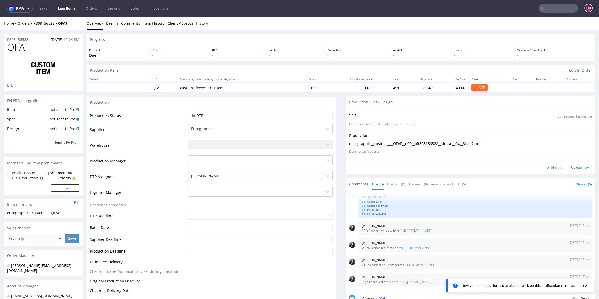
click at [568, 166] on button "Upload now" at bounding box center [580, 167] width 24 height 7
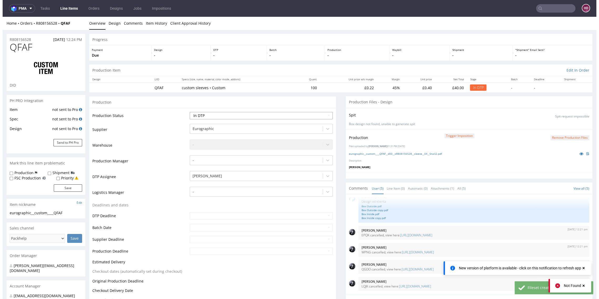
click at [207, 116] on select "Waiting for Artwork Waiting for Diecut Waiting for Mockup Waiting for DTP Waiti…" at bounding box center [261, 115] width 143 height 7
select select "dtp_production_ready"
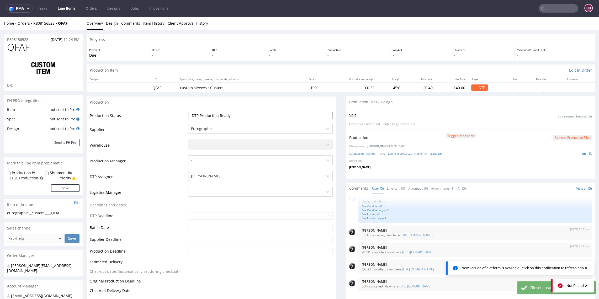
click at [188, 112] on select "Waiting for Artwork Waiting for Diecut Waiting for Mockup Waiting for DTP Waiti…" at bounding box center [260, 115] width 144 height 7
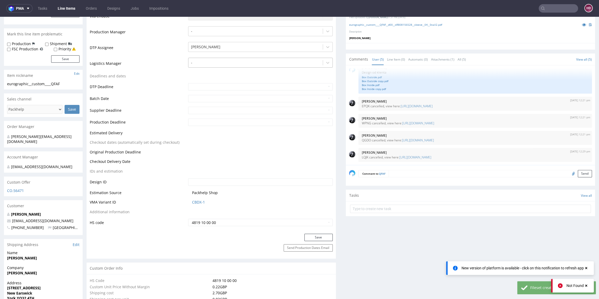
scroll to position [213, 0]
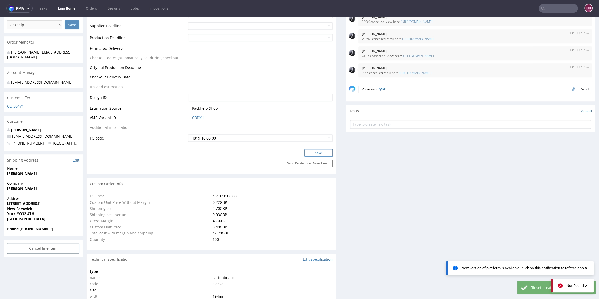
click at [313, 152] on button "Save" at bounding box center [318, 152] width 28 height 7
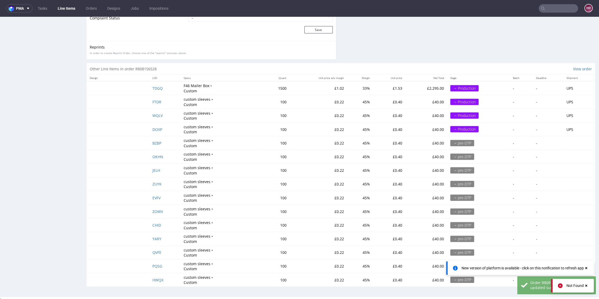
scroll to position [950, 0]
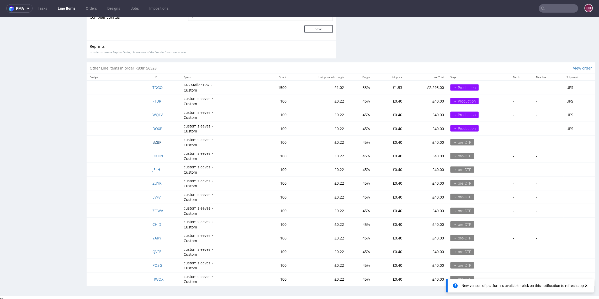
click at [157, 140] on span "BZBP" at bounding box center [156, 142] width 9 height 5
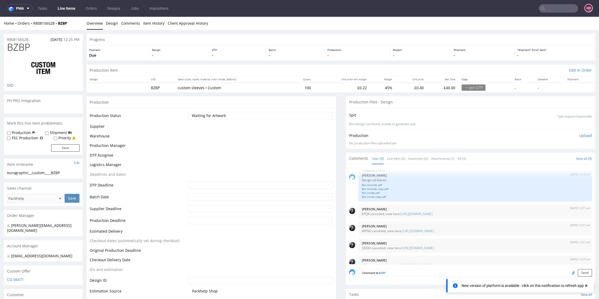
scroll to position [9, 0]
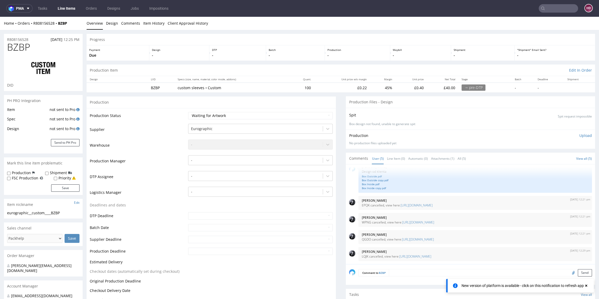
click at [65, 174] on label "Shipment" at bounding box center [58, 172] width 17 height 5
click at [49, 174] on input "Shipment" at bounding box center [46, 173] width 3 height 4
click at [61, 171] on label "Shipment" at bounding box center [58, 172] width 17 height 5
click at [49, 171] on input "Shipment" at bounding box center [46, 173] width 3 height 4
checkbox input "false"
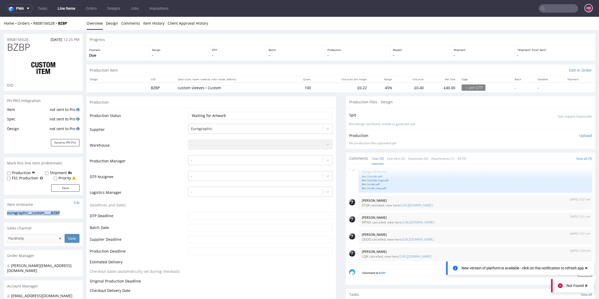
drag, startPoint x: 66, startPoint y: 215, endPoint x: 2, endPoint y: 209, distance: 64.2
copy section "eurographic__custom____BZBP"
click at [250, 113] on select "Waiting for Artwork Waiting for Diecut Waiting for Mockup Waiting for DTP Waiti…" at bounding box center [260, 115] width 144 height 7
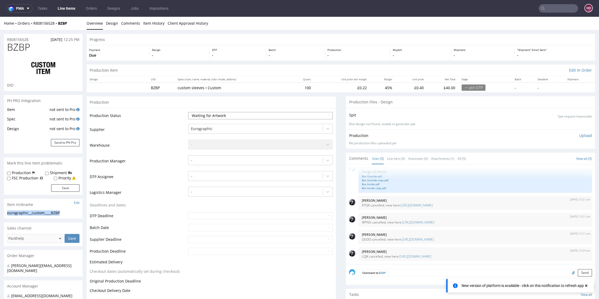
select select "dtp_in_process"
click at [188, 112] on select "Waiting for Artwork Waiting for Diecut Waiting for Mockup Waiting for DTP Waiti…" at bounding box center [260, 115] width 144 height 7
click at [210, 176] on div at bounding box center [255, 176] width 129 height 6
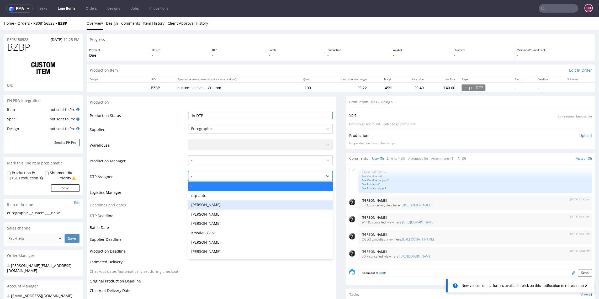
click at [215, 203] on div "[PERSON_NAME]" at bounding box center [260, 204] width 144 height 9
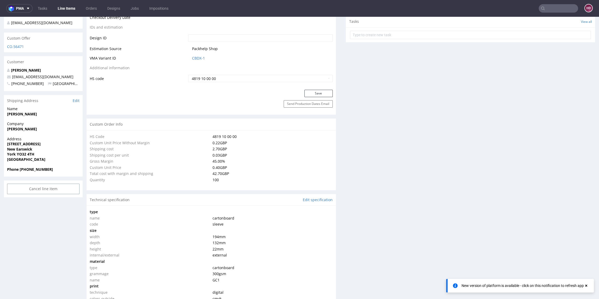
scroll to position [273, 0]
click at [320, 94] on button "Save" at bounding box center [318, 93] width 28 height 7
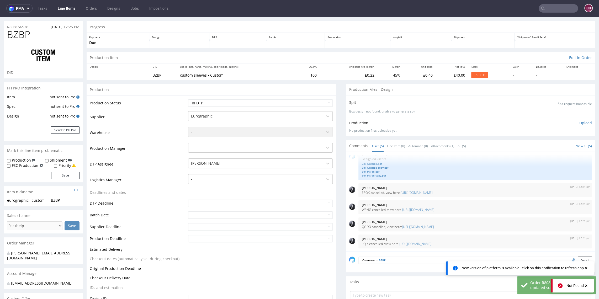
scroll to position [0, 0]
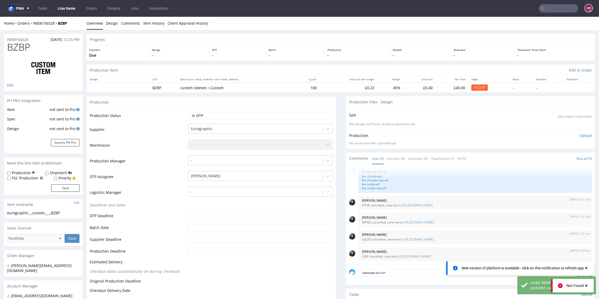
click at [579, 135] on p "Upload" at bounding box center [585, 135] width 13 height 5
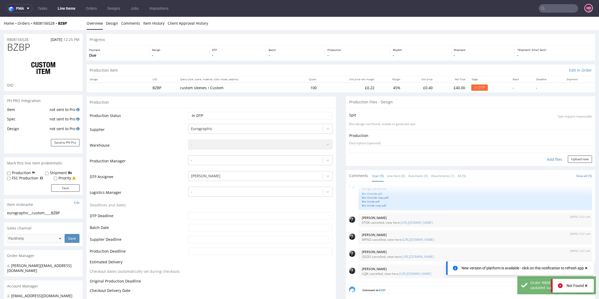
click at [549, 160] on div "Add files" at bounding box center [554, 160] width 26 height 8
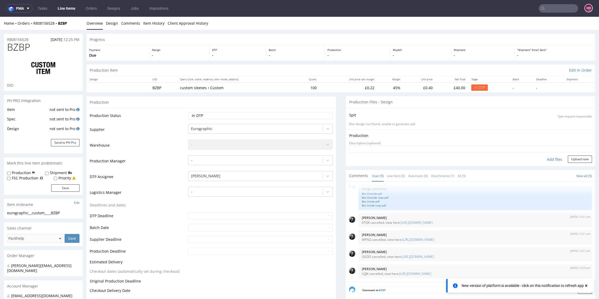
type input "C:\fakepath\eurographic__custom____BZBP__d00__oR808156528__sleeve__05__Performe…"
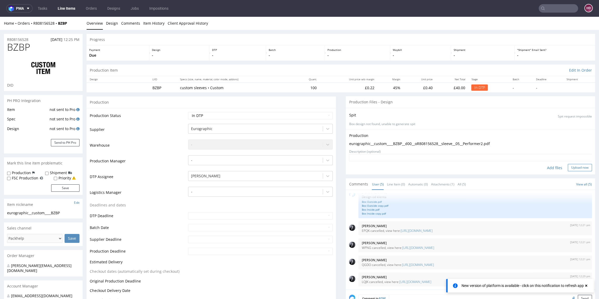
click at [569, 167] on button "Upload now" at bounding box center [580, 167] width 24 height 7
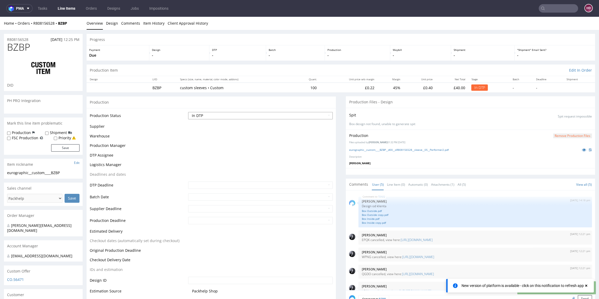
scroll to position [9, 0]
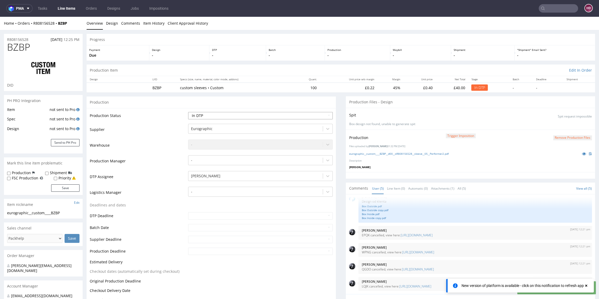
click at [200, 115] on select "Waiting for Artwork Waiting for Diecut Waiting for Mockup Waiting for DTP Waiti…" at bounding box center [260, 115] width 144 height 7
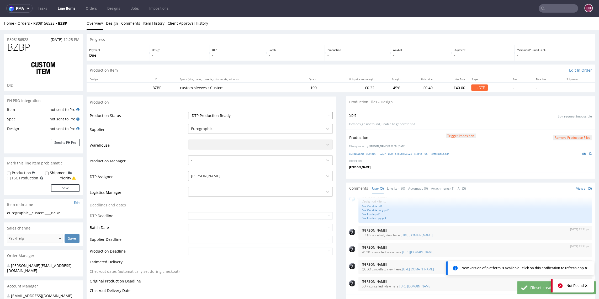
click at [188, 112] on select "Waiting for Artwork Waiting for Diecut Waiting for Mockup Waiting for DTP Waiti…" at bounding box center [260, 115] width 144 height 7
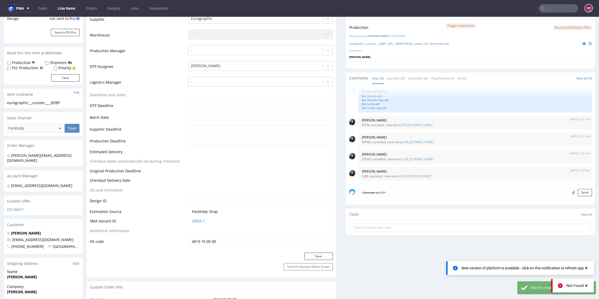
scroll to position [110, 0]
click at [314, 256] on button "Save" at bounding box center [318, 255] width 28 height 7
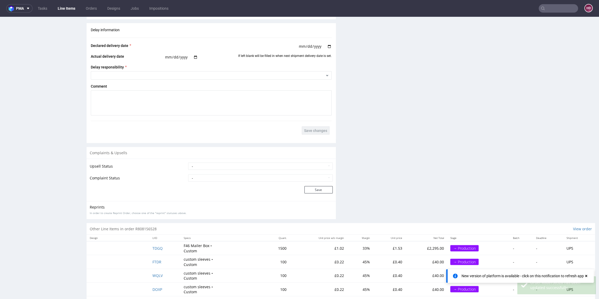
scroll to position [950, 0]
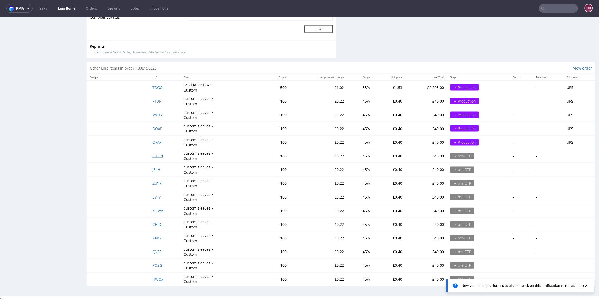
click at [158, 153] on span "OKHN" at bounding box center [157, 155] width 11 height 5
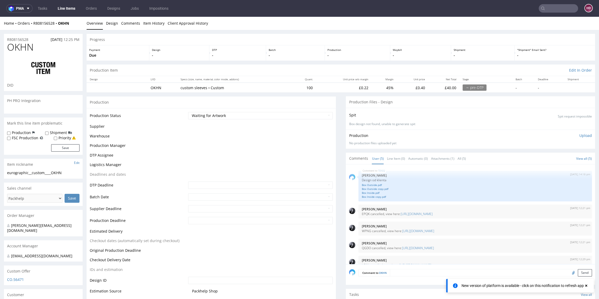
scroll to position [9, 0]
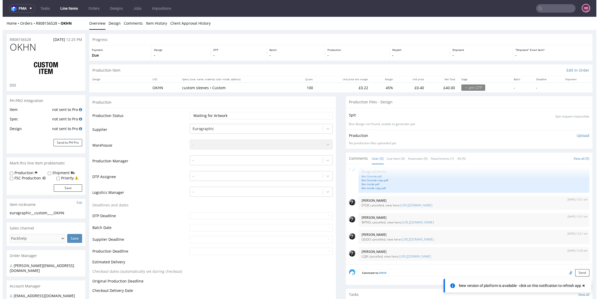
click at [66, 212] on div "eurographic__custom____OKHN" at bounding box center [46, 212] width 72 height 5
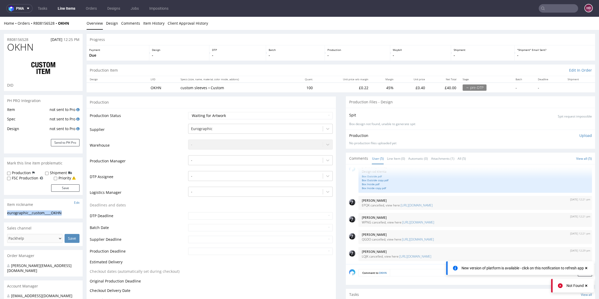
drag, startPoint x: 65, startPoint y: 212, endPoint x: -13, endPoint y: 212, distance: 78.2
copy div "eurographic__custom____OKHN"
click at [281, 115] on select "Waiting for Artwork Waiting for Diecut Waiting for Mockup Waiting for DTP Waiti…" at bounding box center [260, 115] width 144 height 7
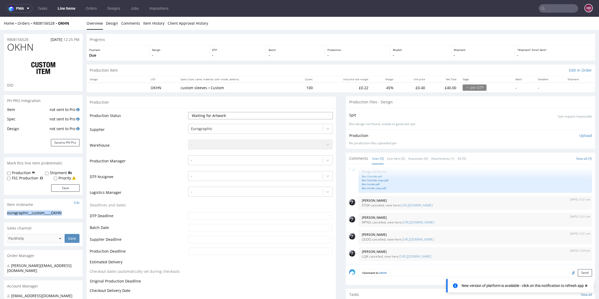
select select "dtp_in_process"
click at [188, 112] on select "Waiting for Artwork Waiting for Diecut Waiting for Mockup Waiting for DTP Waiti…" at bounding box center [260, 115] width 144 height 7
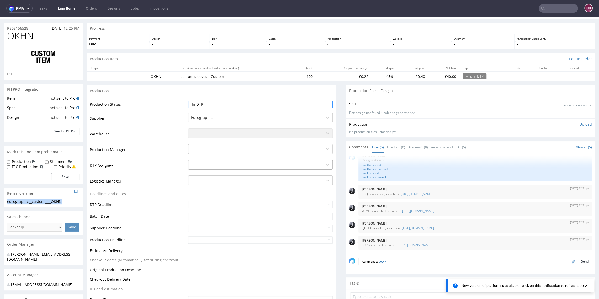
scroll to position [12, 0]
click at [214, 164] on div at bounding box center [255, 164] width 129 height 6
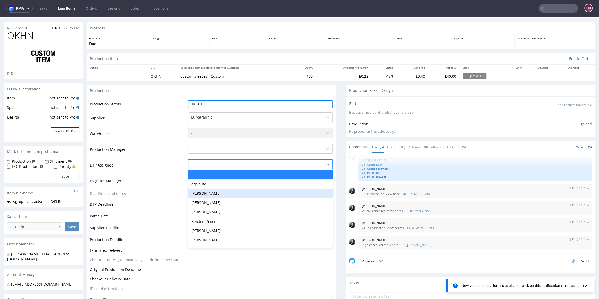
click at [212, 192] on div "[PERSON_NAME]" at bounding box center [260, 193] width 144 height 9
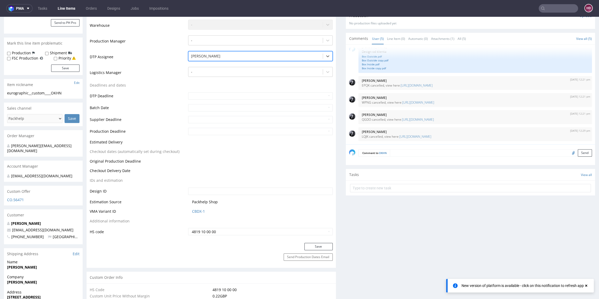
scroll to position [132, 0]
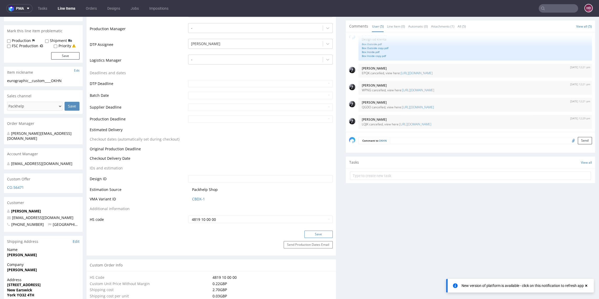
click at [322, 235] on button "Save" at bounding box center [318, 234] width 28 height 7
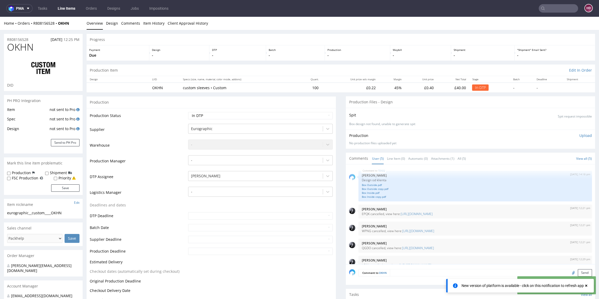
scroll to position [9, 0]
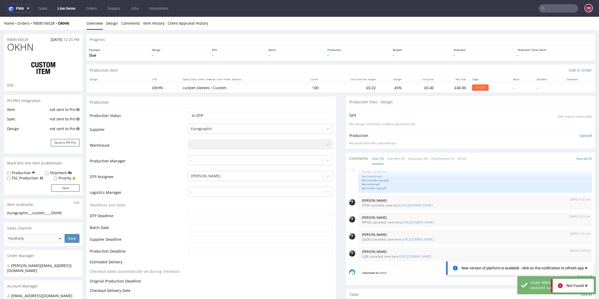
click at [579, 134] on p "Upload" at bounding box center [585, 135] width 13 height 5
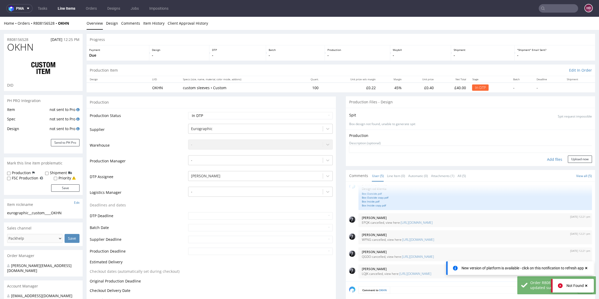
click at [541, 158] on div "Add files" at bounding box center [554, 160] width 26 height 8
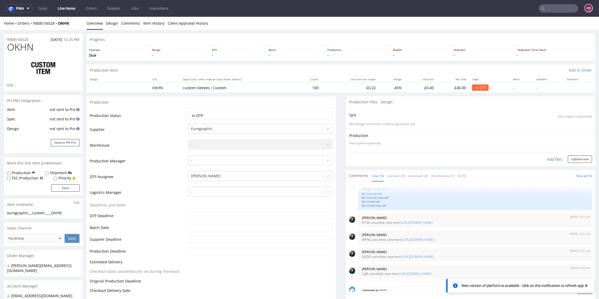
type input "C:\fakepath\eurographic__custom____OKHN__d00__oR808156528__sleeve__06__Party St…"
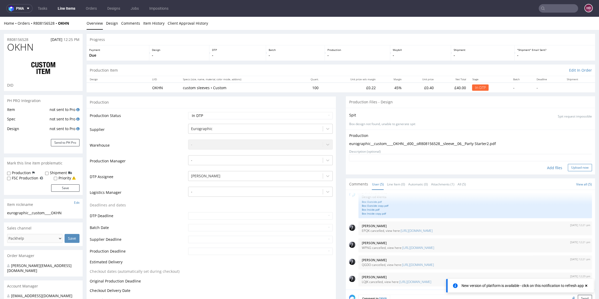
click at [568, 166] on button "Upload now" at bounding box center [580, 167] width 24 height 7
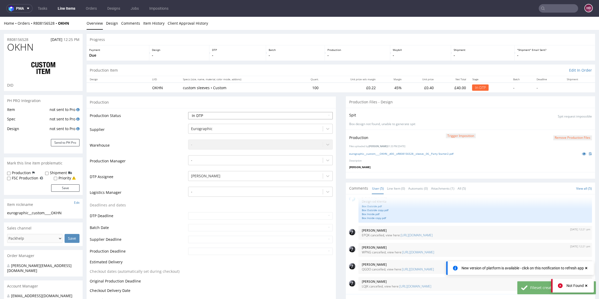
click at [216, 114] on select "Waiting for Artwork Waiting for Diecut Waiting for Mockup Waiting for DTP Waiti…" at bounding box center [260, 115] width 144 height 7
select select "dtp_production_ready"
click at [188, 112] on select "Waiting for Artwork Waiting for Diecut Waiting for Mockup Waiting for DTP Waiti…" at bounding box center [260, 115] width 144 height 7
click at [230, 178] on div at bounding box center [255, 176] width 129 height 6
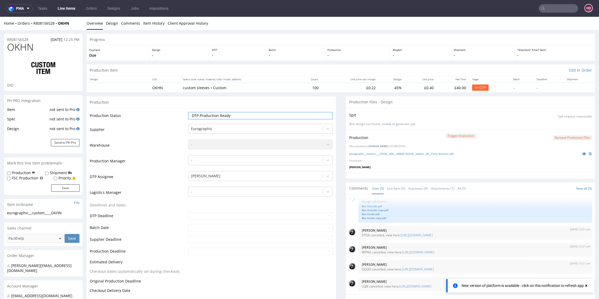
click at [142, 125] on td "Supplier" at bounding box center [138, 131] width 97 height 16
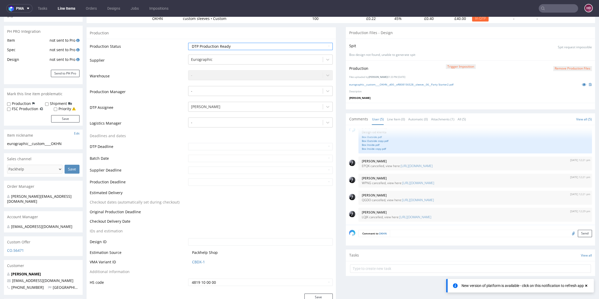
scroll to position [70, 0]
click at [315, 294] on button "Save" at bounding box center [318, 295] width 28 height 7
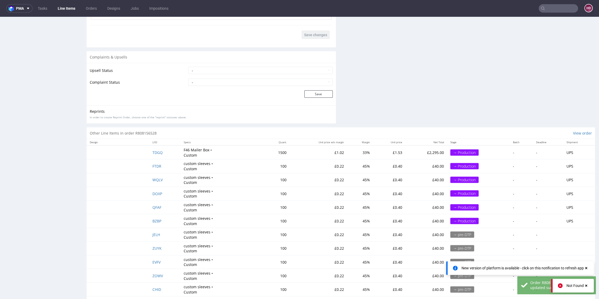
scroll to position [950, 0]
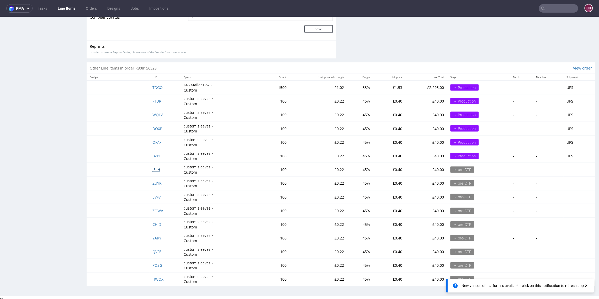
click at [155, 167] on span "JELH" at bounding box center [156, 169] width 8 height 5
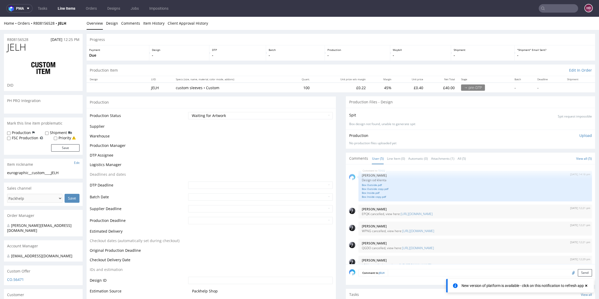
scroll to position [9, 0]
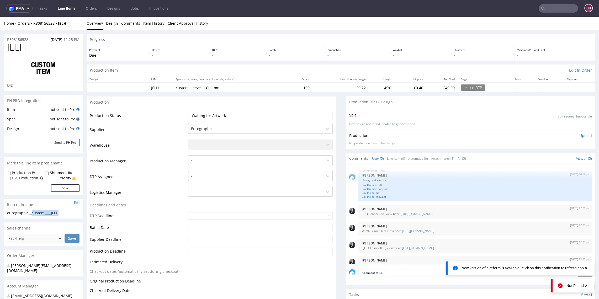
scroll to position [9, 0]
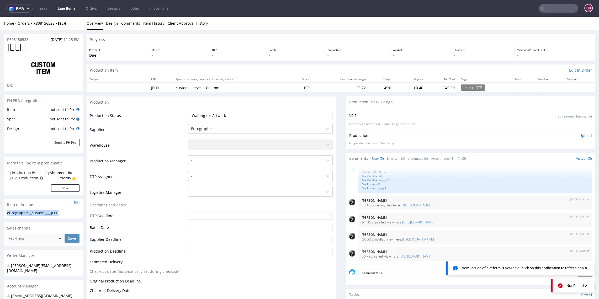
click at [579, 136] on p "Upload" at bounding box center [585, 135] width 13 height 5
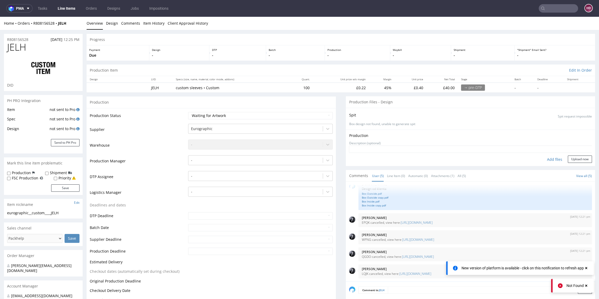
click at [541, 160] on div "Add files" at bounding box center [554, 160] width 26 height 8
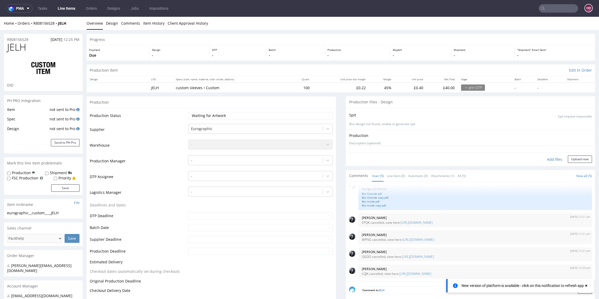
type input "C:\fakepath\eurographic__custom____JELH__d00__oR808156528__sleeve__07__Ladybird…"
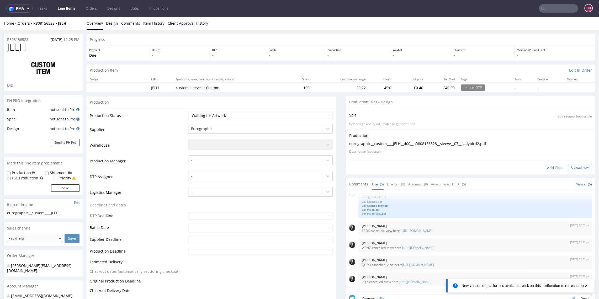
click at [568, 165] on button "Upload now" at bounding box center [580, 167] width 24 height 7
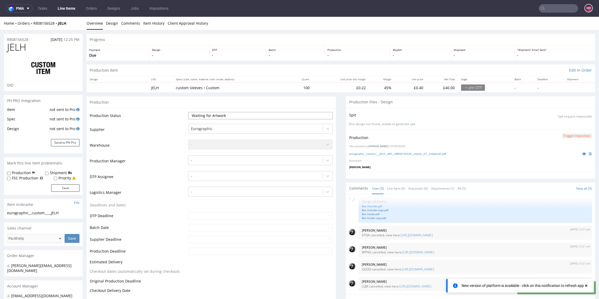
click at [202, 115] on select "Waiting for Artwork Waiting for Diecut Waiting for Mockup Waiting for DTP Waiti…" at bounding box center [260, 115] width 144 height 7
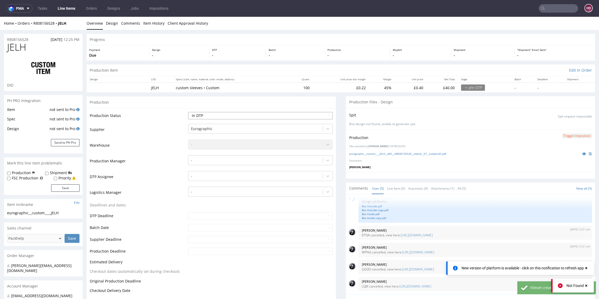
click at [188, 112] on select "Waiting for Artwork Waiting for Diecut Waiting for Mockup Waiting for DTP Waiti…" at bounding box center [260, 115] width 144 height 7
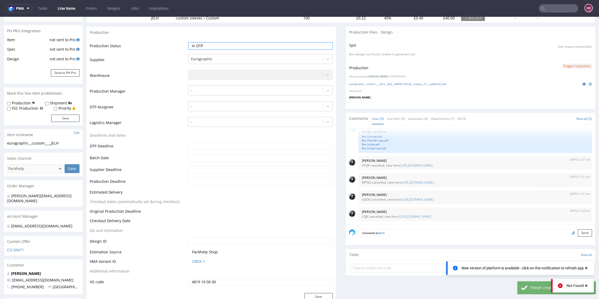
scroll to position [71, 0]
click at [304, 296] on button "Save" at bounding box center [318, 295] width 28 height 7
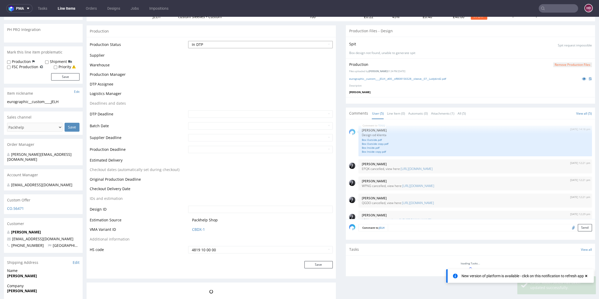
scroll to position [9, 0]
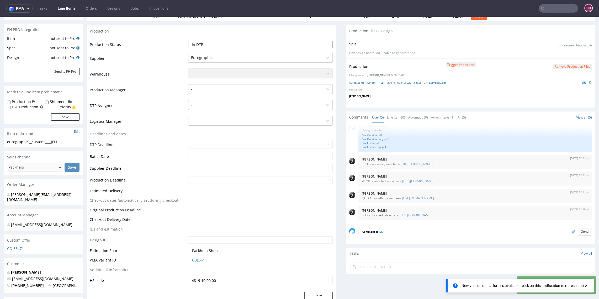
click at [238, 46] on select "Waiting for Artwork Waiting for Diecut Waiting for Mockup Waiting for DTP Waiti…" at bounding box center [260, 44] width 144 height 7
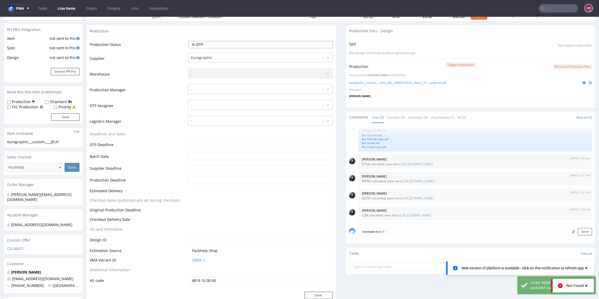
select select "dtp_production_ready"
click at [188, 41] on select "Waiting for Artwork Waiting for Diecut Waiting for Mockup Waiting for DTP Waiti…" at bounding box center [260, 44] width 144 height 7
click at [216, 106] on div at bounding box center [255, 105] width 129 height 6
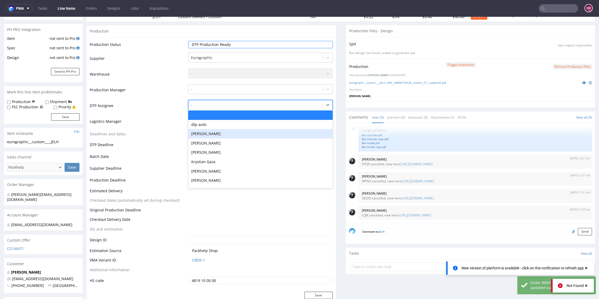
click at [217, 133] on div "[PERSON_NAME]" at bounding box center [260, 133] width 144 height 9
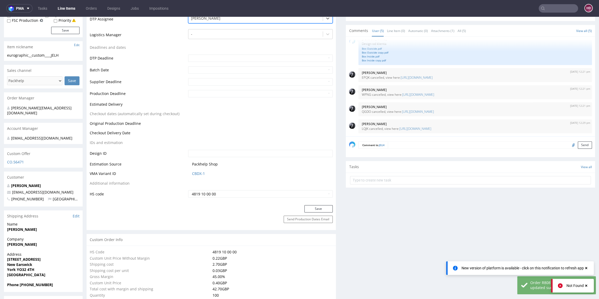
scroll to position [168, 0]
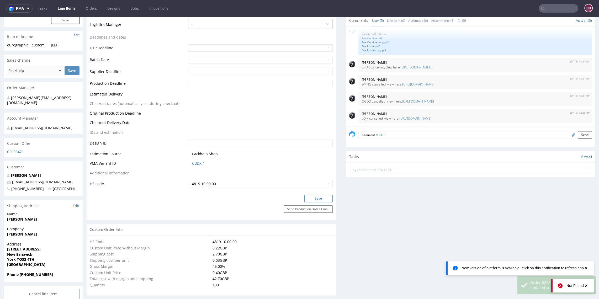
click at [306, 196] on button "Save" at bounding box center [318, 198] width 28 height 7
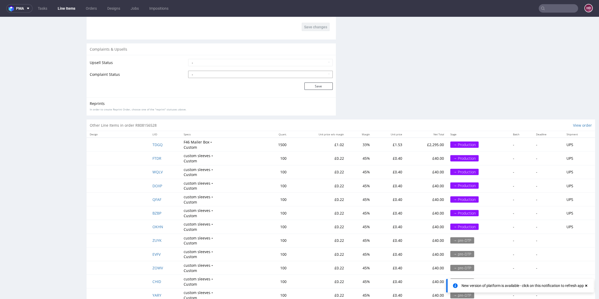
scroll to position [894, 0]
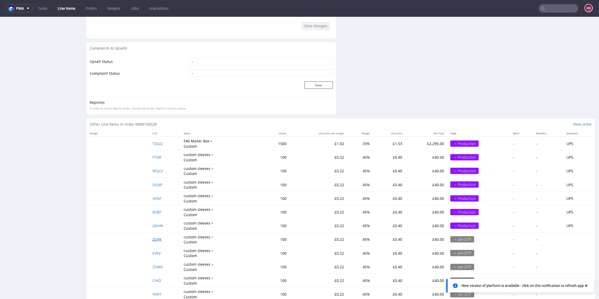
click at [154, 237] on span "ZUYK" at bounding box center [156, 239] width 9 height 5
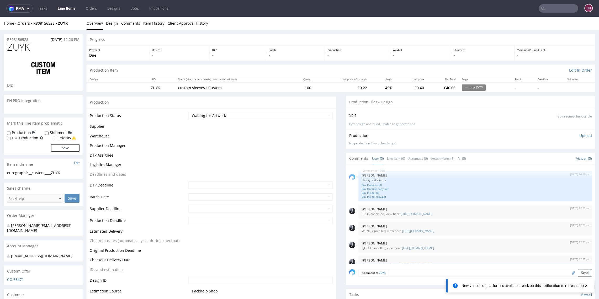
scroll to position [9, 0]
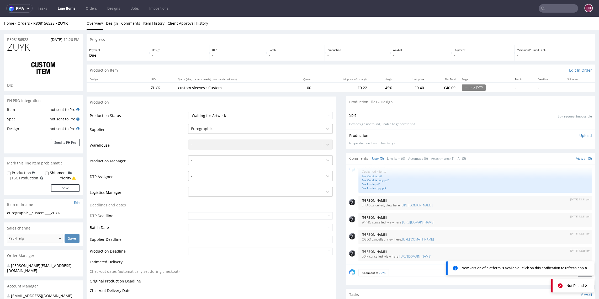
click at [62, 211] on div "eurographic__custom____ZUYK" at bounding box center [43, 212] width 72 height 5
drag, startPoint x: 63, startPoint y: 213, endPoint x: 2, endPoint y: 214, distance: 60.9
copy div "eurographic__custom____ZUYK"
click at [579, 135] on p "Upload" at bounding box center [585, 135] width 13 height 5
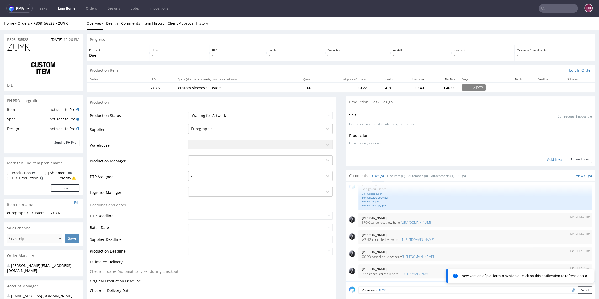
click at [548, 159] on div "Add files" at bounding box center [554, 160] width 26 height 8
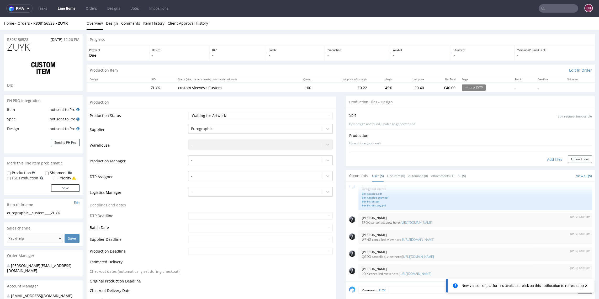
type input "C:\fakepath\eurographic__custom____ZUYK__d00__oR808156528__sleeve__08__IceCream…"
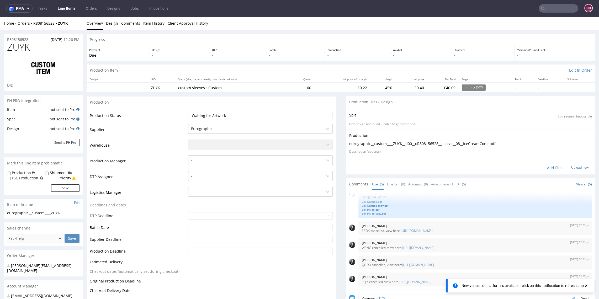
click at [568, 169] on button "Upload now" at bounding box center [580, 167] width 24 height 7
click at [200, 116] on select "Waiting for Artwork Waiting for Diecut Waiting for Mockup Waiting for DTP Waiti…" at bounding box center [260, 115] width 144 height 7
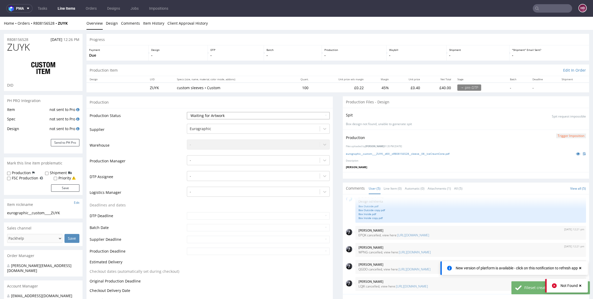
click at [219, 115] on select "Waiting for Artwork Waiting for Diecut Waiting for Mockup Waiting for DTP Waiti…" at bounding box center [258, 115] width 143 height 7
click at [188, 112] on select "Waiting for Artwork Waiting for Diecut Waiting for Mockup Waiting for DTP Waiti…" at bounding box center [260, 115] width 144 height 7
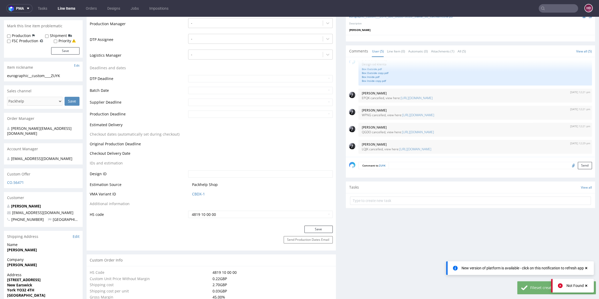
scroll to position [136, 0]
click at [304, 230] on button "Save" at bounding box center [318, 230] width 28 height 7
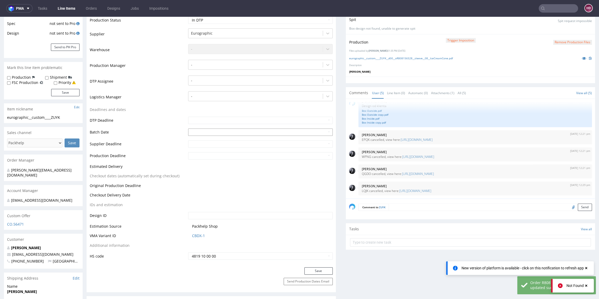
scroll to position [97, 0]
click at [206, 78] on div at bounding box center [255, 79] width 129 height 6
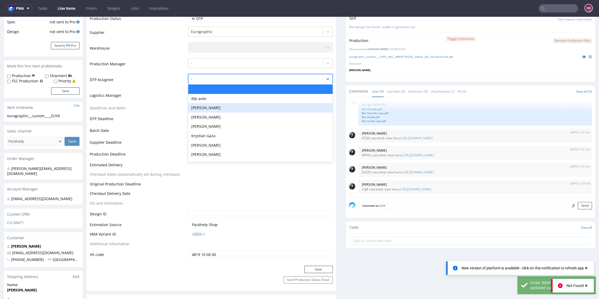
click at [212, 106] on div "[PERSON_NAME]" at bounding box center [260, 107] width 144 height 9
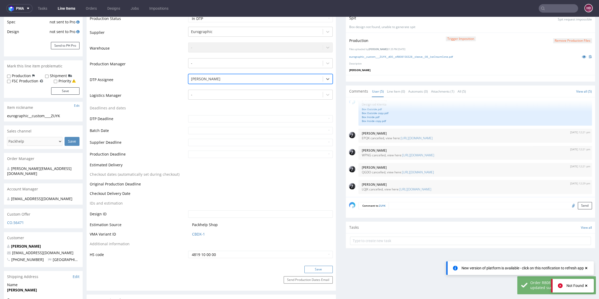
click at [307, 270] on button "Save" at bounding box center [318, 269] width 28 height 7
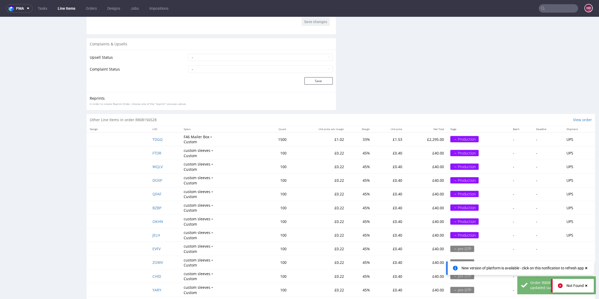
scroll to position [966, 0]
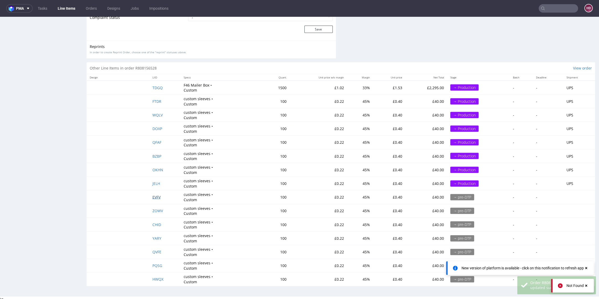
click at [153, 195] on span "EVFV" at bounding box center [156, 197] width 8 height 5
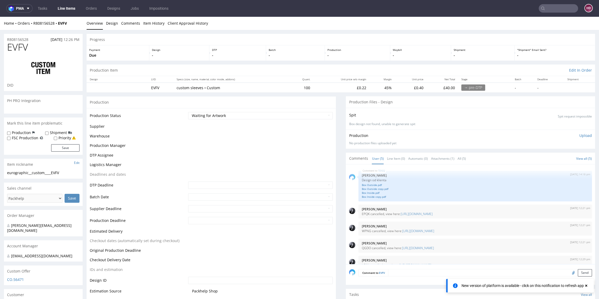
scroll to position [9, 0]
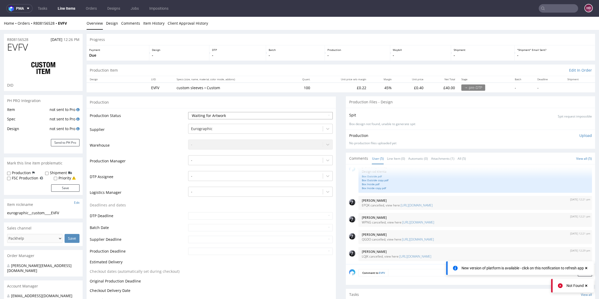
click at [225, 115] on select "Waiting for Artwork Waiting for Diecut Waiting for Mockup Waiting for DTP Waiti…" at bounding box center [260, 115] width 144 height 7
select select "dtp_in_process"
click at [188, 112] on select "Waiting for Artwork Waiting for Diecut Waiting for Mockup Waiting for DTP Waiti…" at bounding box center [260, 115] width 144 height 7
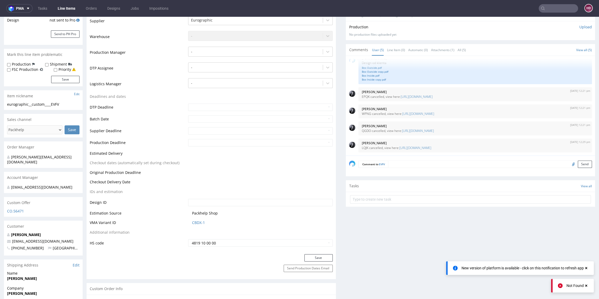
scroll to position [91, 0]
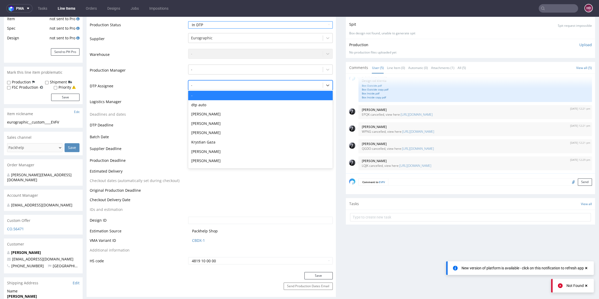
click at [200, 84] on div at bounding box center [255, 85] width 129 height 6
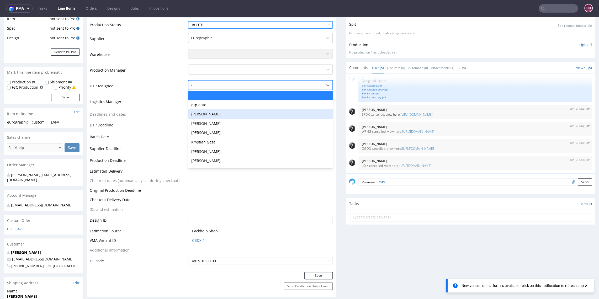
click at [207, 114] on div "[PERSON_NAME]" at bounding box center [260, 113] width 144 height 9
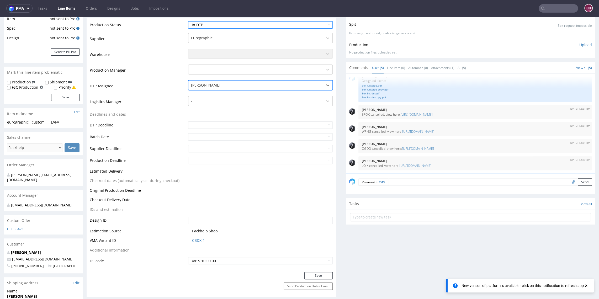
scroll to position [92, 0]
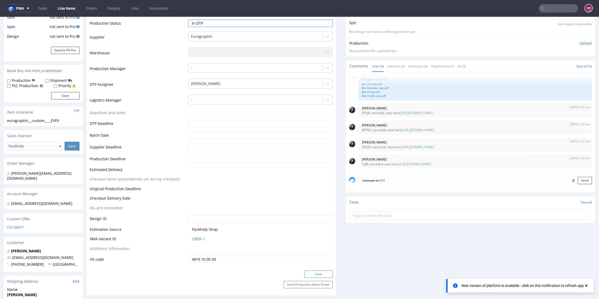
click at [304, 277] on div "Save" at bounding box center [211, 275] width 249 height 10
click at [305, 274] on button "Save" at bounding box center [318, 273] width 28 height 7
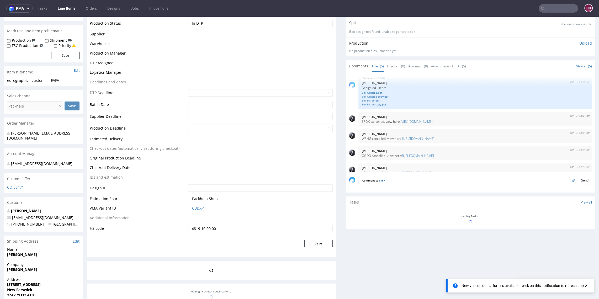
scroll to position [9, 0]
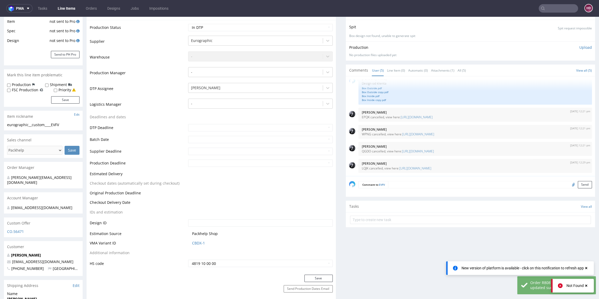
click at [67, 123] on div "eurographic__custom____EVFV" at bounding box center [43, 124] width 72 height 5
drag, startPoint x: 67, startPoint y: 123, endPoint x: -27, endPoint y: 120, distance: 94.5
copy section "eurographic__custom____EVFV Update"
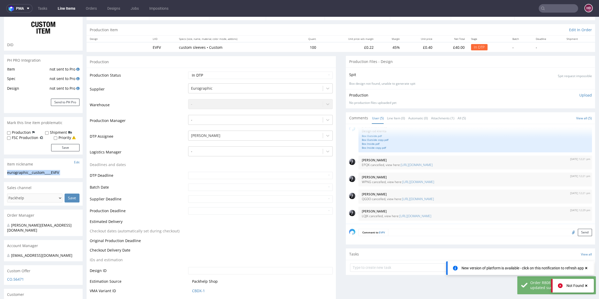
scroll to position [36, 0]
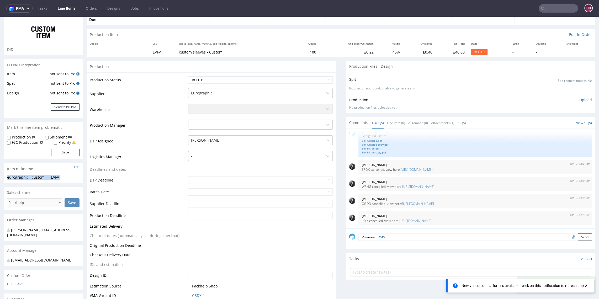
click at [579, 99] on p "Upload" at bounding box center [585, 99] width 13 height 5
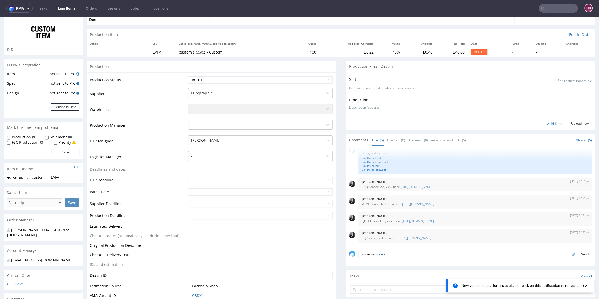
click at [550, 123] on div "Add files" at bounding box center [554, 124] width 26 height 8
type input "C:\fakepath\eurographic__custom____EVFV__d00__oR808156528__sleeve__09__Doughnut…"
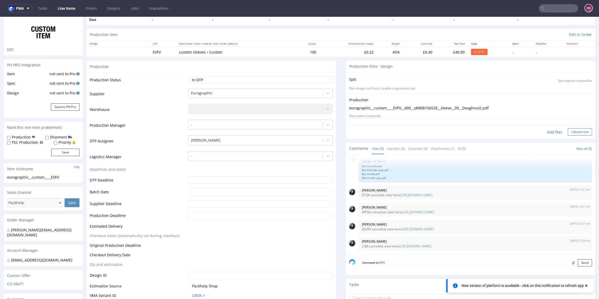
click at [568, 133] on button "Upload now" at bounding box center [580, 131] width 24 height 7
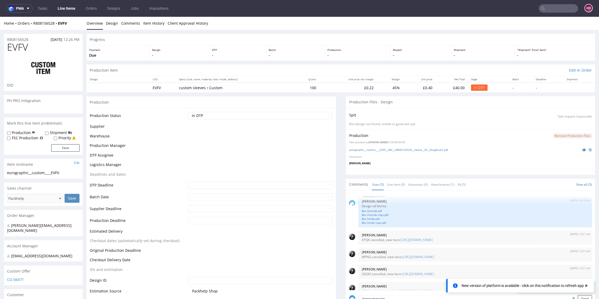
scroll to position [9, 0]
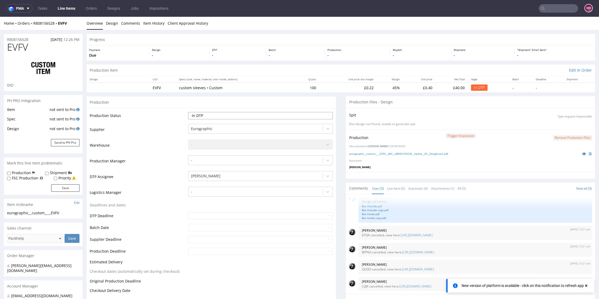
click at [221, 112] on select "Waiting for Artwork Waiting for Diecut Waiting for Mockup Waiting for DTP Waiti…" at bounding box center [260, 115] width 144 height 7
select select "dtp_production_ready"
click at [188, 112] on select "Waiting for Artwork Waiting for Diecut Waiting for Mockup Waiting for DTP Waiti…" at bounding box center [260, 115] width 144 height 7
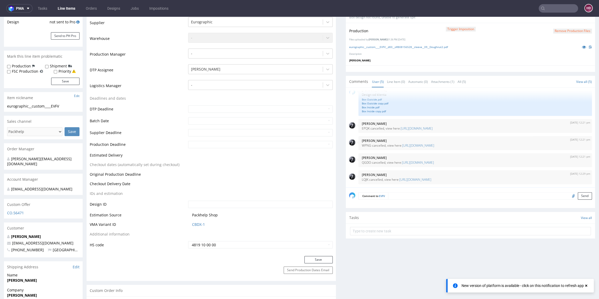
scroll to position [105, 0]
click at [318, 259] on button "Save" at bounding box center [318, 260] width 28 height 7
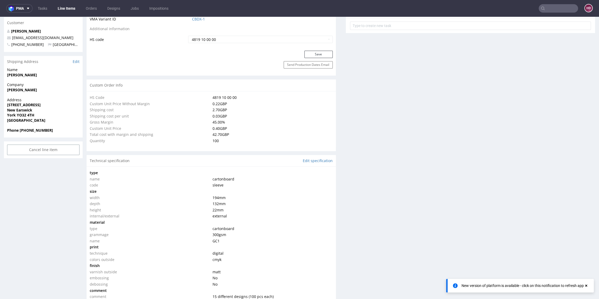
scroll to position [313, 0]
click at [322, 53] on button "Save" at bounding box center [318, 53] width 28 height 7
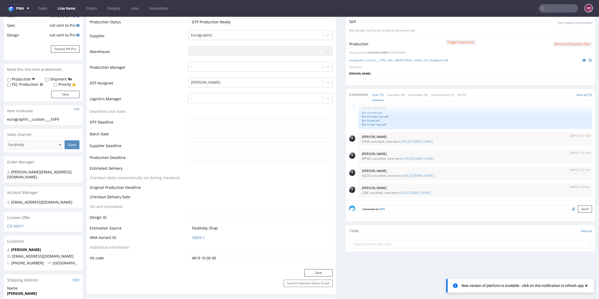
scroll to position [195, 0]
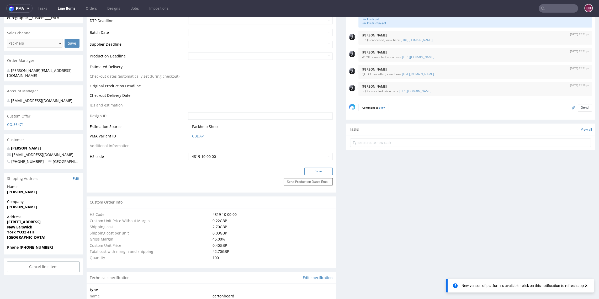
click at [305, 170] on button "Save" at bounding box center [318, 171] width 28 height 7
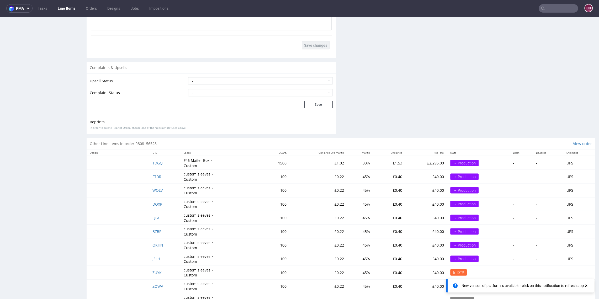
scroll to position [917, 0]
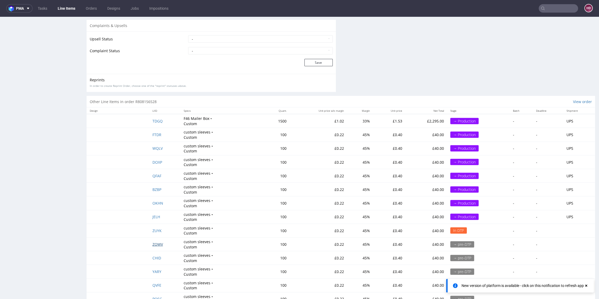
click at [158, 242] on span "ZOWV" at bounding box center [157, 244] width 10 height 5
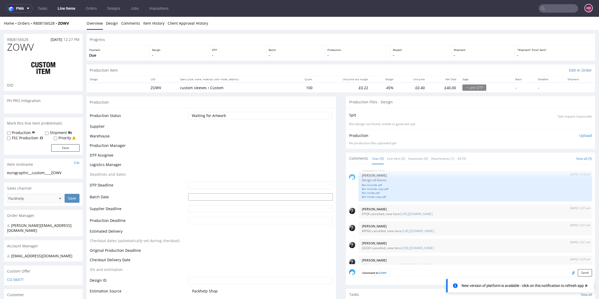
scroll to position [9, 0]
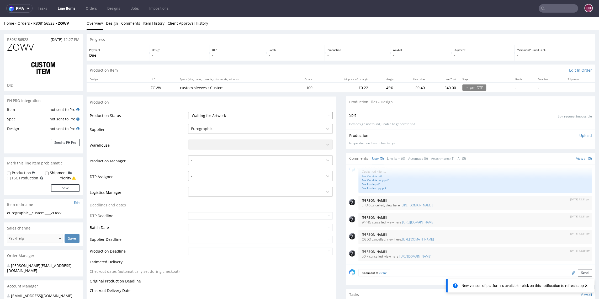
click at [256, 116] on select "Waiting for Artwork Waiting for Diecut Waiting for Mockup Waiting for DTP Waiti…" at bounding box center [260, 115] width 144 height 7
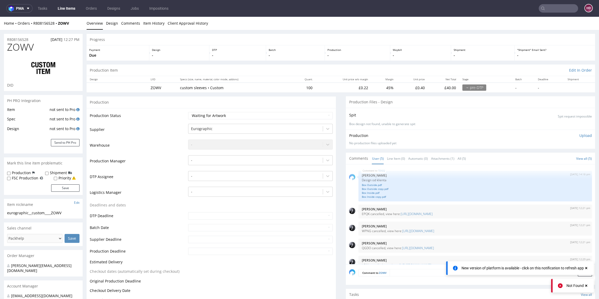
scroll to position [9, 0]
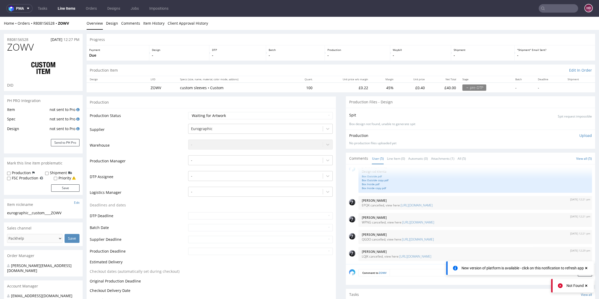
select select "dtp_in_process"
click at [188, 112] on select "Waiting for Artwork Waiting for Diecut Waiting for Mockup Waiting for DTP Waiti…" at bounding box center [260, 115] width 144 height 7
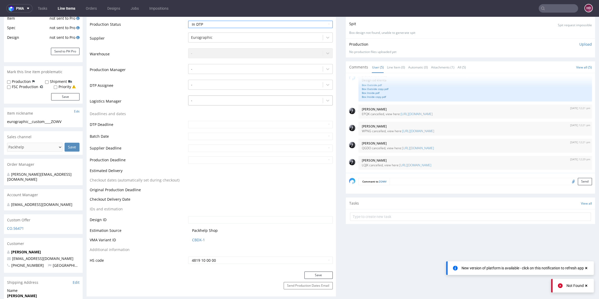
scroll to position [92, 0]
click at [218, 81] on div at bounding box center [255, 84] width 129 height 6
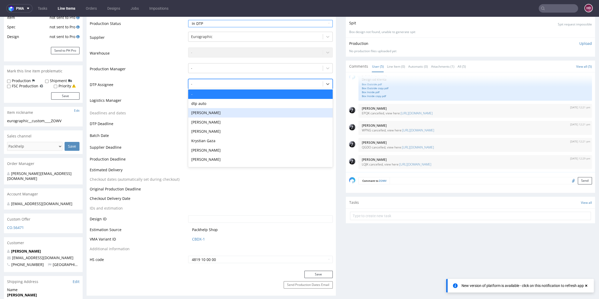
click at [215, 110] on div "[PERSON_NAME]" at bounding box center [260, 112] width 144 height 9
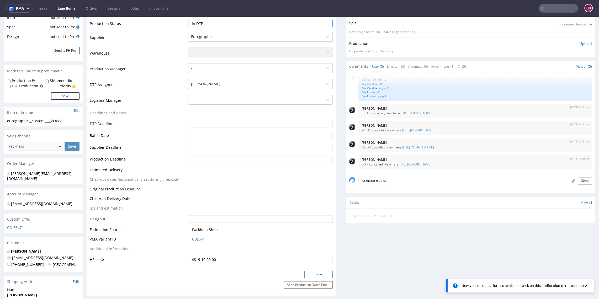
click at [311, 276] on button "Save" at bounding box center [318, 274] width 28 height 7
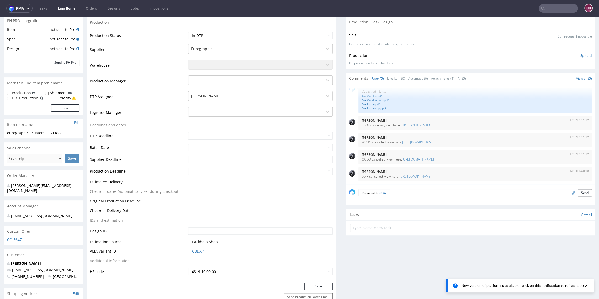
scroll to position [0, 0]
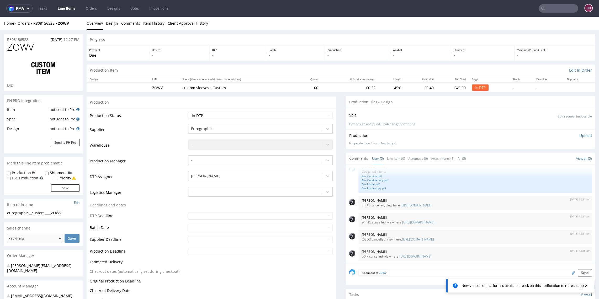
click at [579, 136] on p "Upload" at bounding box center [585, 135] width 13 height 5
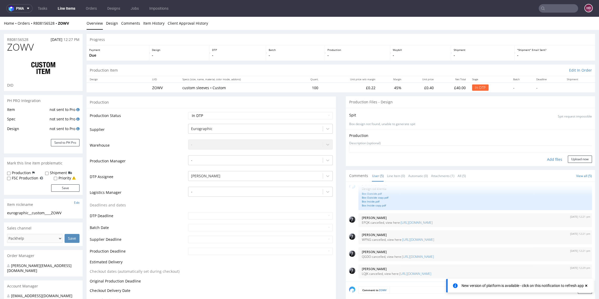
click at [541, 159] on div "Add files" at bounding box center [554, 160] width 26 height 8
click at [65, 212] on div "eurographic__custom____ZOWV" at bounding box center [43, 212] width 72 height 5
drag, startPoint x: 65, startPoint y: 212, endPoint x: -1, endPoint y: 209, distance: 65.9
copy section "eurographic__custom____ZOWV Update"
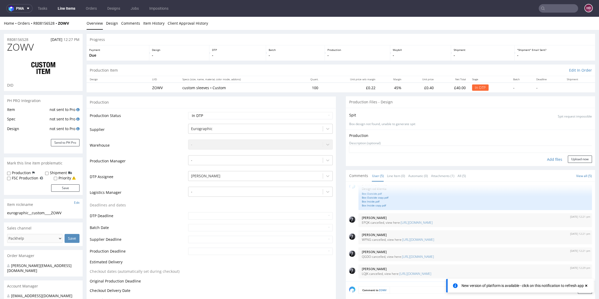
click at [541, 159] on div "Add files" at bounding box center [554, 160] width 26 height 8
type input "C:\fakepath\eurographic__custom____ZOWV__d00__oR808156528__sleeve__10__Daydream…"
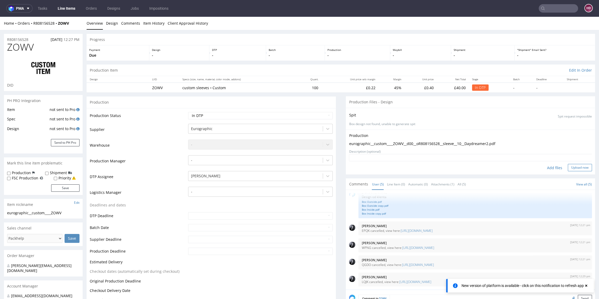
click at [576, 168] on button "Upload now" at bounding box center [580, 167] width 24 height 7
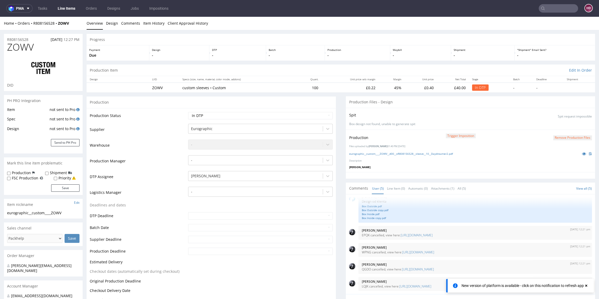
click at [72, 13] on nav "pma Tasks Line Items Orders Designs Jobs Impositions HD" at bounding box center [299, 8] width 599 height 17
click at [72, 9] on link "Line Items" at bounding box center [67, 8] width 24 height 8
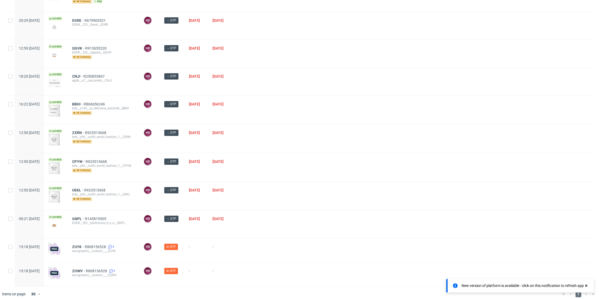
scroll to position [153, 0]
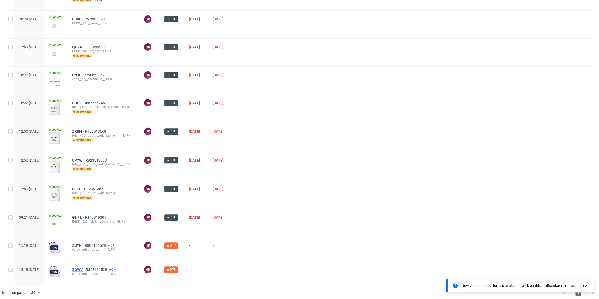
click at [86, 268] on span "ZOWV" at bounding box center [79, 270] width 14 height 4
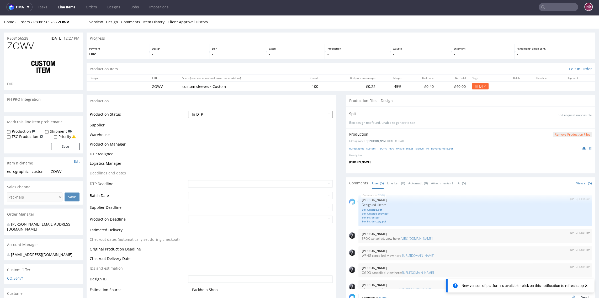
scroll to position [9, 0]
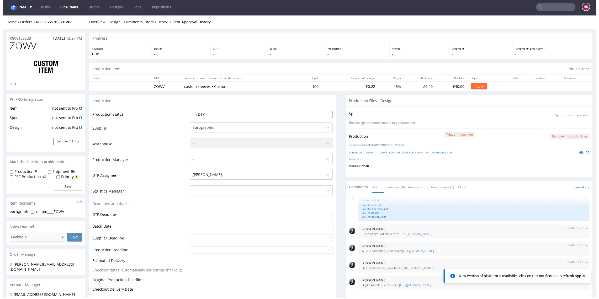
click at [242, 114] on select "Waiting for Artwork Waiting for Diecut Waiting for Mockup Waiting for DTP Waiti…" at bounding box center [261, 114] width 143 height 7
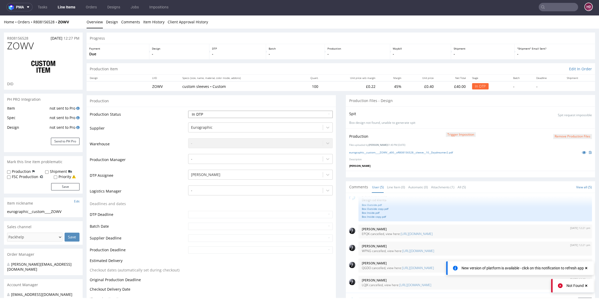
select select "dtp_production_ready"
click at [188, 111] on select "Waiting for Artwork Waiting for Diecut Waiting for Mockup Waiting for DTP Waiti…" at bounding box center [260, 114] width 144 height 7
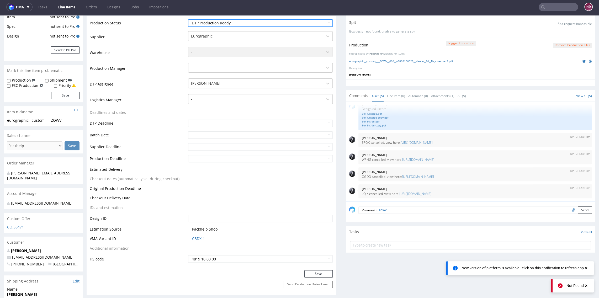
scroll to position [92, 0]
click at [320, 272] on button "Save" at bounding box center [318, 273] width 28 height 7
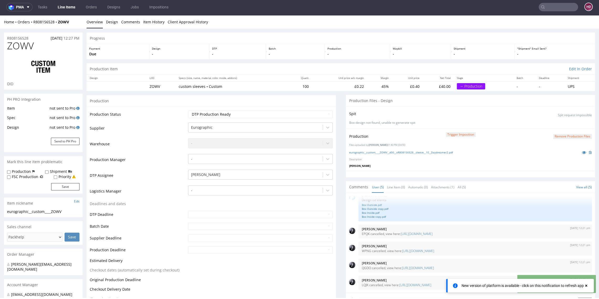
scroll to position [0, 0]
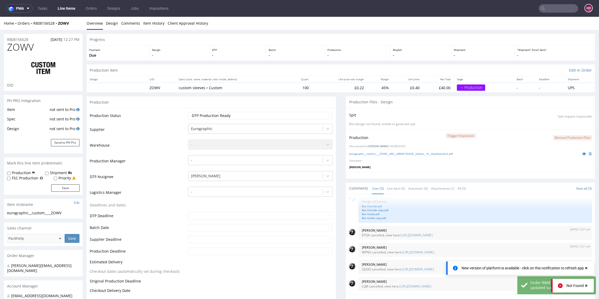
click at [58, 7] on link "Line Items" at bounding box center [67, 8] width 24 height 8
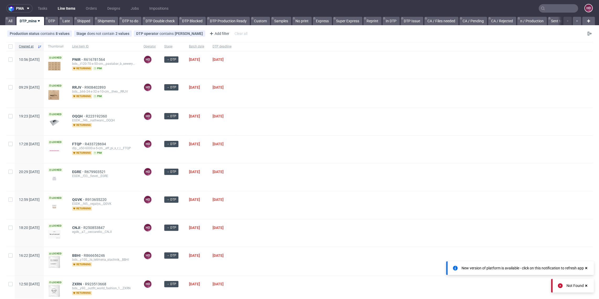
scroll to position [154, 0]
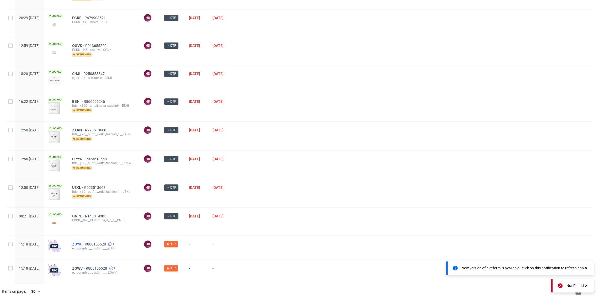
click at [85, 242] on span "ZUYK" at bounding box center [78, 244] width 13 height 4
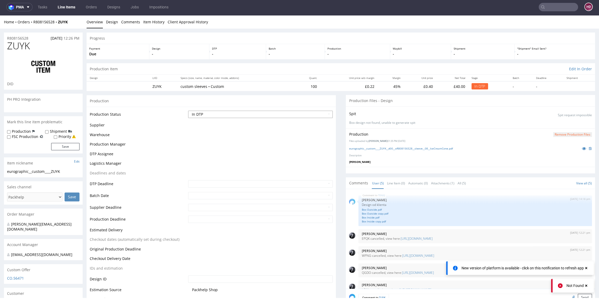
scroll to position [9, 0]
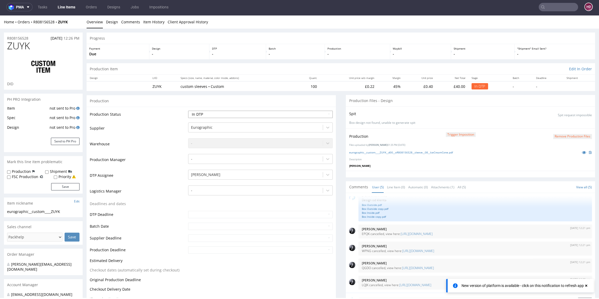
click at [217, 113] on select "Waiting for Artwork Waiting for Diecut Waiting for Mockup Waiting for DTP Waiti…" at bounding box center [260, 114] width 144 height 7
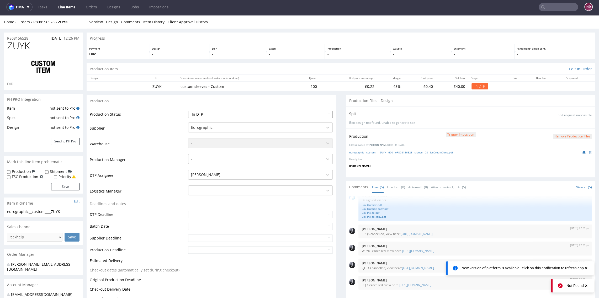
select select "dtp_production_ready"
click at [188, 111] on select "Waiting for Artwork Waiting for Diecut Waiting for Mockup Waiting for DTP Waiti…" at bounding box center [260, 114] width 144 height 7
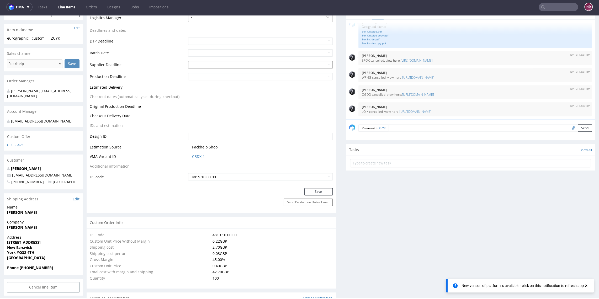
scroll to position [193, 0]
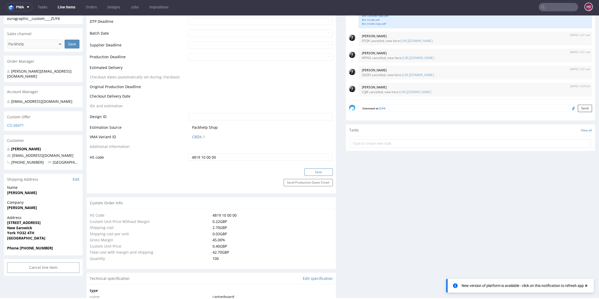
click at [304, 172] on button "Save" at bounding box center [318, 171] width 28 height 7
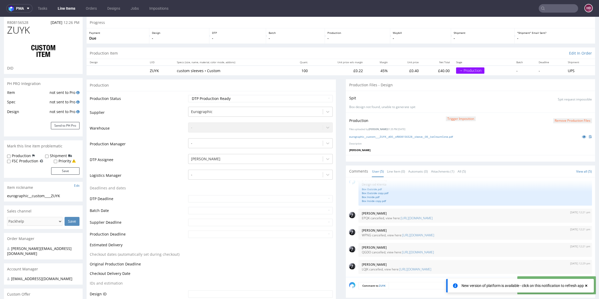
scroll to position [0, 0]
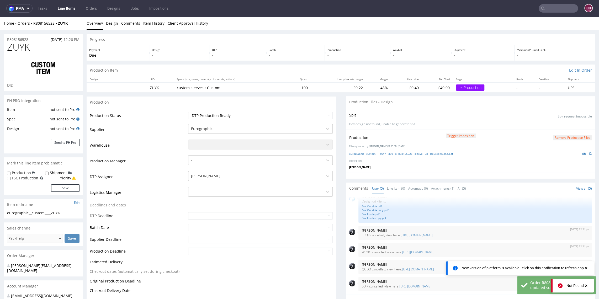
click at [65, 9] on link "Line Items" at bounding box center [67, 8] width 24 height 8
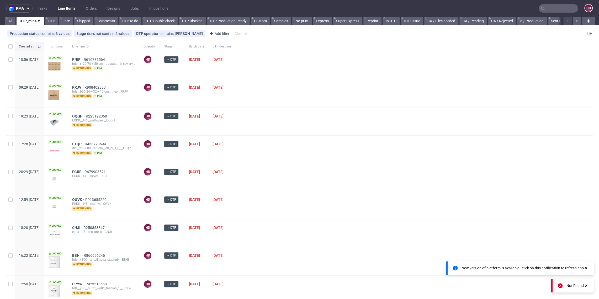
scroll to position [130, 0]
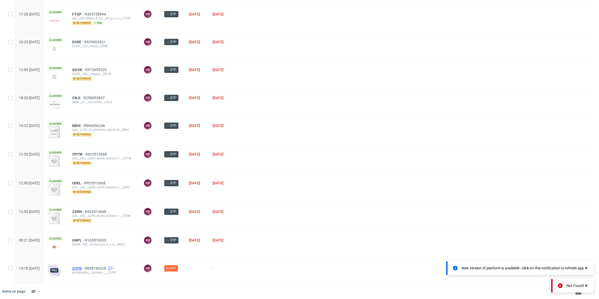
click at [85, 267] on span "ZUYK" at bounding box center [78, 268] width 13 height 4
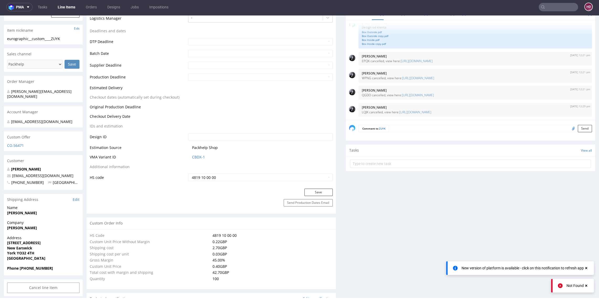
scroll to position [183, 0]
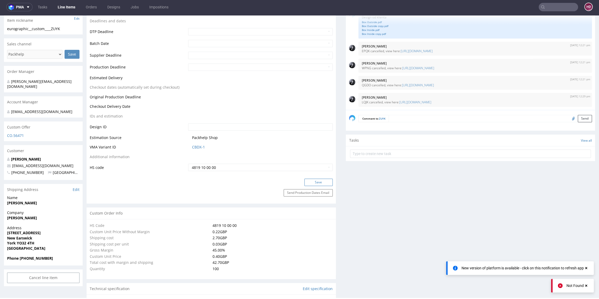
click at [304, 180] on button "Save" at bounding box center [318, 182] width 28 height 7
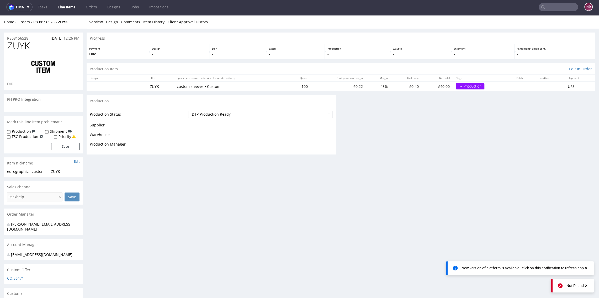
scroll to position [0, 0]
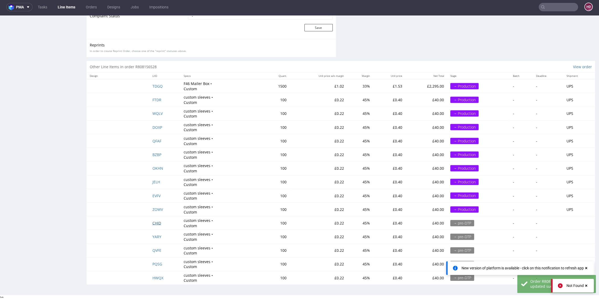
click at [156, 223] on span "CHID" at bounding box center [156, 223] width 9 height 5
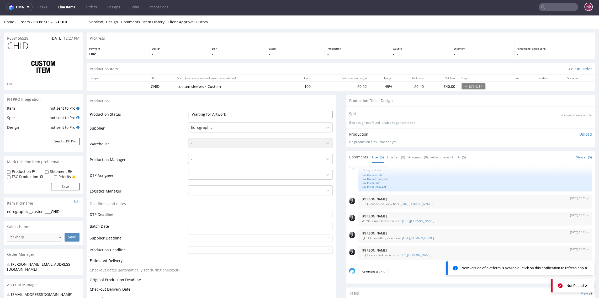
click at [189, 117] on select "Waiting for Artwork Waiting for Diecut Waiting for Mockup Waiting for DTP Waiti…" at bounding box center [260, 114] width 144 height 7
select select "dtp_in_process"
click at [188, 111] on select "Waiting for Artwork Waiting for Diecut Waiting for Mockup Waiting for DTP Waiti…" at bounding box center [260, 114] width 144 height 7
click at [201, 174] on div at bounding box center [255, 175] width 129 height 6
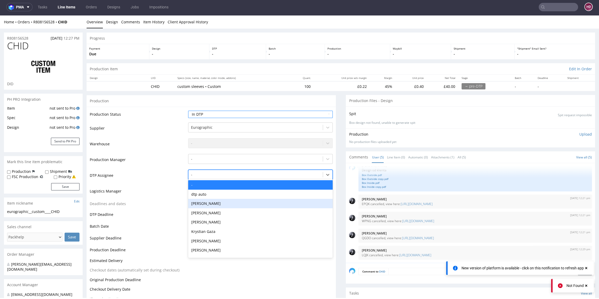
click at [204, 202] on div "[PERSON_NAME]" at bounding box center [260, 203] width 144 height 9
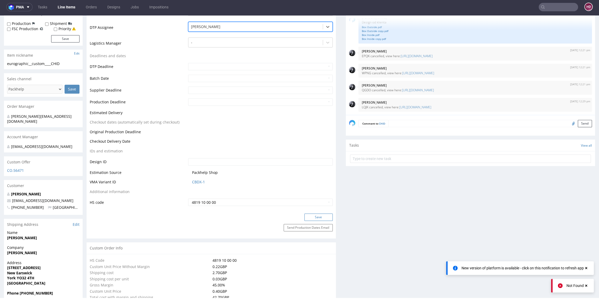
click at [309, 217] on button "Save" at bounding box center [318, 216] width 28 height 7
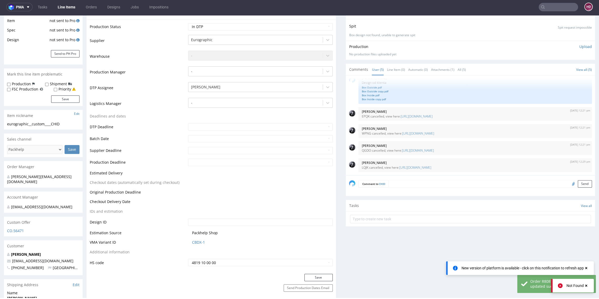
click at [63, 124] on div "eurographic__custom____CHID" at bounding box center [43, 123] width 72 height 5
drag, startPoint x: 55, startPoint y: 125, endPoint x: 3, endPoint y: 121, distance: 52.3
copy div "eurographic__custom____CHID Update"
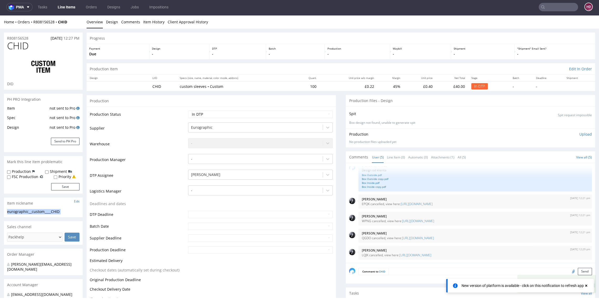
click at [579, 133] on p "Upload" at bounding box center [585, 134] width 13 height 5
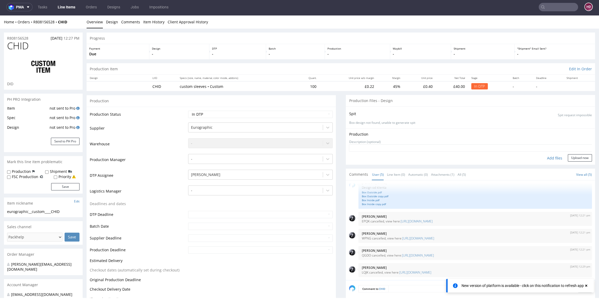
click at [544, 156] on div "Add files" at bounding box center [554, 158] width 26 height 8
type input "C:\fakepath\eurographic__custom____CHID__d00__oR808156528__sleeve__11__Cupcake2…"
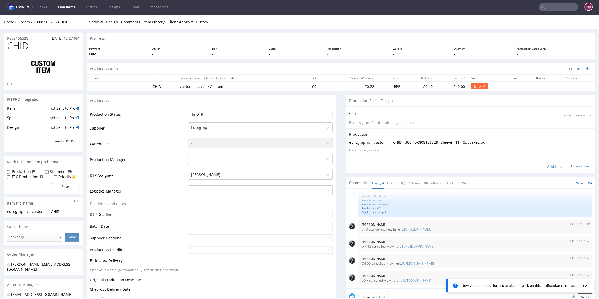
click at [569, 167] on button "Upload now" at bounding box center [580, 166] width 24 height 7
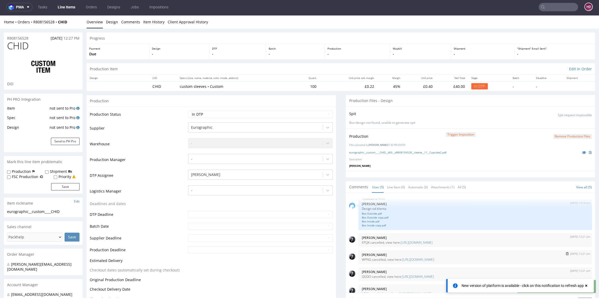
scroll to position [9, 0]
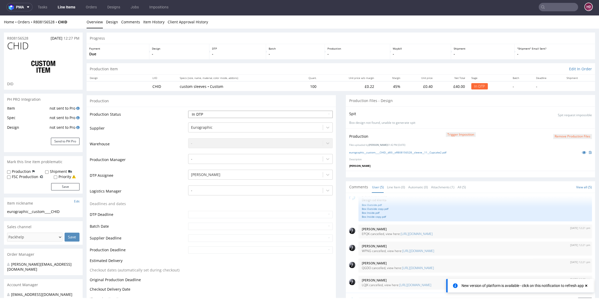
click at [218, 113] on select "Waiting for Artwork Waiting for Diecut Waiting for Mockup Waiting for DTP Waiti…" at bounding box center [260, 114] width 144 height 7
select select "dtp_production_ready"
click at [188, 111] on select "Waiting for Artwork Waiting for Diecut Waiting for Mockup Waiting for DTP Waiti…" at bounding box center [260, 114] width 144 height 7
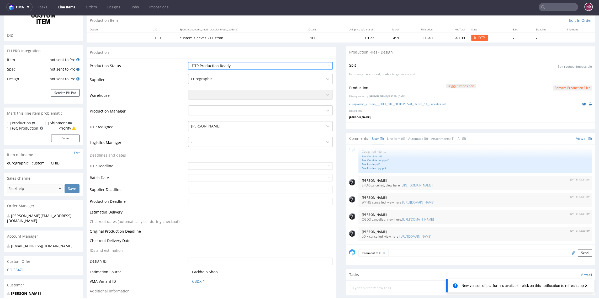
scroll to position [191, 0]
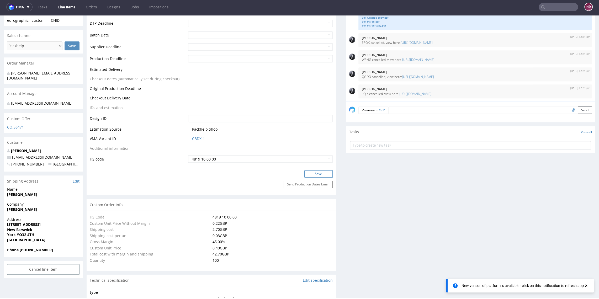
click at [313, 175] on button "Save" at bounding box center [318, 173] width 28 height 7
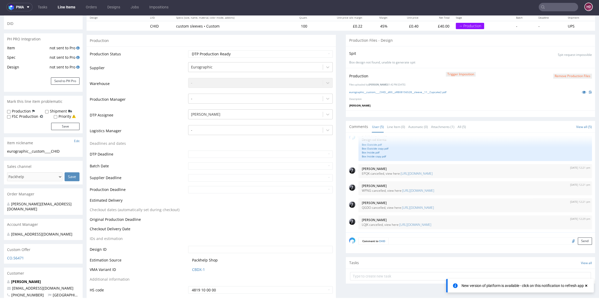
scroll to position [186, 0]
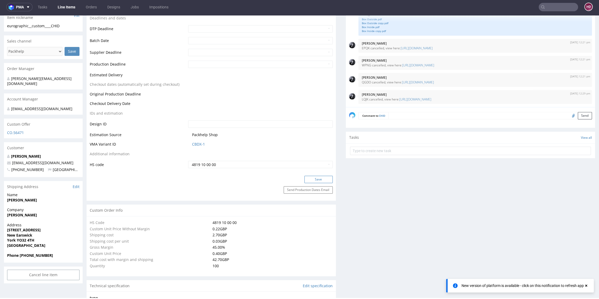
click at [312, 181] on button "Save" at bounding box center [318, 179] width 28 height 7
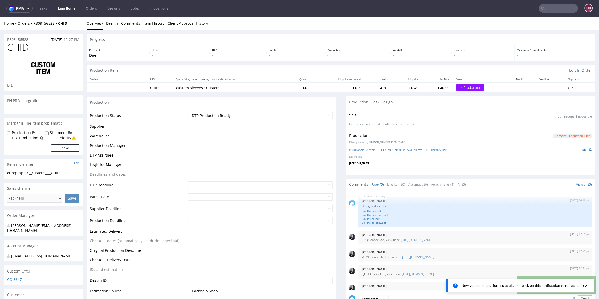
scroll to position [0, 0]
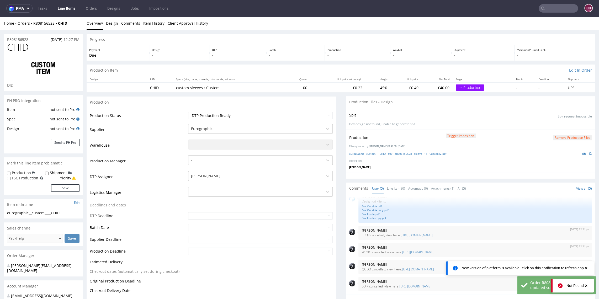
click at [64, 7] on link "Line Items" at bounding box center [67, 8] width 24 height 8
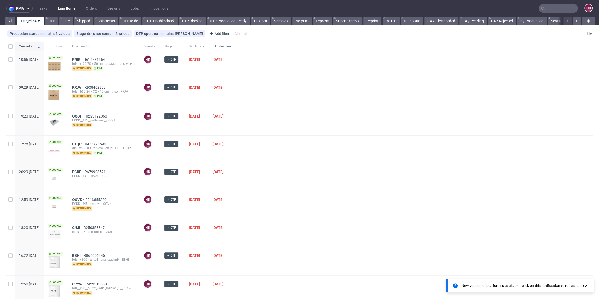
click at [231, 48] on span "DTP deadline" at bounding box center [221, 46] width 19 height 4
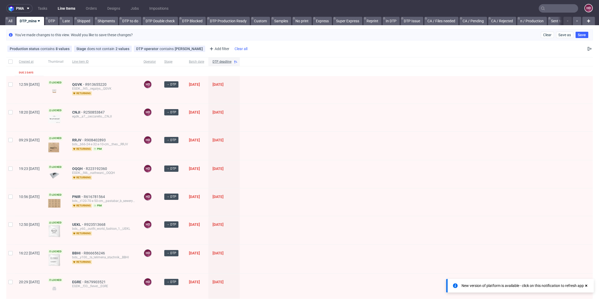
click at [239, 49] on div "Clear all" at bounding box center [240, 48] width 15 height 7
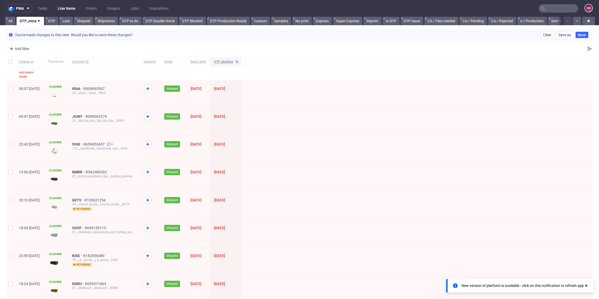
click at [233, 62] on span "DTP deadline" at bounding box center [223, 62] width 19 height 4
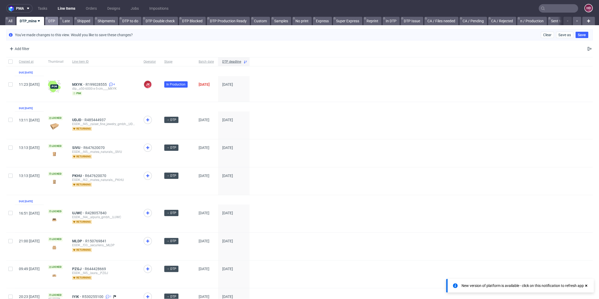
click at [52, 23] on link "DTP" at bounding box center [51, 21] width 13 height 8
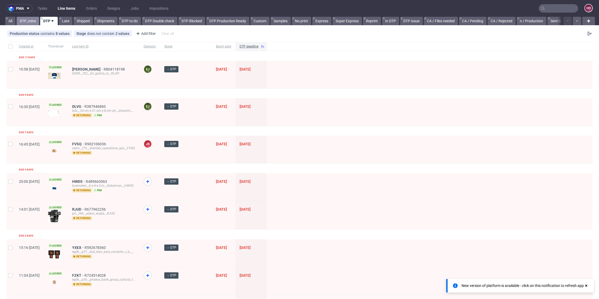
click at [33, 21] on link "DTP_mine" at bounding box center [28, 21] width 23 height 8
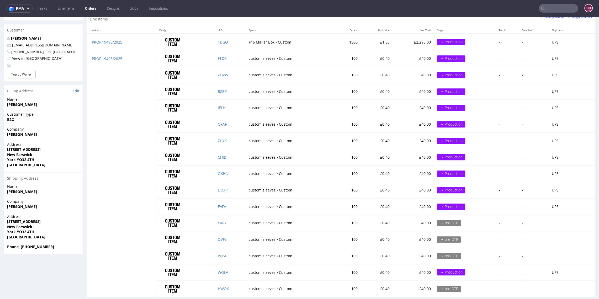
scroll to position [272, 0]
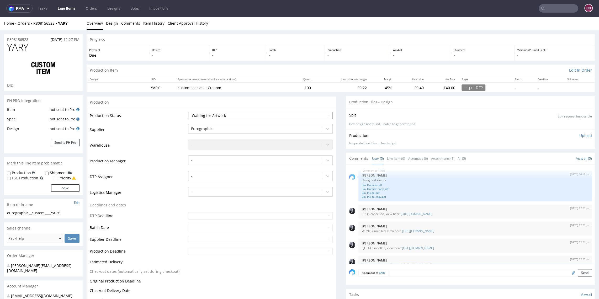
scroll to position [9, 0]
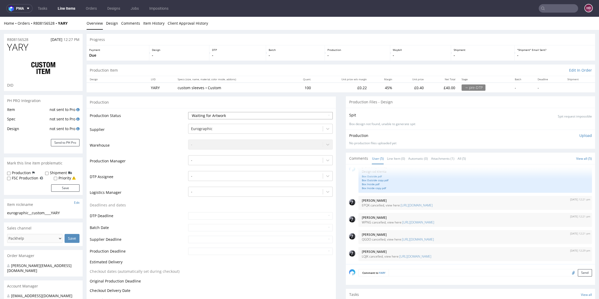
click at [224, 115] on select "Waiting for Artwork Waiting for Diecut Waiting for Mockup Waiting for DTP Waiti…" at bounding box center [260, 115] width 144 height 7
select select "dtp_in_process"
click at [188, 112] on select "Waiting for Artwork Waiting for Diecut Waiting for Mockup Waiting for DTP Waiti…" at bounding box center [260, 115] width 144 height 7
click at [217, 180] on div "-" at bounding box center [255, 176] width 134 height 8
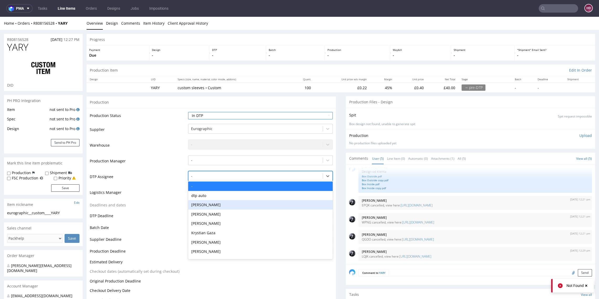
click at [211, 205] on div "[PERSON_NAME]" at bounding box center [260, 204] width 144 height 9
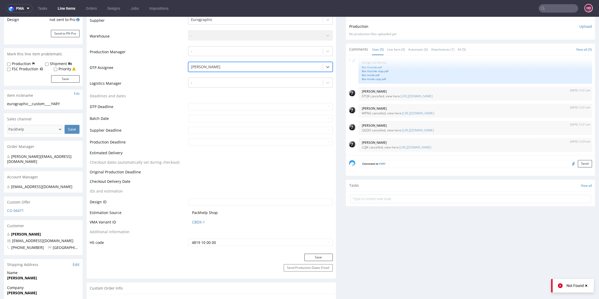
scroll to position [156, 0]
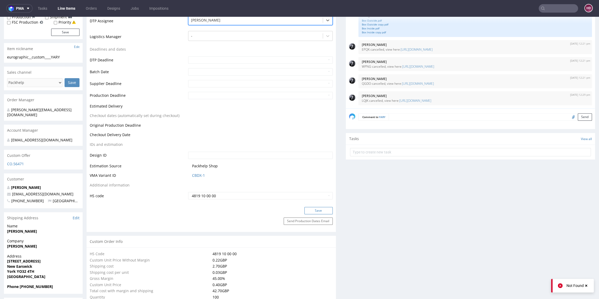
click at [306, 211] on button "Save" at bounding box center [318, 210] width 28 height 7
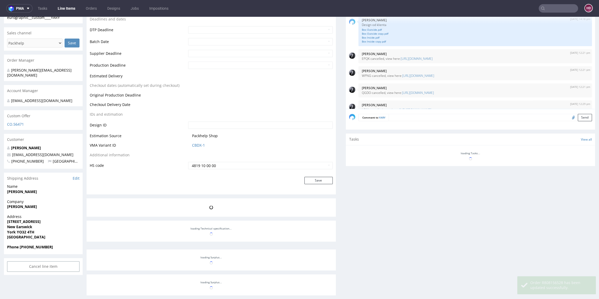
scroll to position [9, 0]
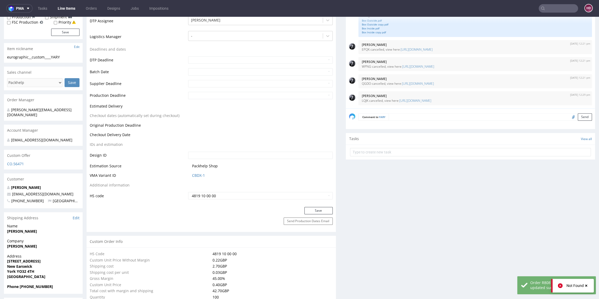
click at [62, 57] on div "eurographic__custom____YARY" at bounding box center [43, 57] width 72 height 5
drag, startPoint x: 64, startPoint y: 55, endPoint x: -18, endPoint y: 57, distance: 82.4
copy div "eurographic__custom____YARY"
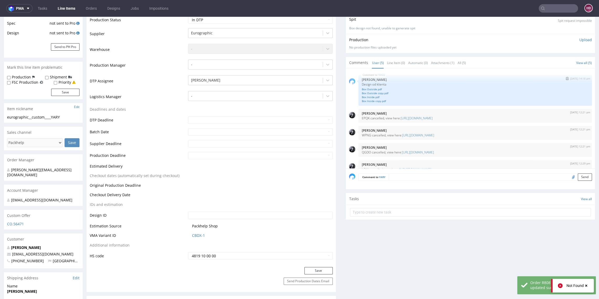
scroll to position [0, 0]
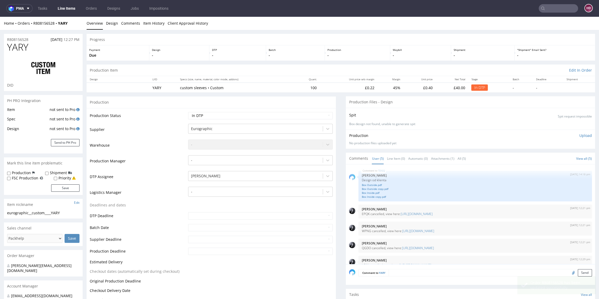
click at [579, 135] on p "Upload" at bounding box center [585, 135] width 13 height 5
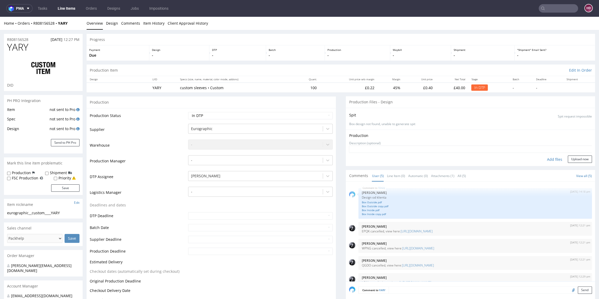
click at [544, 159] on div "Add files" at bounding box center [554, 160] width 26 height 8
type input "C:\fakepath\eurographic__custom____YARY__d00__oR808156528__sleeve__12__Caterpil…"
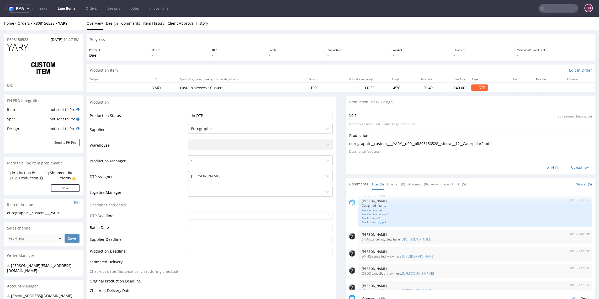
click at [571, 167] on button "Upload now" at bounding box center [580, 167] width 24 height 7
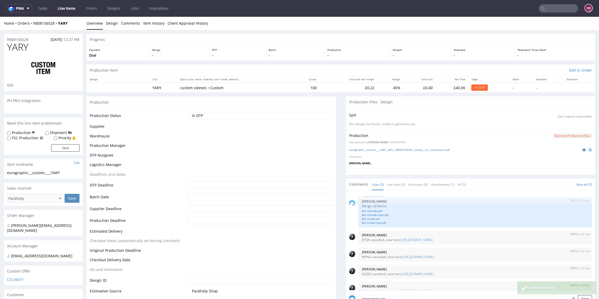
scroll to position [9, 0]
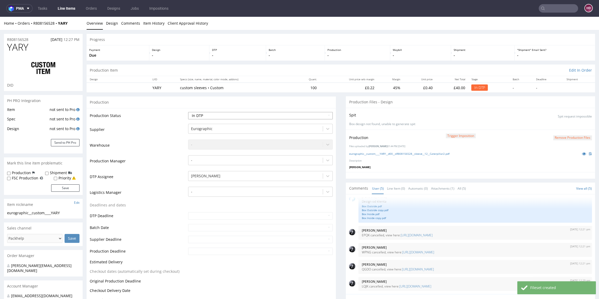
click at [248, 116] on select "Waiting for Artwork Waiting for Diecut Waiting for Mockup Waiting for DTP Waiti…" at bounding box center [260, 115] width 144 height 7
click at [188, 112] on select "Waiting for Artwork Waiting for Diecut Waiting for Mockup Waiting for DTP Waiti…" at bounding box center [260, 115] width 144 height 7
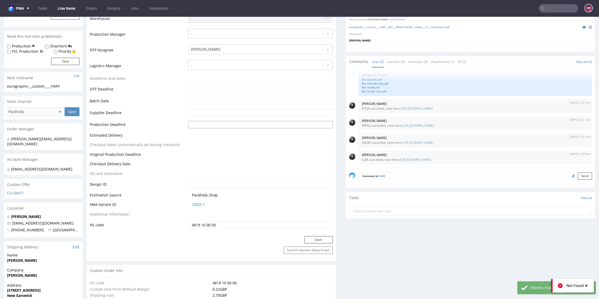
scroll to position [170, 0]
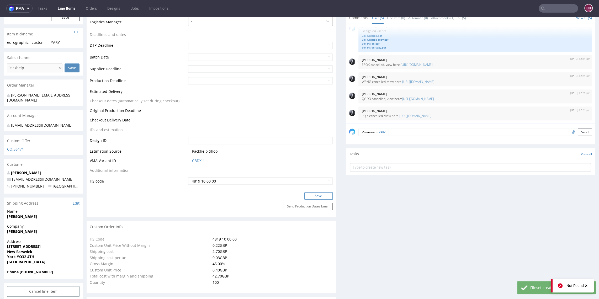
click at [309, 198] on button "Save" at bounding box center [318, 195] width 28 height 7
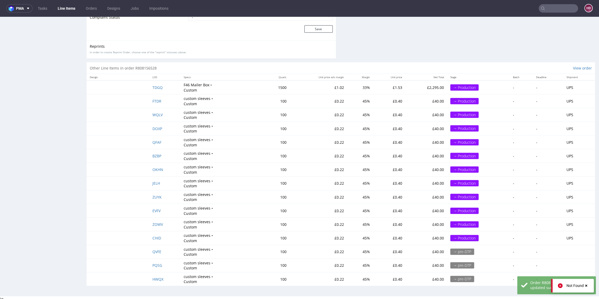
scroll to position [1, 0]
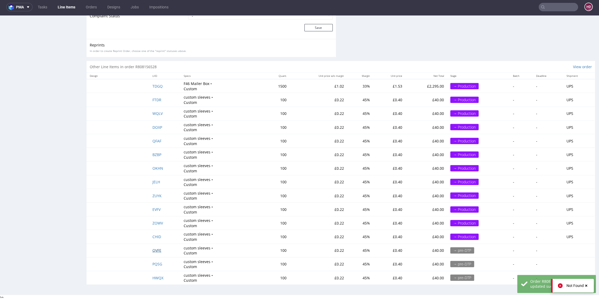
click at [155, 248] on span "QVFE" at bounding box center [156, 250] width 9 height 5
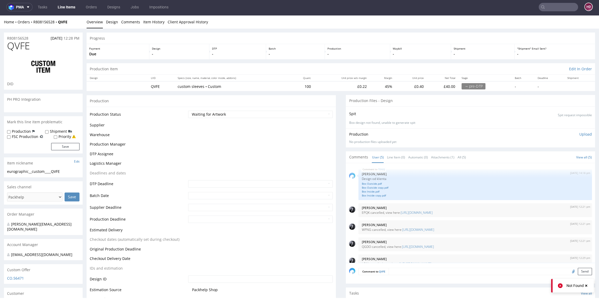
scroll to position [9, 0]
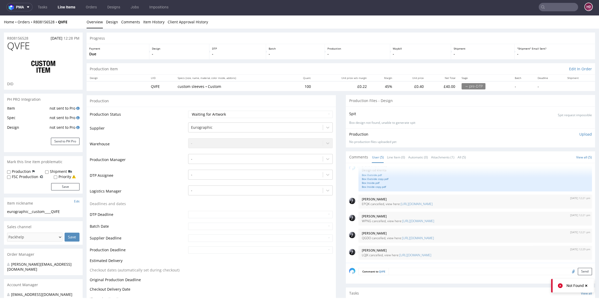
click at [68, 210] on div "eurographic__custom____QVFE" at bounding box center [43, 211] width 72 height 5
drag, startPoint x: 68, startPoint y: 211, endPoint x: -12, endPoint y: 207, distance: 80.6
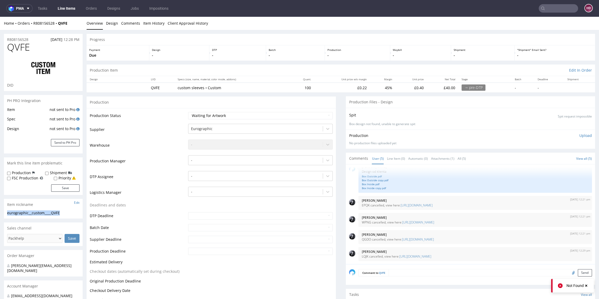
copy section "eurographic__custom____QVFE"
click at [250, 117] on select "Waiting for Artwork Waiting for Diecut Waiting for Mockup Waiting for DTP Waiti…" at bounding box center [260, 115] width 144 height 7
select select "dtp_in_process"
click at [188, 112] on select "Waiting for Artwork Waiting for Diecut Waiting for Mockup Waiting for DTP Waiti…" at bounding box center [260, 115] width 144 height 7
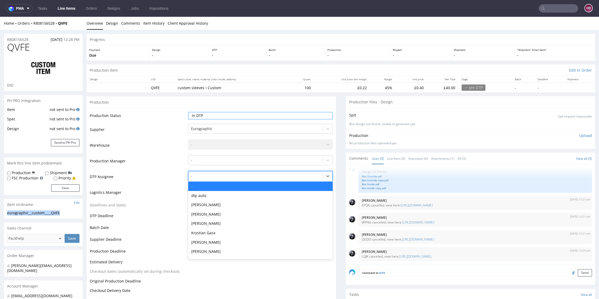
click at [232, 177] on div at bounding box center [255, 176] width 129 height 6
click at [223, 205] on div "[PERSON_NAME]" at bounding box center [260, 204] width 144 height 9
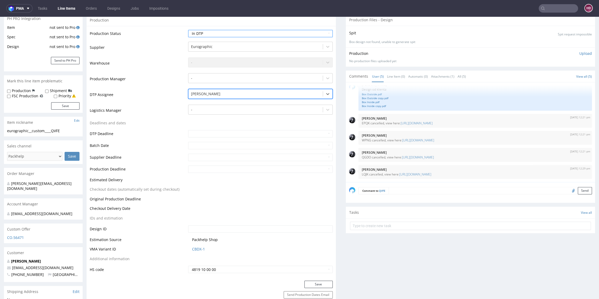
scroll to position [85, 0]
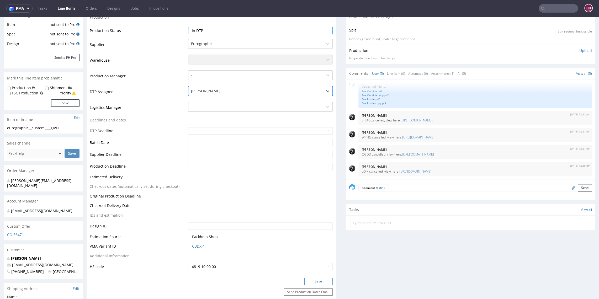
click at [312, 279] on button "Save" at bounding box center [318, 281] width 28 height 7
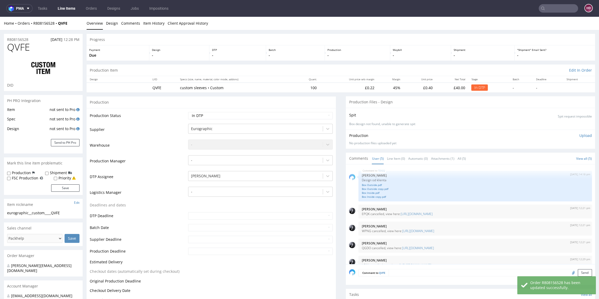
scroll to position [9, 0]
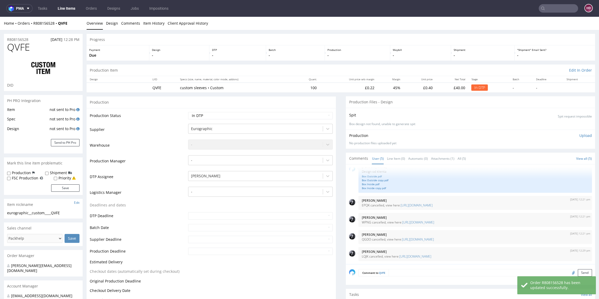
click at [579, 135] on p "Upload" at bounding box center [585, 135] width 13 height 5
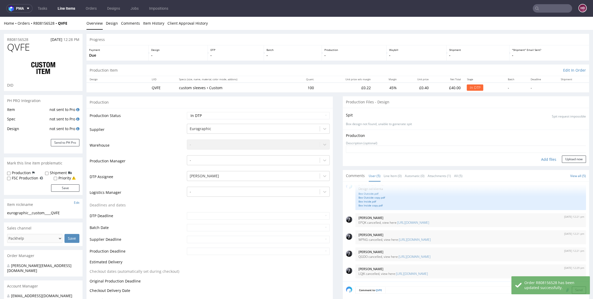
click at [550, 159] on div "Add files" at bounding box center [549, 160] width 26 height 8
type input "C:\fakepath\eurographic__custom____QVFE__d00__oR808156528__sleeve__13__Butterfl…"
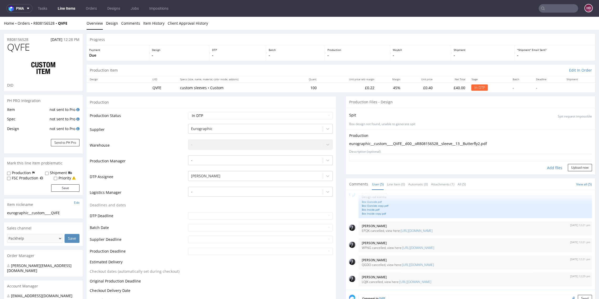
click at [566, 163] on form "Add files Upload now" at bounding box center [470, 162] width 243 height 17
click at [568, 166] on button "Upload now" at bounding box center [580, 167] width 24 height 7
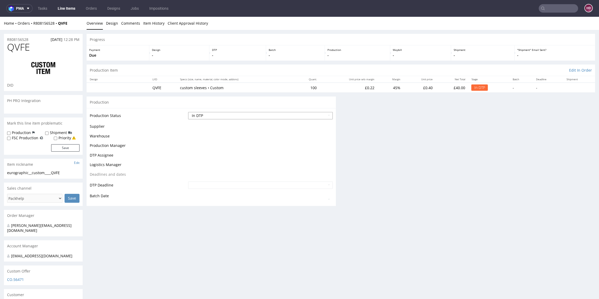
scroll to position [0, 0]
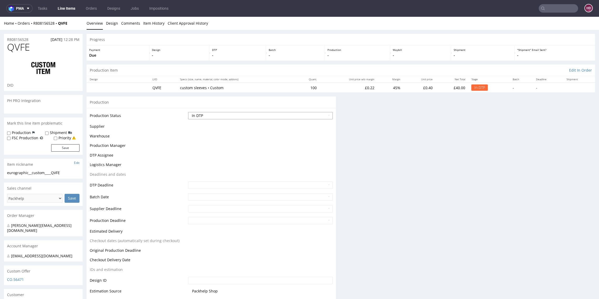
click at [200, 116] on select "Waiting for Artwork Waiting for Diecut Waiting for Mockup Waiting for DTP Waiti…" at bounding box center [260, 115] width 144 height 7
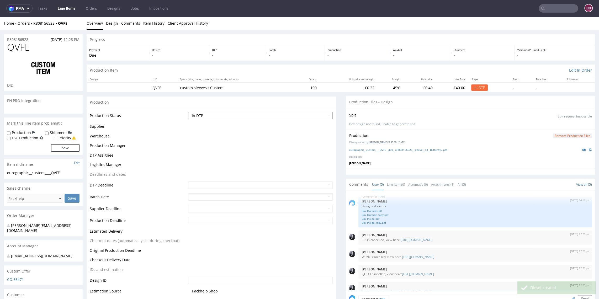
scroll to position [9, 0]
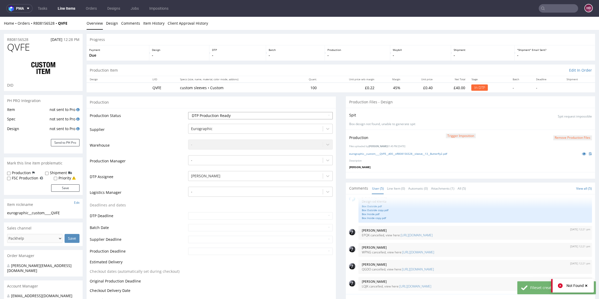
click at [188, 112] on select "Waiting for Artwork Waiting for Diecut Waiting for Mockup Waiting for DTP Waiti…" at bounding box center [260, 115] width 144 height 7
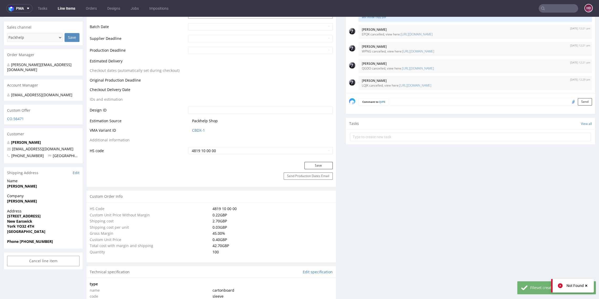
scroll to position [290, 0]
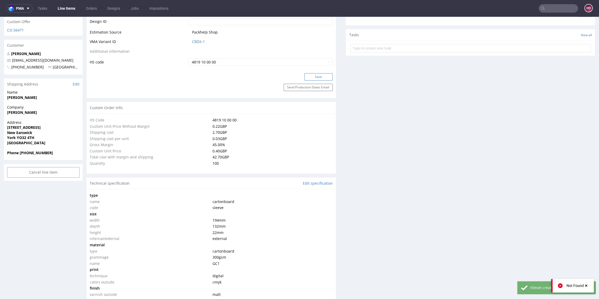
click at [304, 75] on button "Save" at bounding box center [318, 76] width 28 height 7
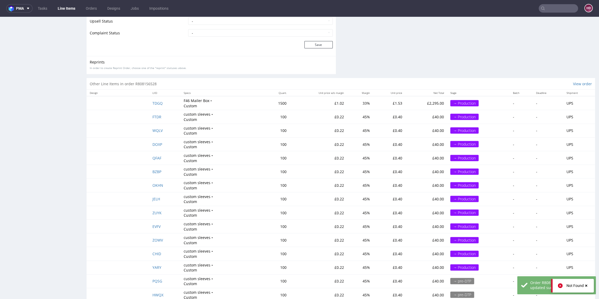
scroll to position [950, 0]
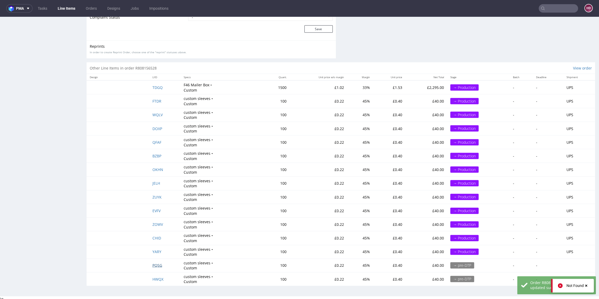
click at [157, 263] on span "PQSG" at bounding box center [157, 265] width 10 height 5
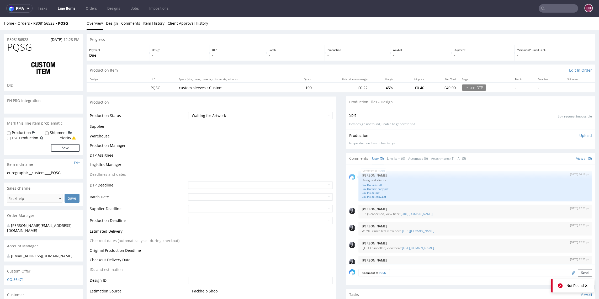
scroll to position [9, 0]
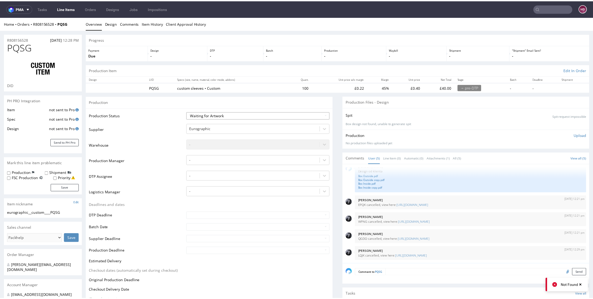
click at [217, 117] on select "Waiting for Artwork Waiting for Diecut Waiting for Mockup Waiting for DTP Waiti…" at bounding box center [260, 116] width 144 height 7
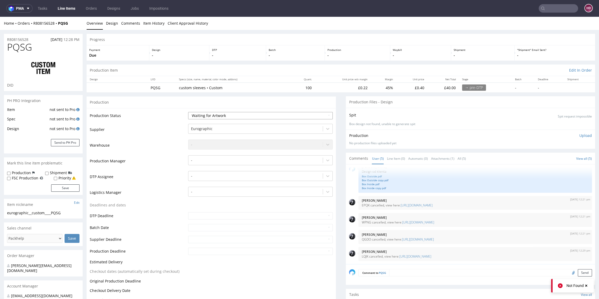
select select "dtp_in_process"
click at [188, 112] on select "Waiting for Artwork Waiting for Diecut Waiting for Mockup Waiting for DTP Waiti…" at bounding box center [260, 115] width 144 height 7
click at [194, 175] on div at bounding box center [255, 176] width 129 height 6
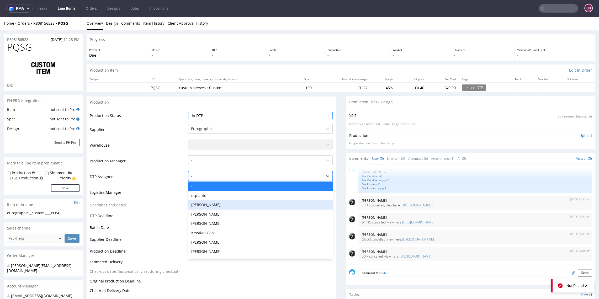
click at [201, 204] on div "[PERSON_NAME]" at bounding box center [260, 204] width 144 height 9
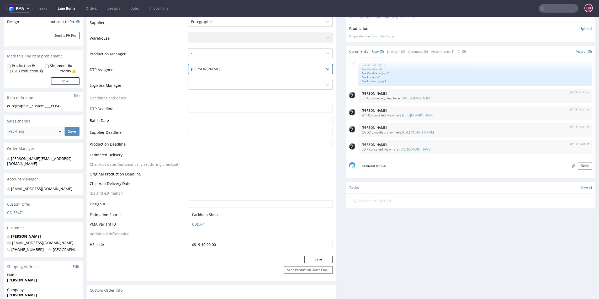
scroll to position [180, 0]
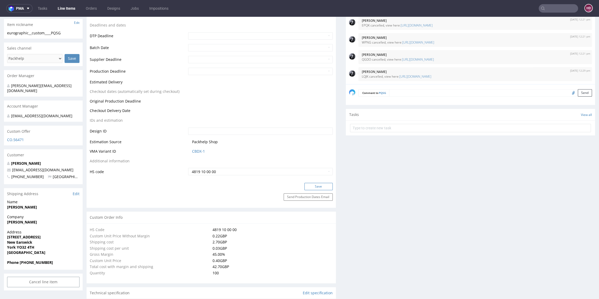
click at [304, 186] on button "Save" at bounding box center [318, 186] width 28 height 7
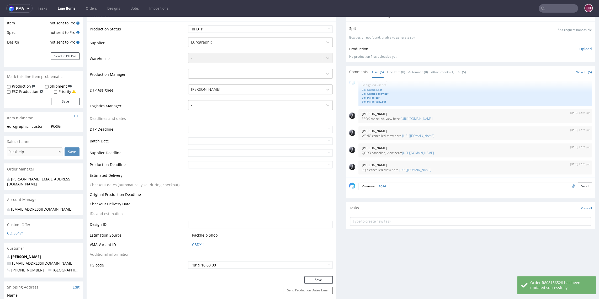
scroll to position [88, 0]
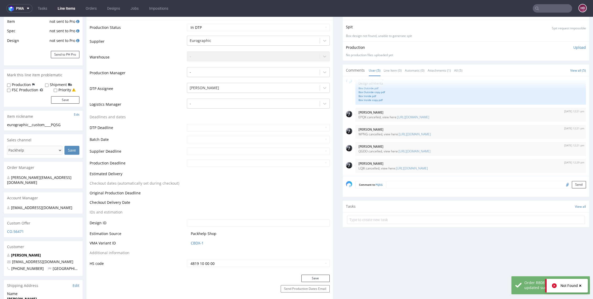
click at [70, 124] on div "eurographic__custom____PQSG" at bounding box center [43, 124] width 72 height 5
drag, startPoint x: 63, startPoint y: 124, endPoint x: 3, endPoint y: 124, distance: 60.3
copy div "eurographic__custom____PQSG"
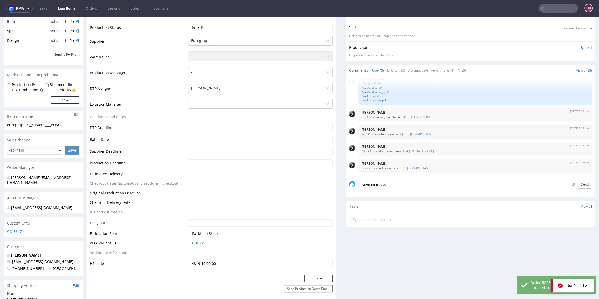
click at [579, 48] on p "Upload" at bounding box center [585, 47] width 13 height 5
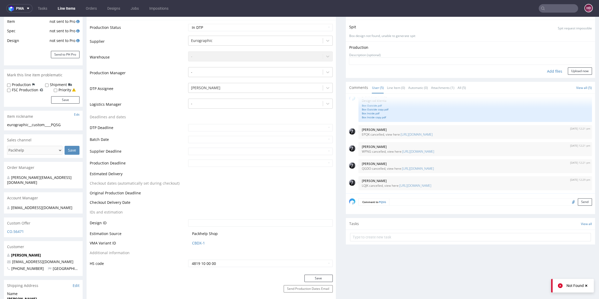
click at [541, 70] on div "Add files" at bounding box center [554, 71] width 26 height 8
type input "C:\fakepath\eurographic__custom____PQSG__d00__oR808156528__sleeve__14__Bee2.pdf"
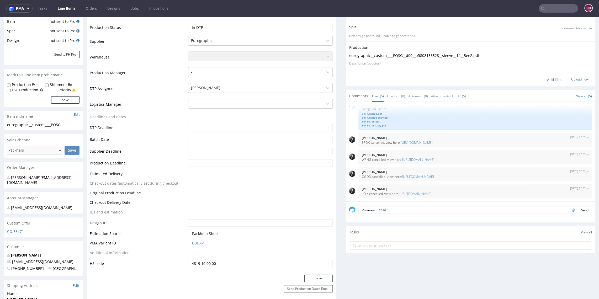
click at [568, 79] on button "Upload now" at bounding box center [580, 79] width 24 height 7
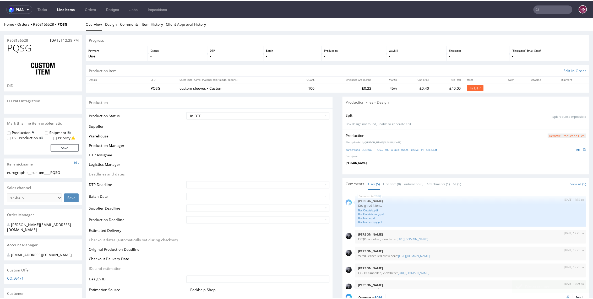
scroll to position [9, 0]
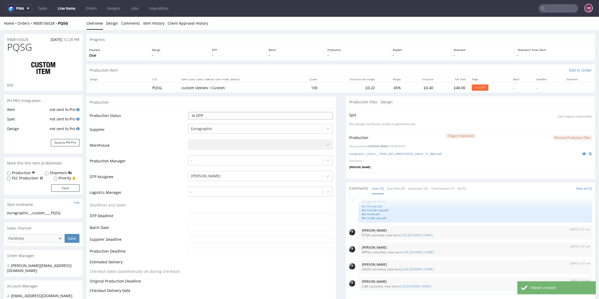
click at [245, 115] on select "Waiting for Artwork Waiting for Diecut Waiting for Mockup Waiting for DTP Waiti…" at bounding box center [260, 115] width 144 height 7
select select "dtp_production_ready"
click at [188, 112] on select "Waiting for Artwork Waiting for Diecut Waiting for Mockup Waiting for DTP Waiti…" at bounding box center [260, 115] width 144 height 7
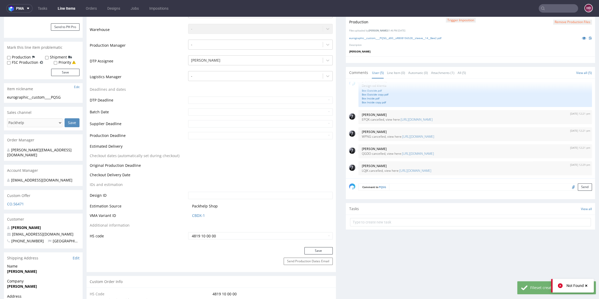
scroll to position [117, 0]
click at [304, 249] on button "Save" at bounding box center [318, 249] width 28 height 7
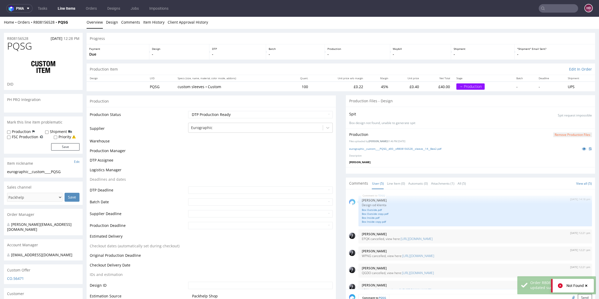
scroll to position [9, 0]
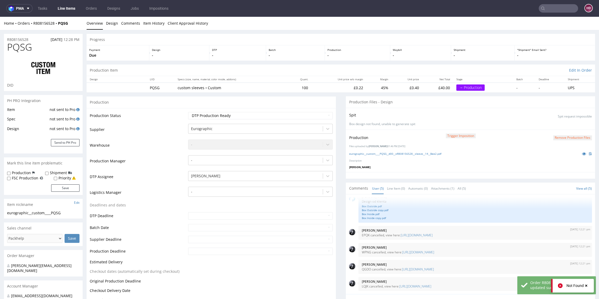
click at [67, 7] on link "Line Items" at bounding box center [67, 8] width 24 height 8
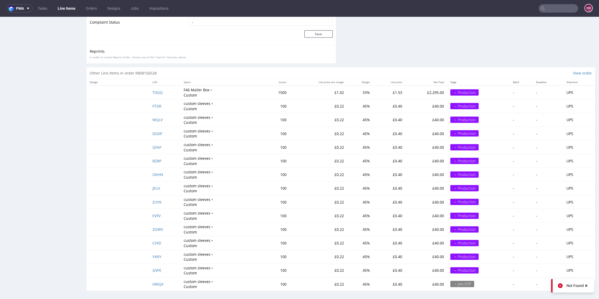
scroll to position [1, 0]
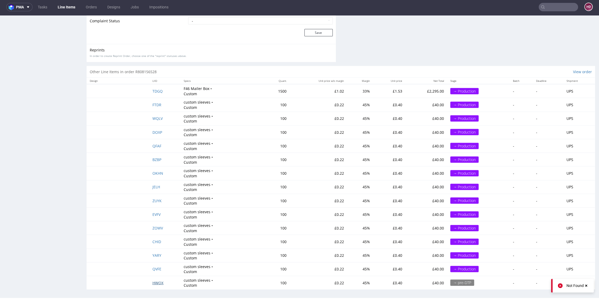
click at [157, 280] on span "HWQX" at bounding box center [157, 282] width 11 height 5
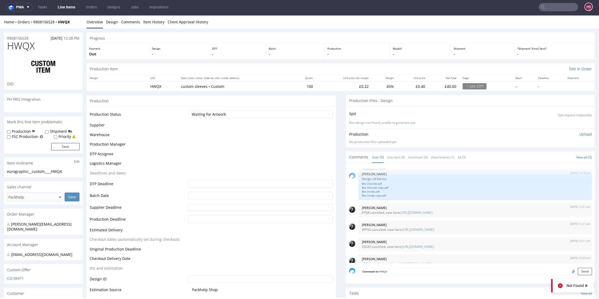
scroll to position [9, 0]
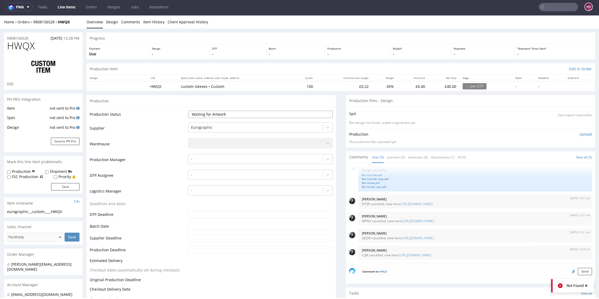
click at [222, 113] on select "Waiting for Artwork Waiting for Diecut Waiting for Mockup Waiting for DTP Waiti…" at bounding box center [260, 114] width 144 height 7
select select "dtp_in_process"
click at [188, 111] on select "Waiting for Artwork Waiting for Diecut Waiting for Mockup Waiting for DTP Waiti…" at bounding box center [260, 114] width 144 height 7
click at [193, 174] on div at bounding box center [255, 175] width 129 height 6
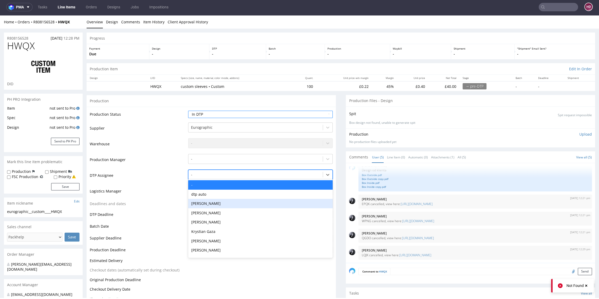
click at [199, 201] on div "[PERSON_NAME]" at bounding box center [260, 203] width 144 height 9
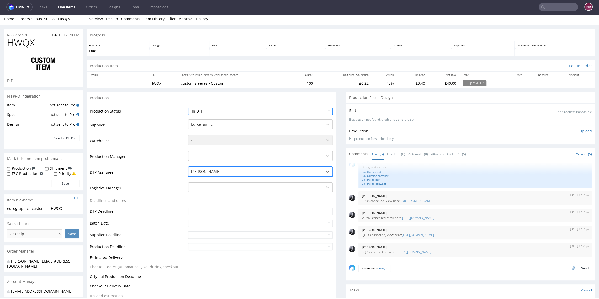
scroll to position [135, 0]
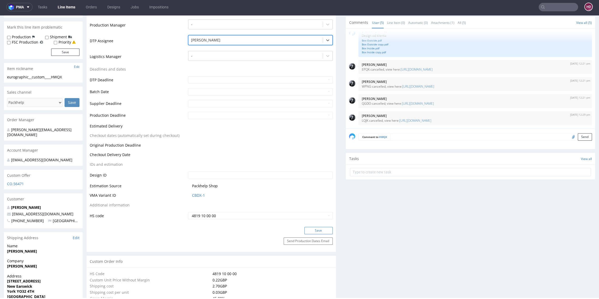
click at [314, 230] on button "Save" at bounding box center [318, 230] width 28 height 7
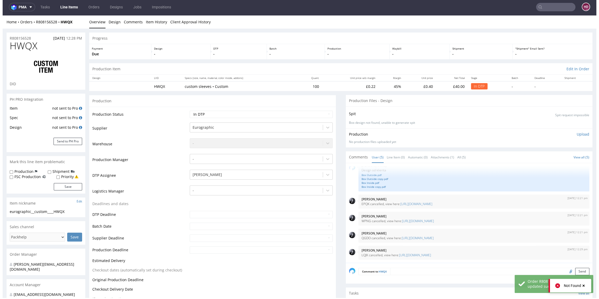
scroll to position [0, 0]
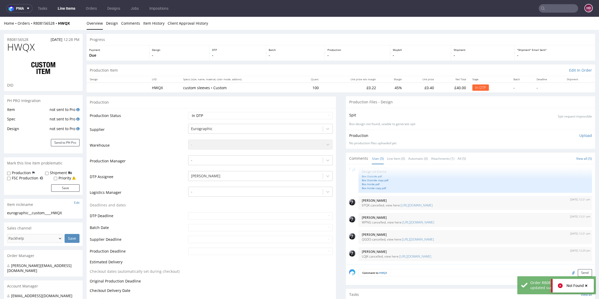
click at [65, 211] on div "eurographic__custom____HWQX" at bounding box center [43, 212] width 72 height 5
drag, startPoint x: 64, startPoint y: 212, endPoint x: -9, endPoint y: 212, distance: 72.9
copy div "eurographic__custom____HWQX"
click at [579, 134] on p "Upload" at bounding box center [585, 135] width 13 height 5
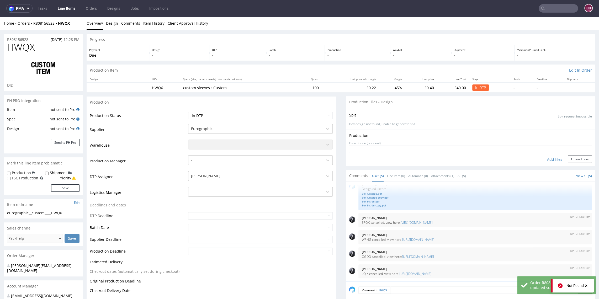
click at [541, 158] on div "Add files" at bounding box center [554, 160] width 26 height 8
type input "C:\fakepath\eurographic__custom____HWQX__d00__oR808156528__sleeve__15__Adventur…"
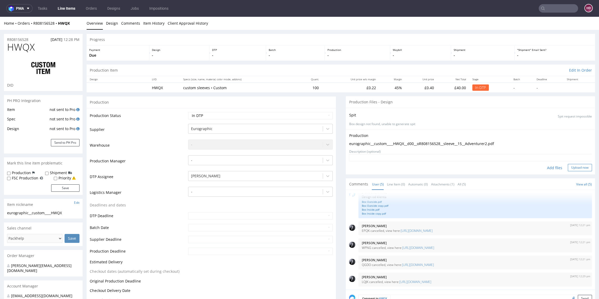
click at [569, 167] on button "Upload now" at bounding box center [580, 167] width 24 height 7
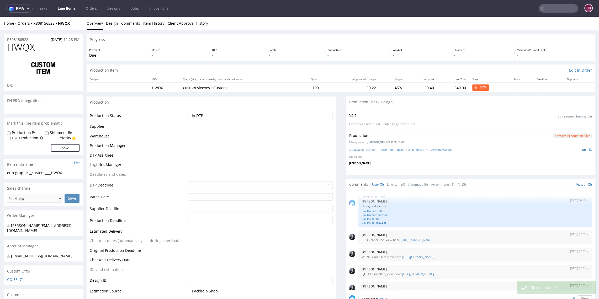
scroll to position [9, 0]
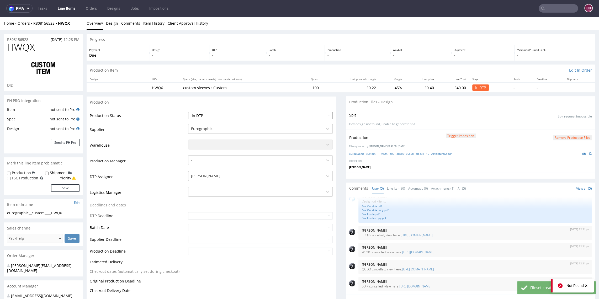
click at [235, 115] on select "Waiting for Artwork Waiting for Diecut Waiting for Mockup Waiting for DTP Waiti…" at bounding box center [260, 115] width 144 height 7
select select "dtp_production_ready"
click at [188, 112] on select "Waiting for Artwork Waiting for Diecut Waiting for Mockup Waiting for DTP Waiti…" at bounding box center [260, 115] width 144 height 7
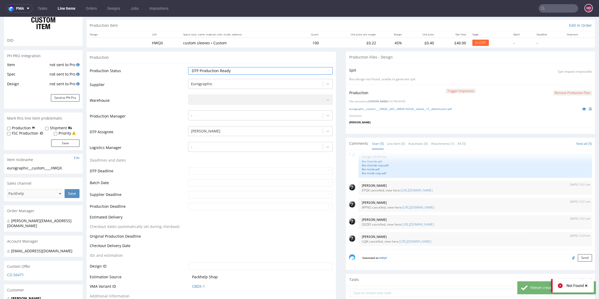
scroll to position [111, 0]
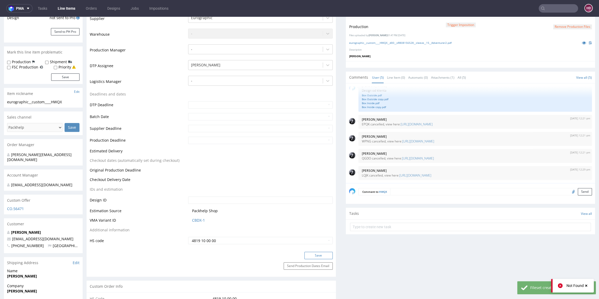
click at [304, 253] on button "Save" at bounding box center [318, 255] width 28 height 7
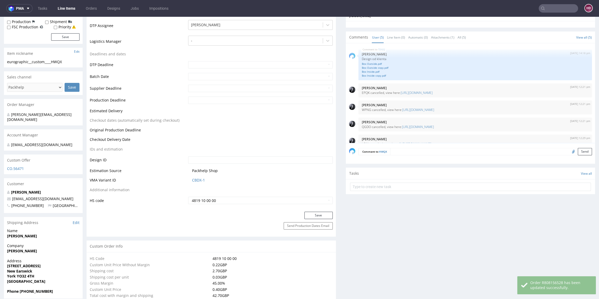
scroll to position [9, 0]
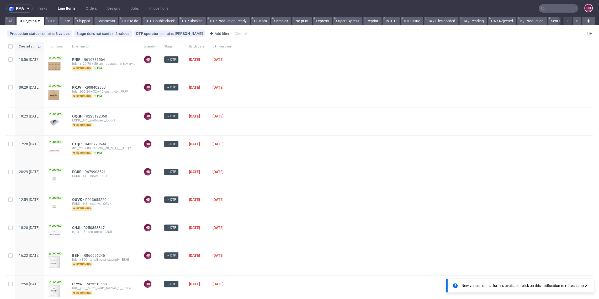
click at [233, 40] on div "Created at Thumbnail Line item ID Operator Stage Batch date DTP deadline 10:56 …" at bounding box center [299, 223] width 599 height 367
click at [231, 44] on span "DTP deadline" at bounding box center [221, 46] width 19 height 4
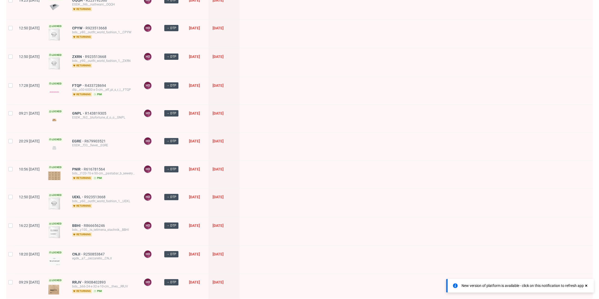
scroll to position [130, 0]
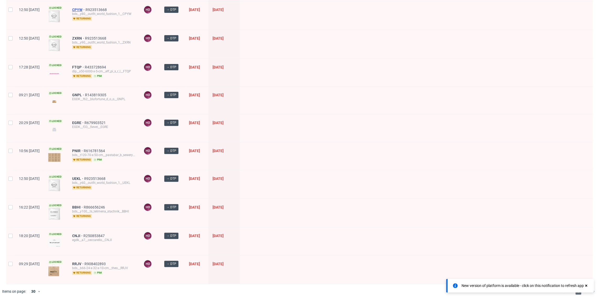
click at [85, 9] on span "CPYW" at bounding box center [78, 10] width 13 height 4
